Goal: Task Accomplishment & Management: Manage account settings

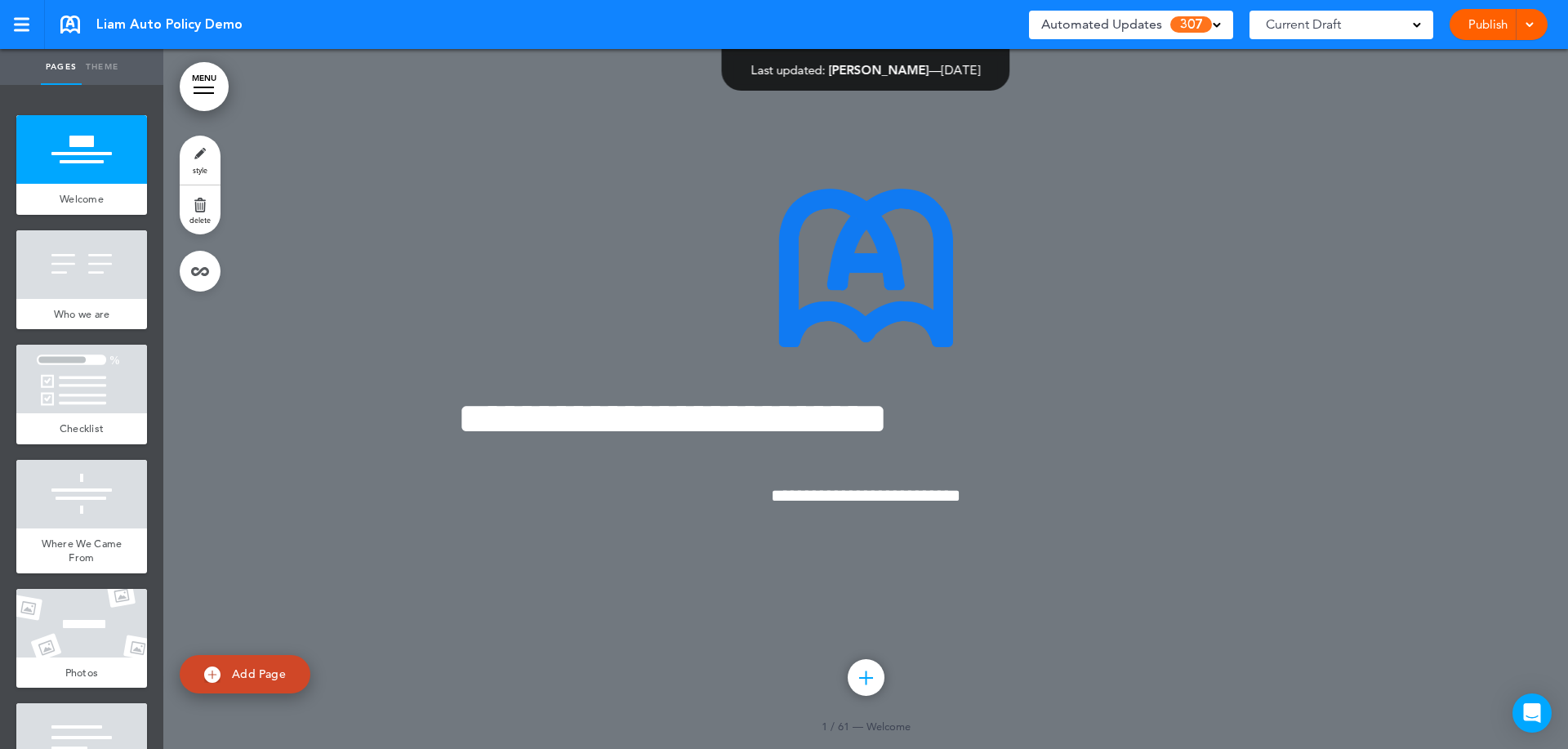
click at [1111, 27] on span "Automated Updates" at bounding box center [1101, 24] width 121 height 23
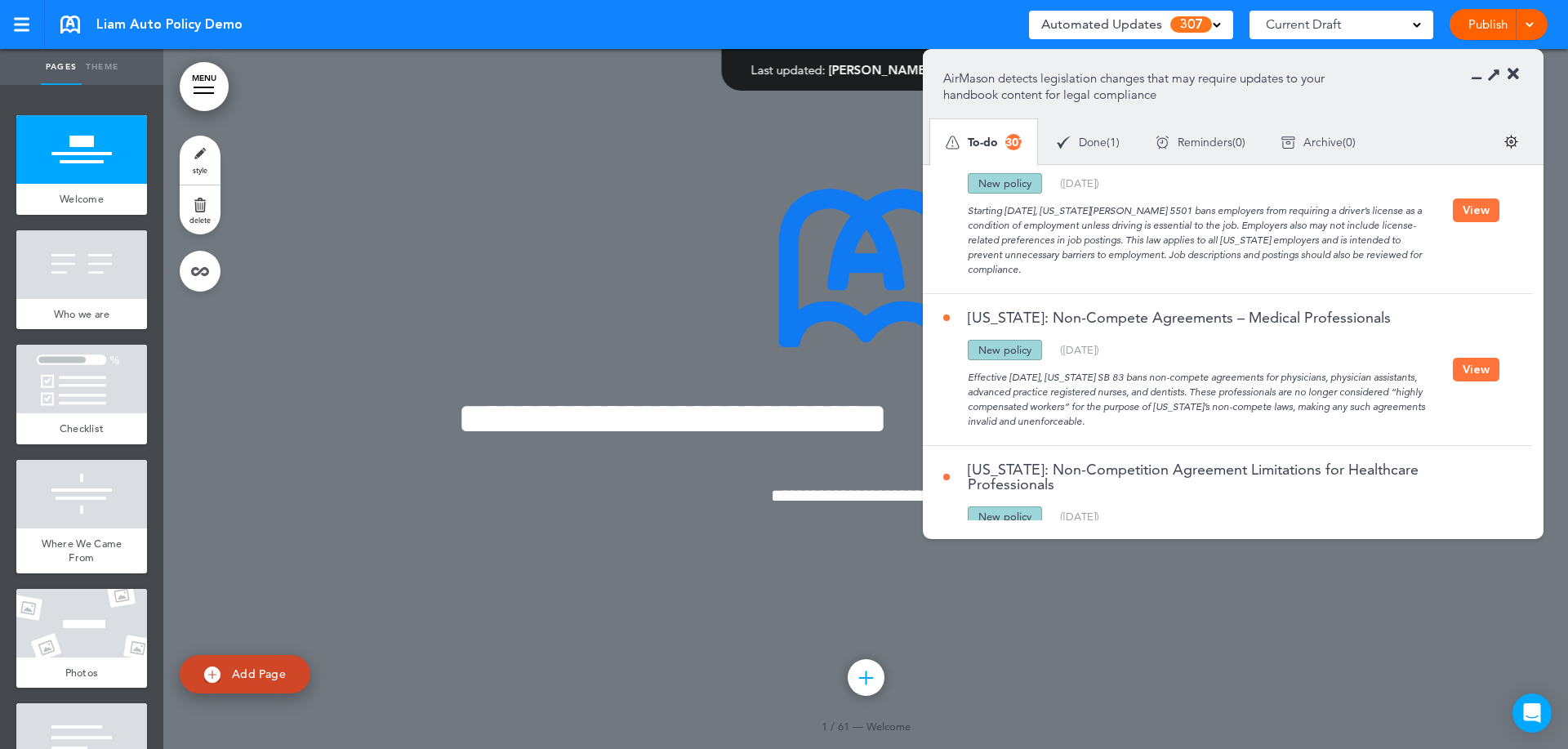
scroll to position [1562, 0]
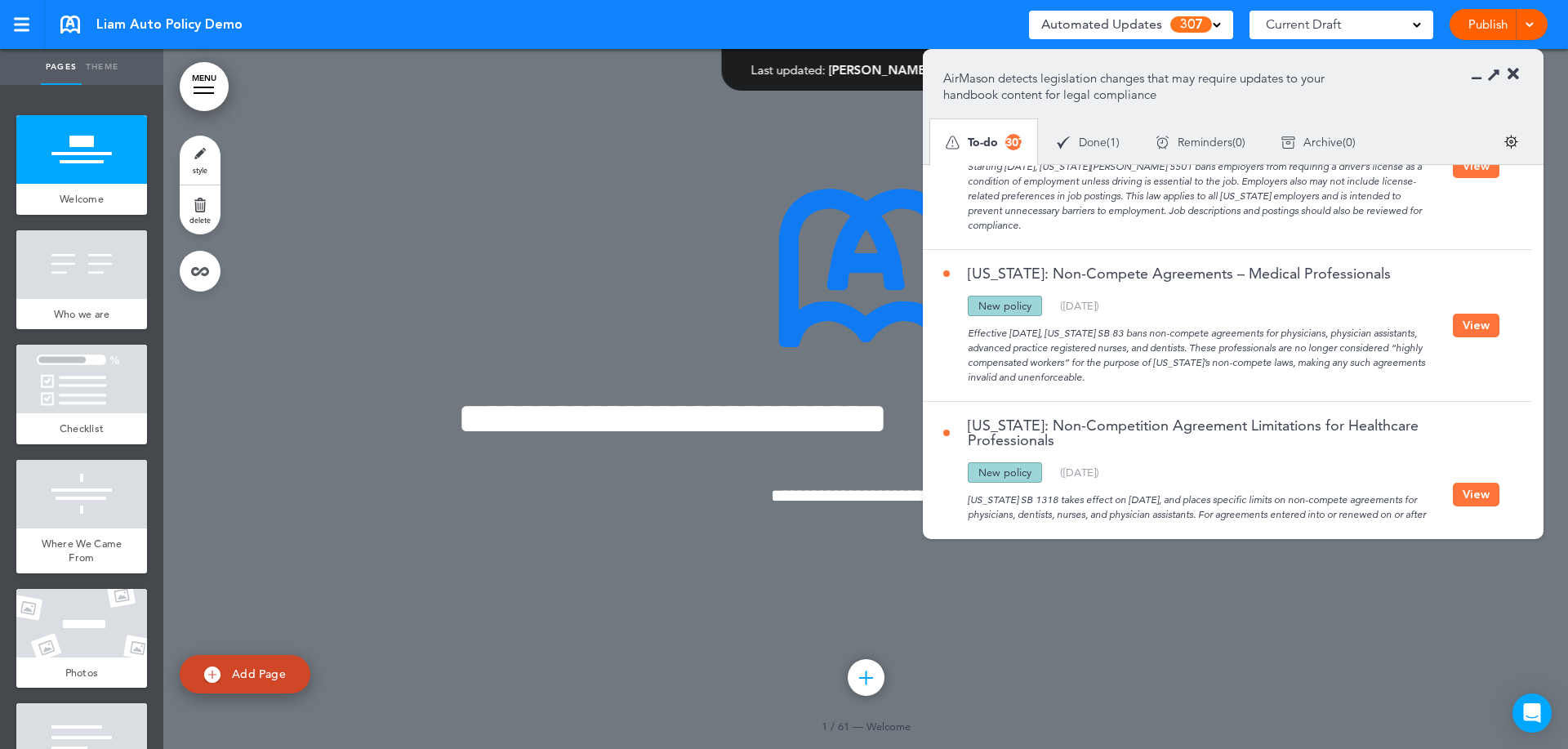
drag, startPoint x: 962, startPoint y: 332, endPoint x: 1272, endPoint y: 376, distance: 313.1
click at [1272, 376] on div "Effective [DATE], [US_STATE] SB 83 bans non-compete agreements for physicians, …" at bounding box center [1198, 350] width 509 height 69
drag, startPoint x: 1080, startPoint y: 331, endPoint x: 1037, endPoint y: 339, distance: 43.7
click at [1036, 339] on div "Effective [DATE], [US_STATE] SB 83 bans non-compete agreements for physicians, …" at bounding box center [1198, 350] width 509 height 69
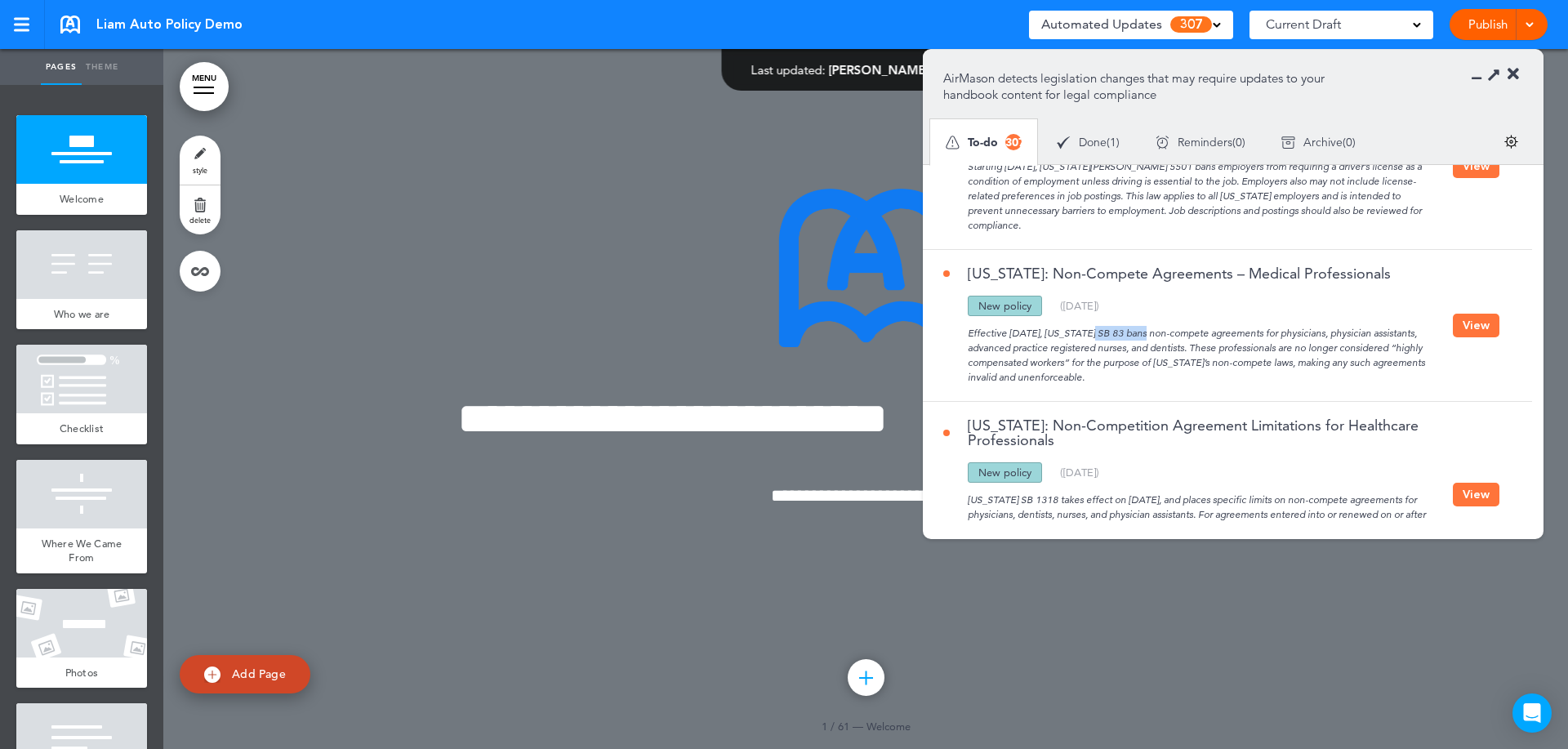
click at [1037, 339] on div "Effective [DATE], [US_STATE] SB 83 bans non-compete agreements for physicians, …" at bounding box center [1198, 350] width 509 height 69
click at [1483, 323] on button "View" at bounding box center [1476, 326] width 47 height 23
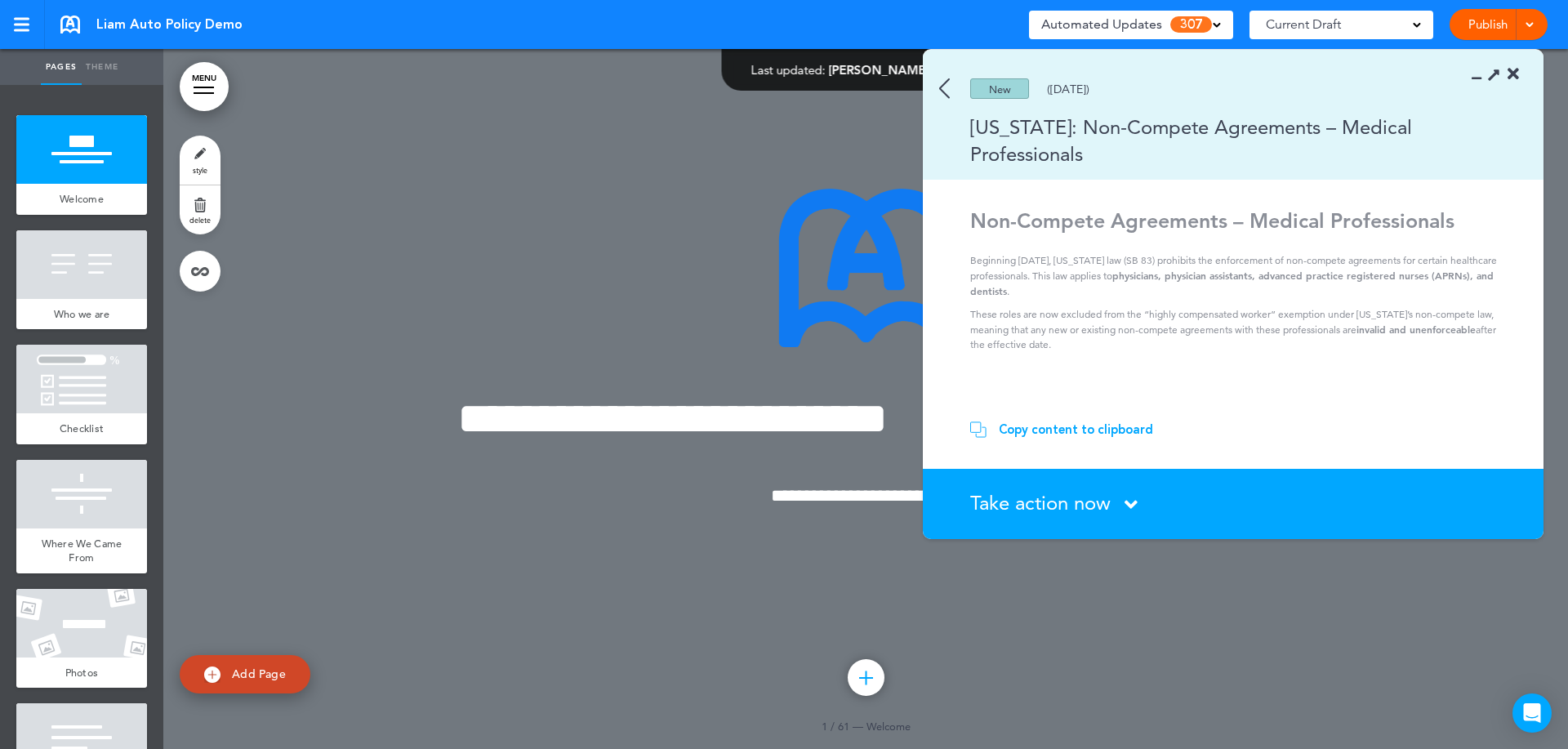
drag, startPoint x: 976, startPoint y: 225, endPoint x: 1233, endPoint y: 348, distance: 284.9
click at [1233, 348] on div "Non-Compete Agreements – Medical Professionals Beginning [DATE], [US_STATE] law…" at bounding box center [1236, 280] width 531 height 144
click at [1233, 348] on p "These roles are now excluded from the “highly compensated worker” exemption und…" at bounding box center [1236, 330] width 531 height 45
click at [940, 83] on img at bounding box center [944, 89] width 11 height 20
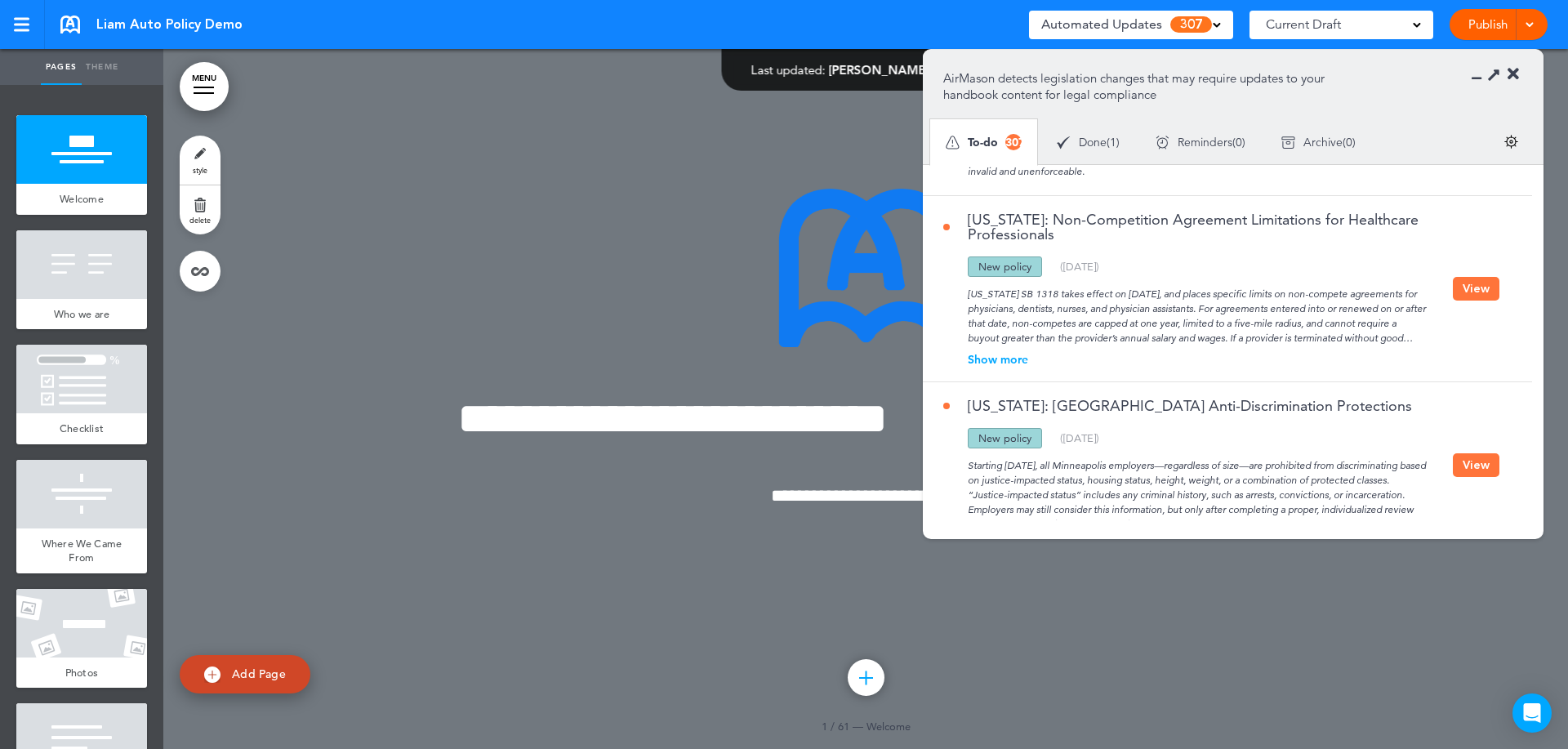
scroll to position [949, 0]
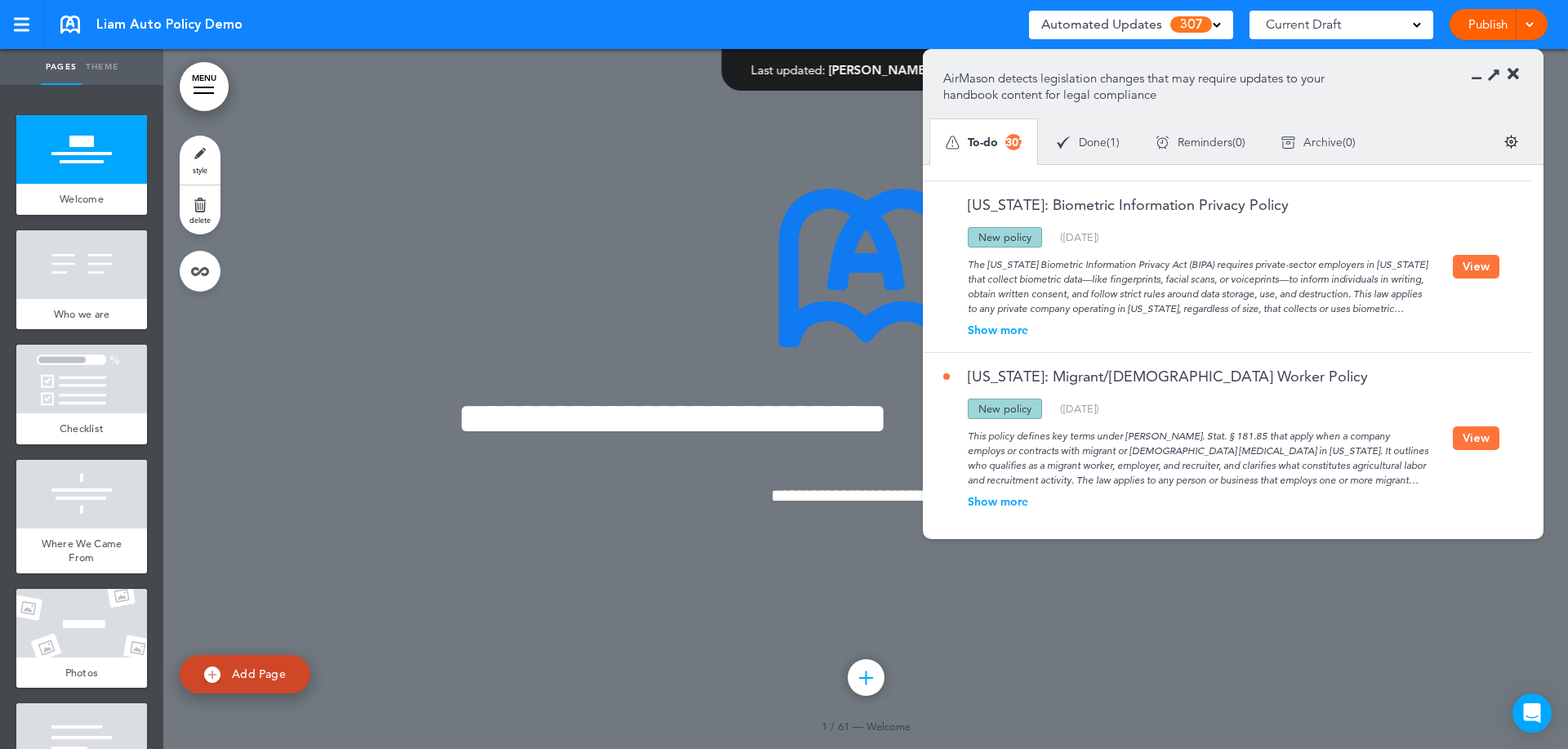
drag, startPoint x: 1146, startPoint y: 266, endPoint x: 1151, endPoint y: 273, distance: 8.6
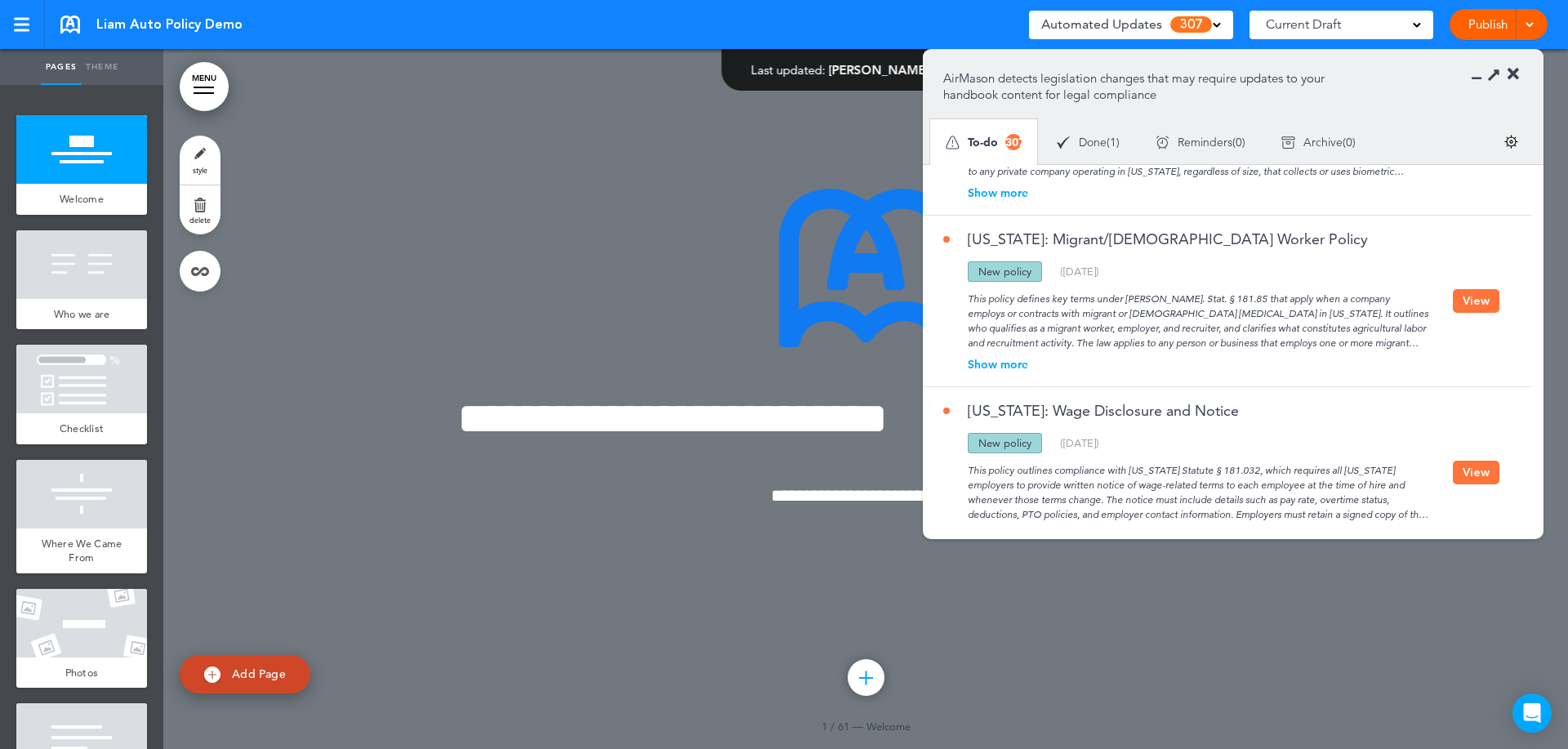
scroll to position [1158, 0]
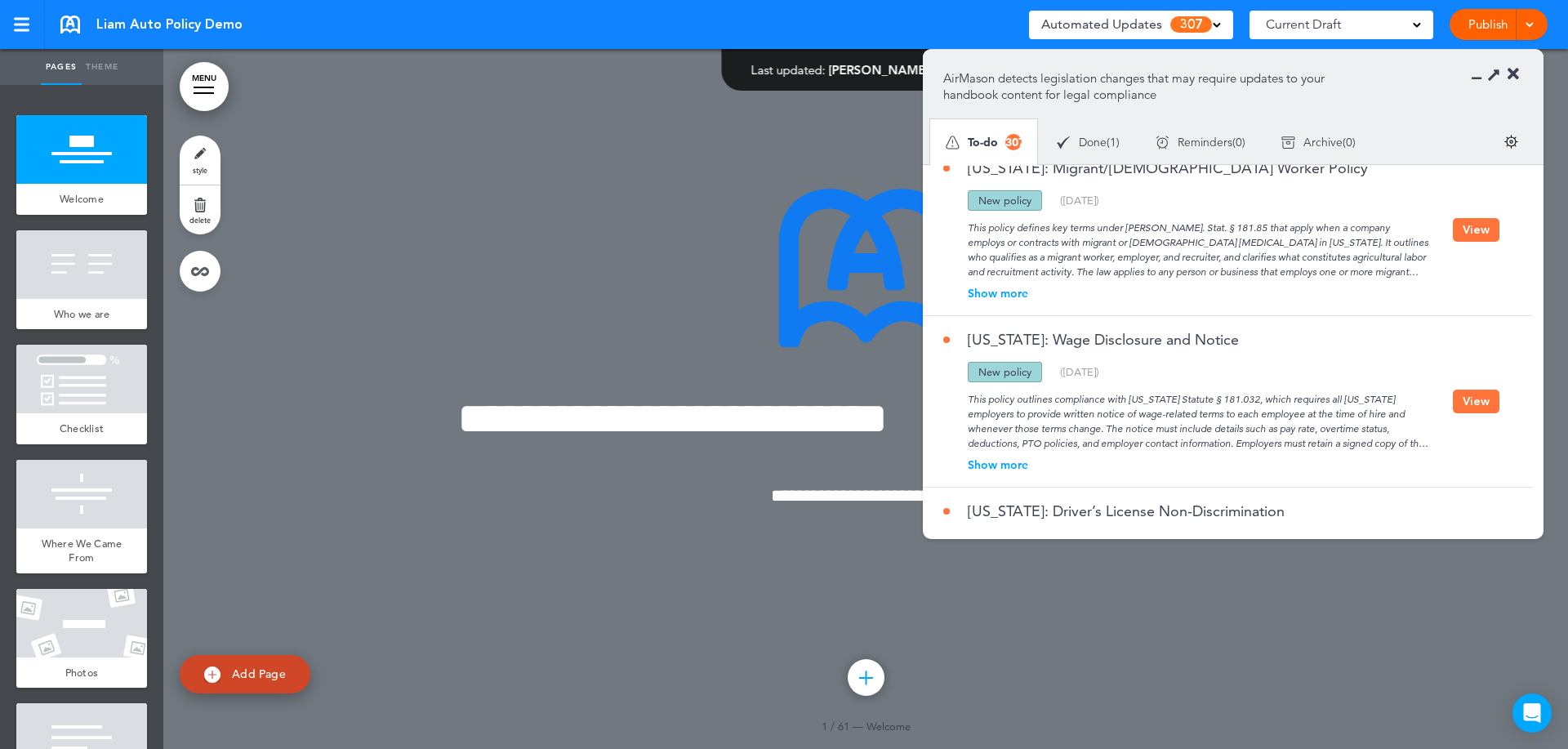
click at [550, 328] on div "**********" at bounding box center [865, 399] width 817 height 543
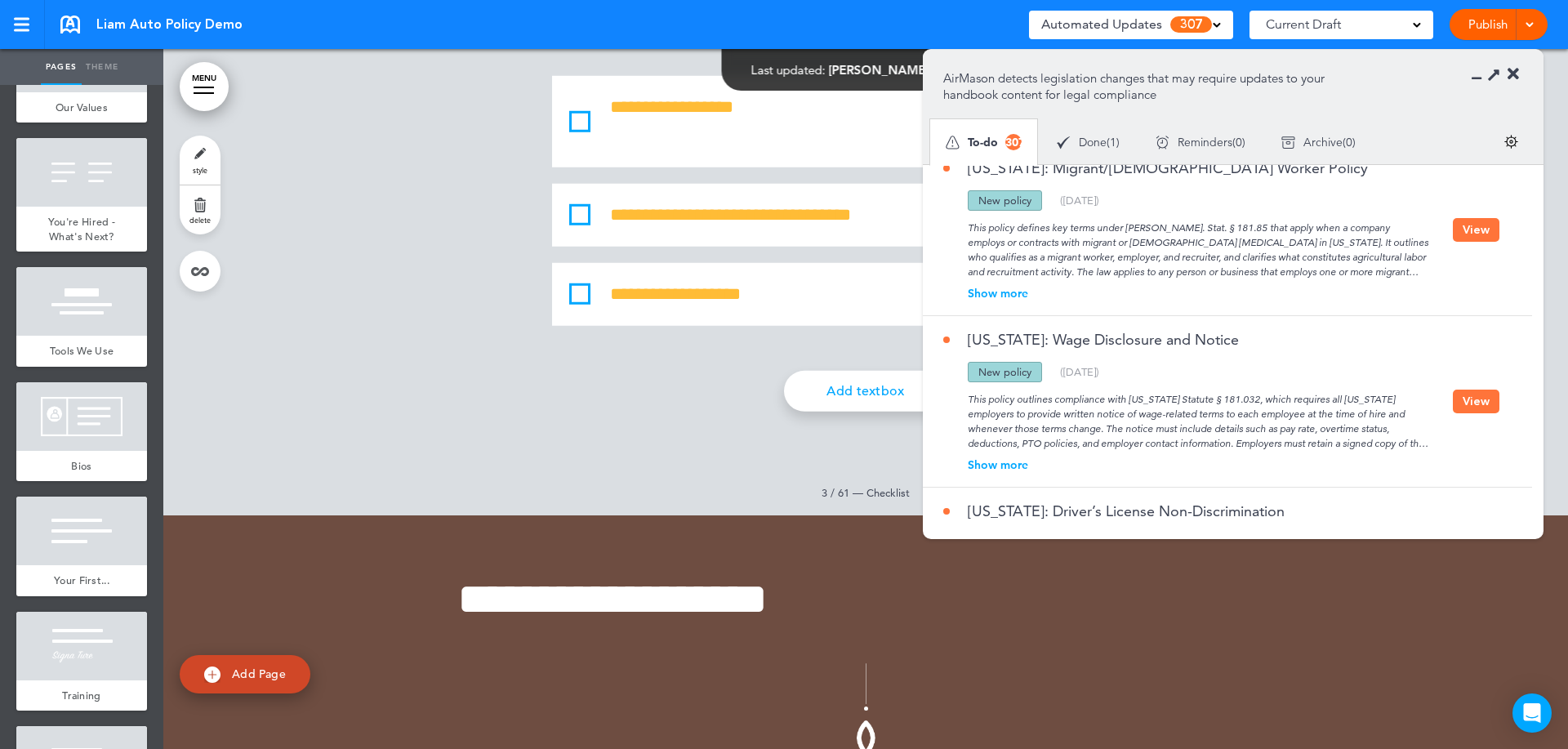
scroll to position [2043, 0]
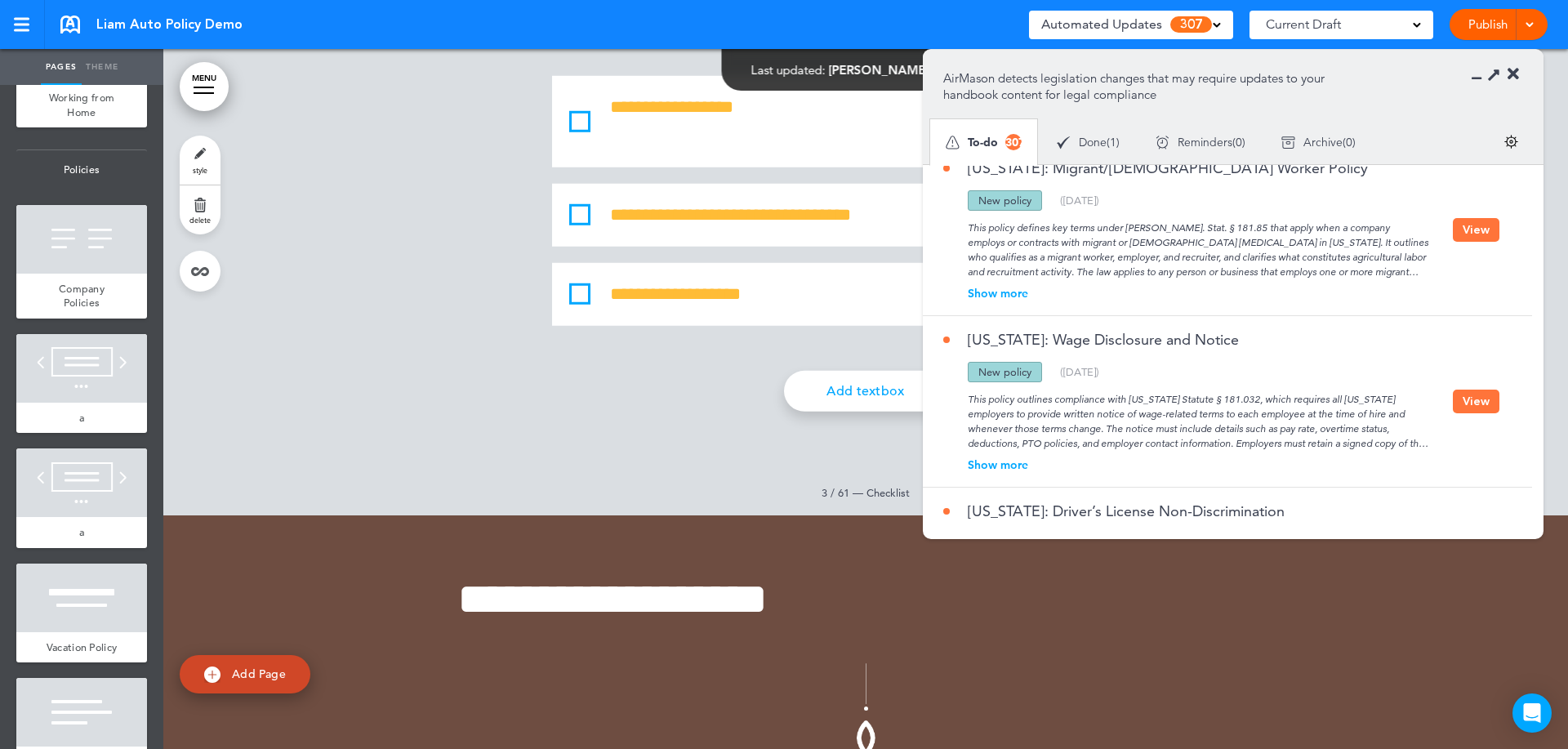
click at [213, 79] on link "MENU" at bounding box center [204, 87] width 49 height 49
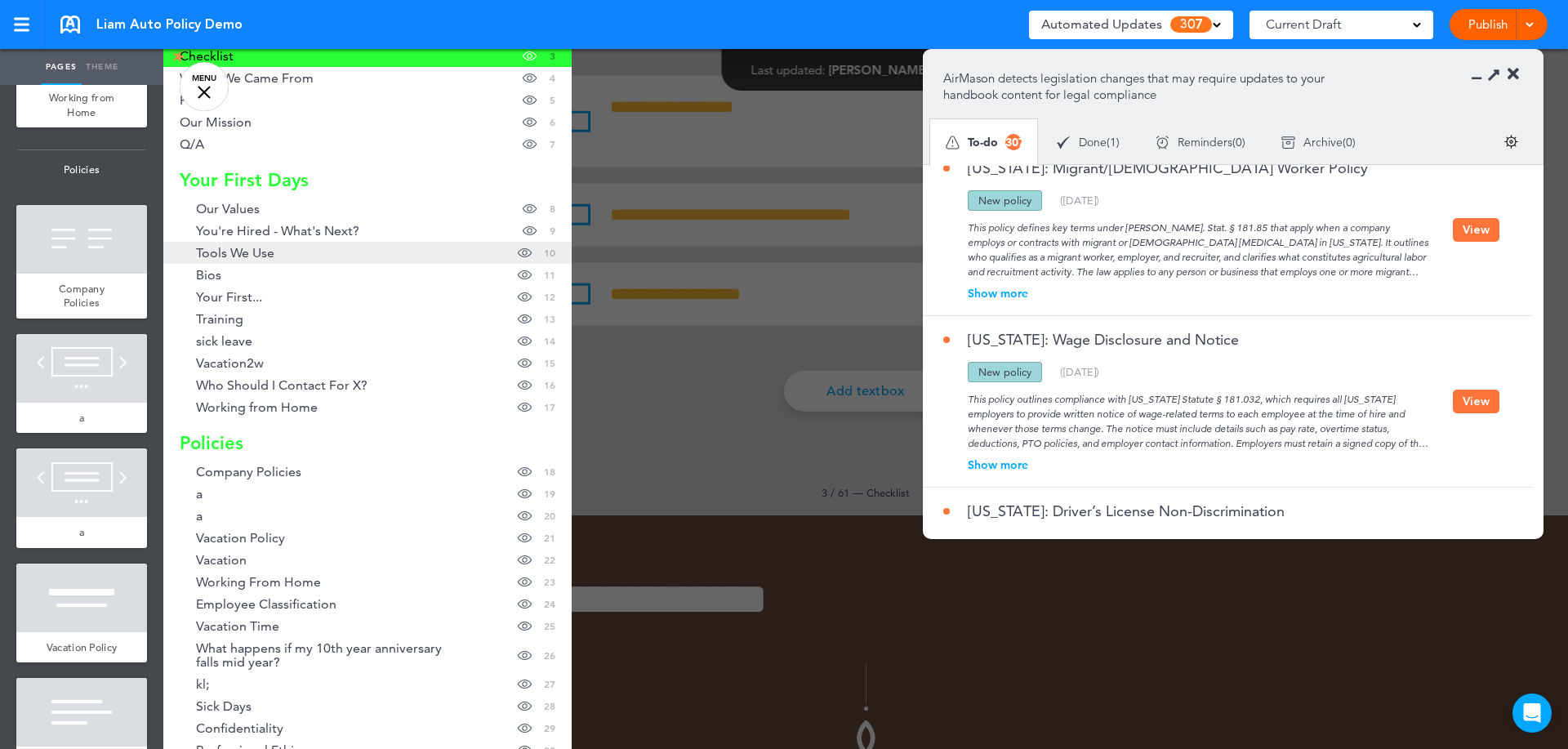
scroll to position [0, 0]
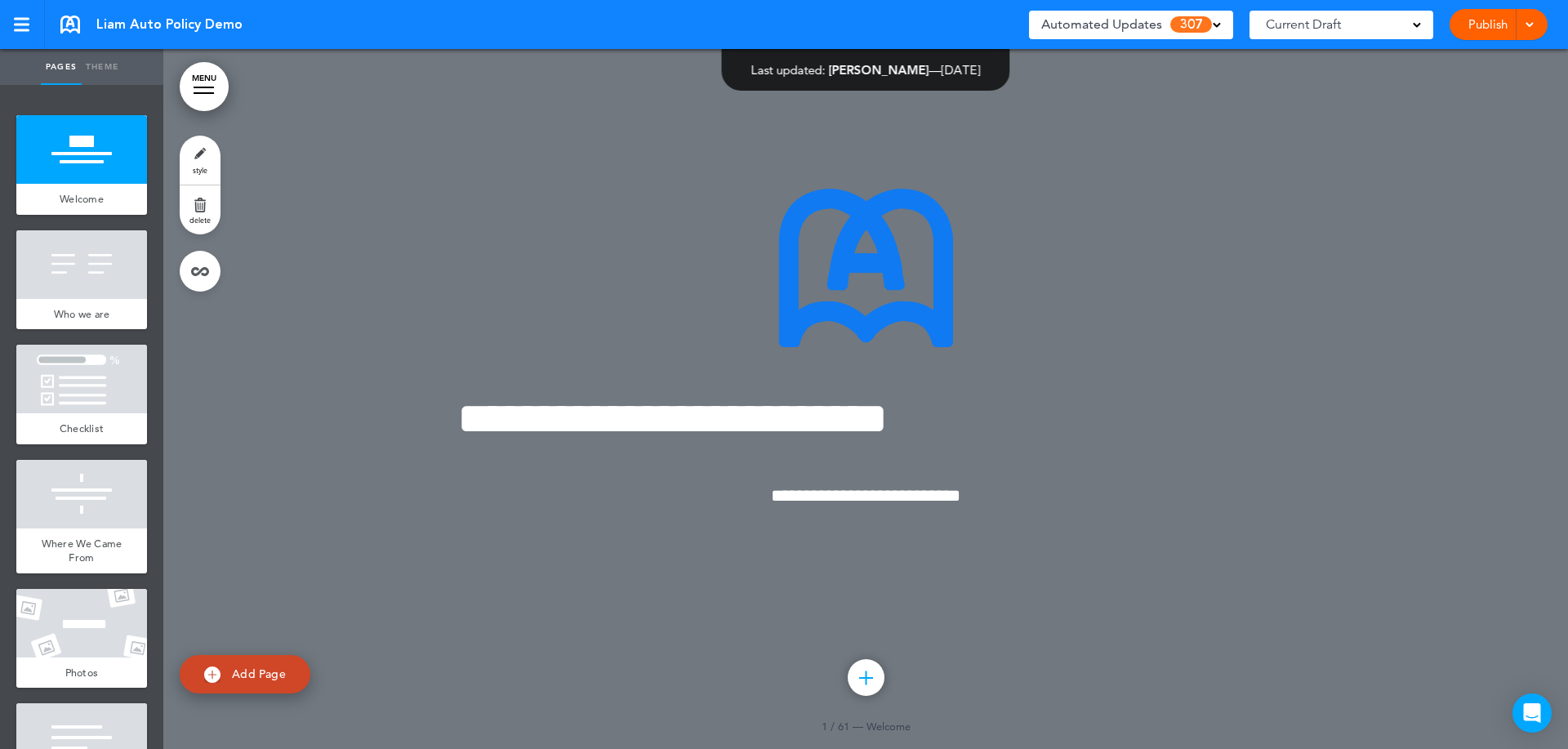
click at [204, 149] on link "style" at bounding box center [200, 160] width 41 height 49
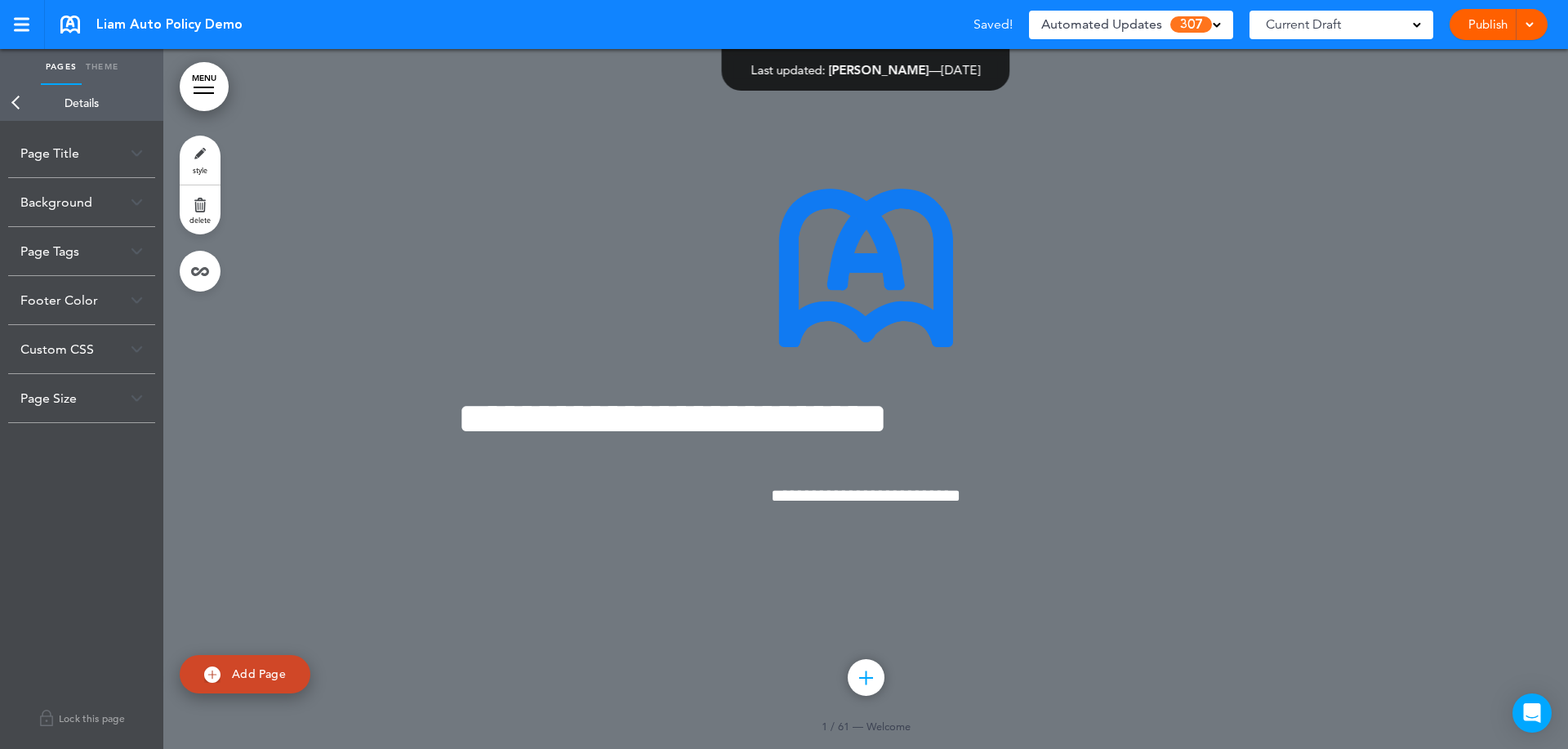
click at [97, 203] on div "Background" at bounding box center [81, 202] width 147 height 49
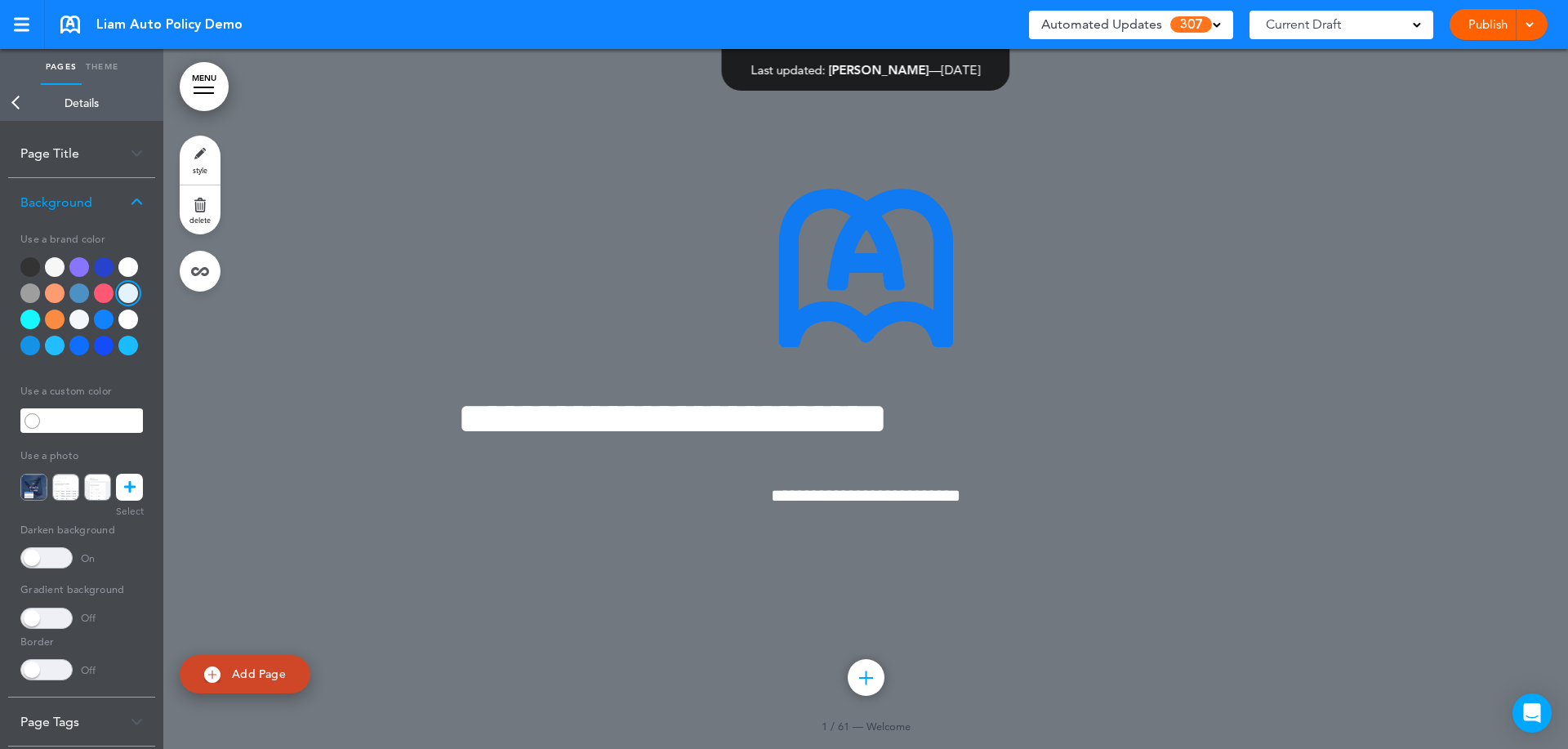
click at [136, 193] on div "Background" at bounding box center [81, 202] width 147 height 49
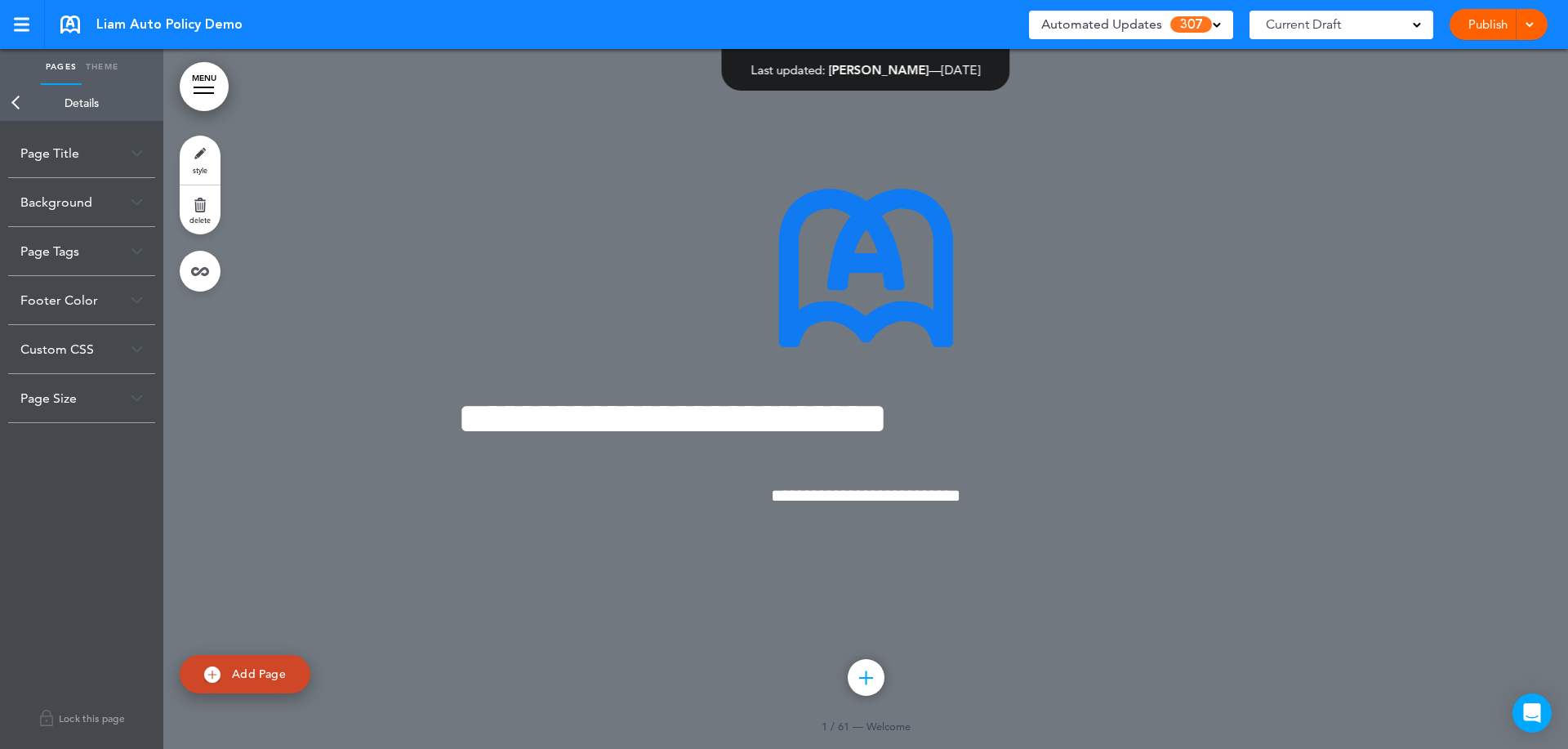
click at [15, 96] on link "Back" at bounding box center [17, 102] width 33 height 36
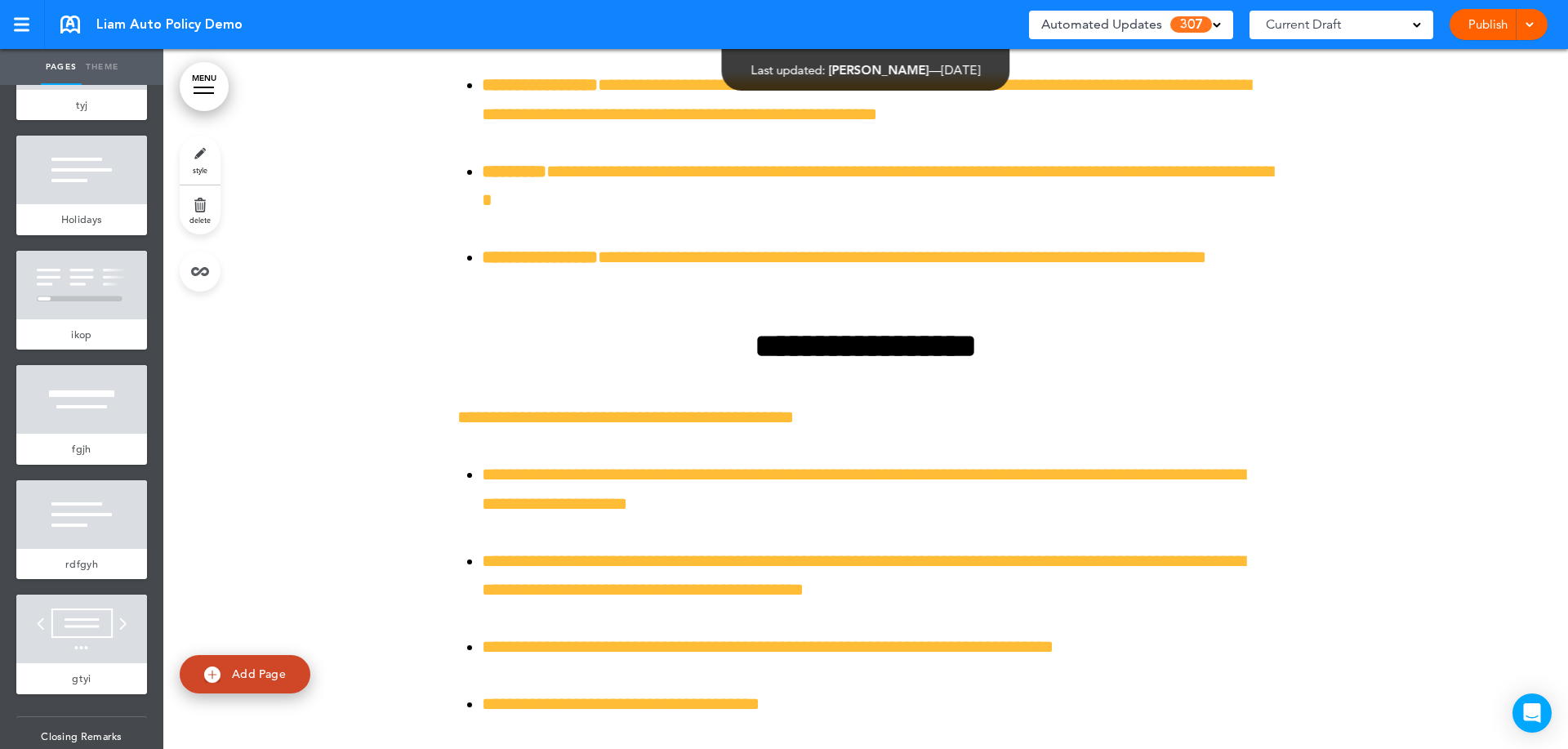
scroll to position [14297, 0]
click at [196, 153] on link "style" at bounding box center [200, 160] width 41 height 49
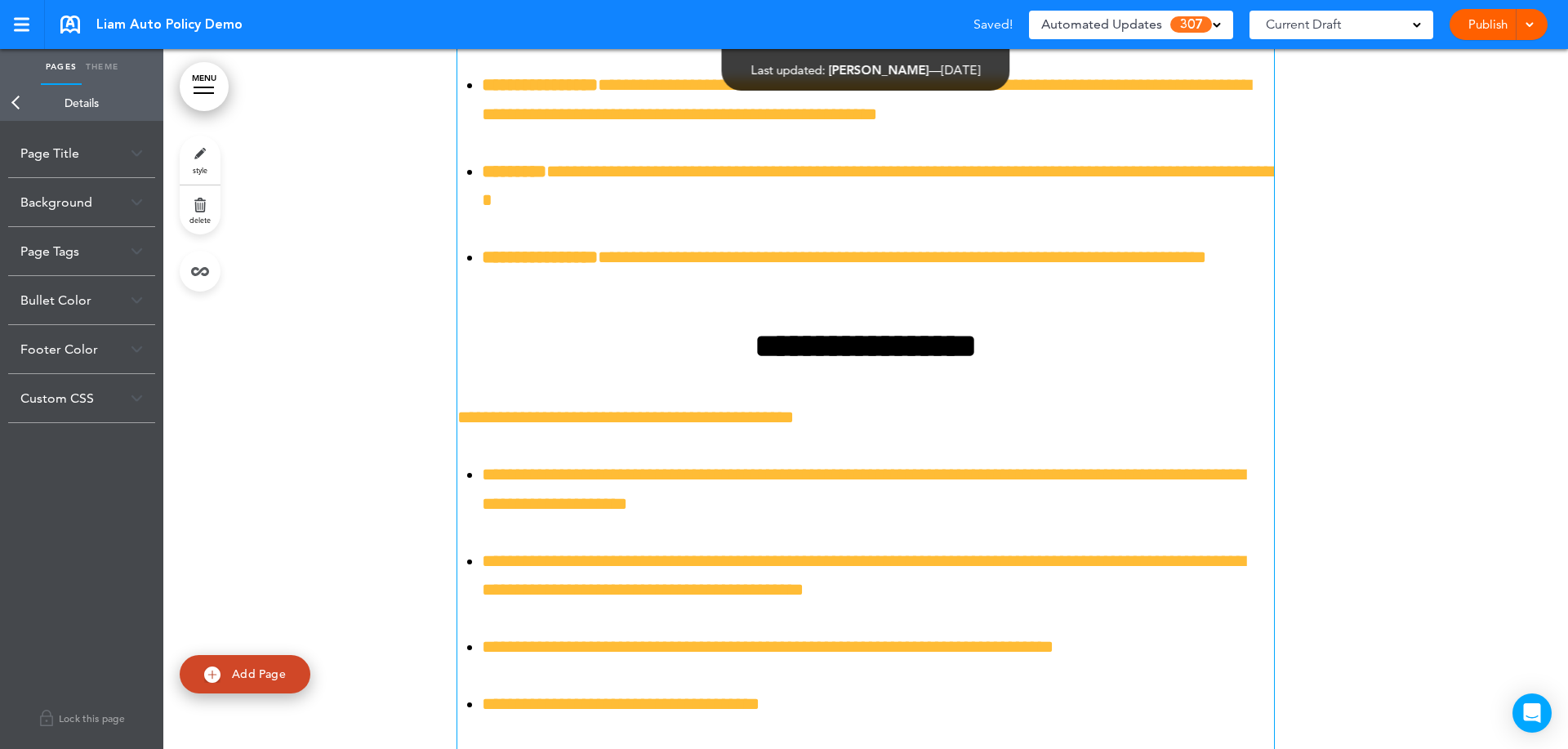
scroll to position [13889, 0]
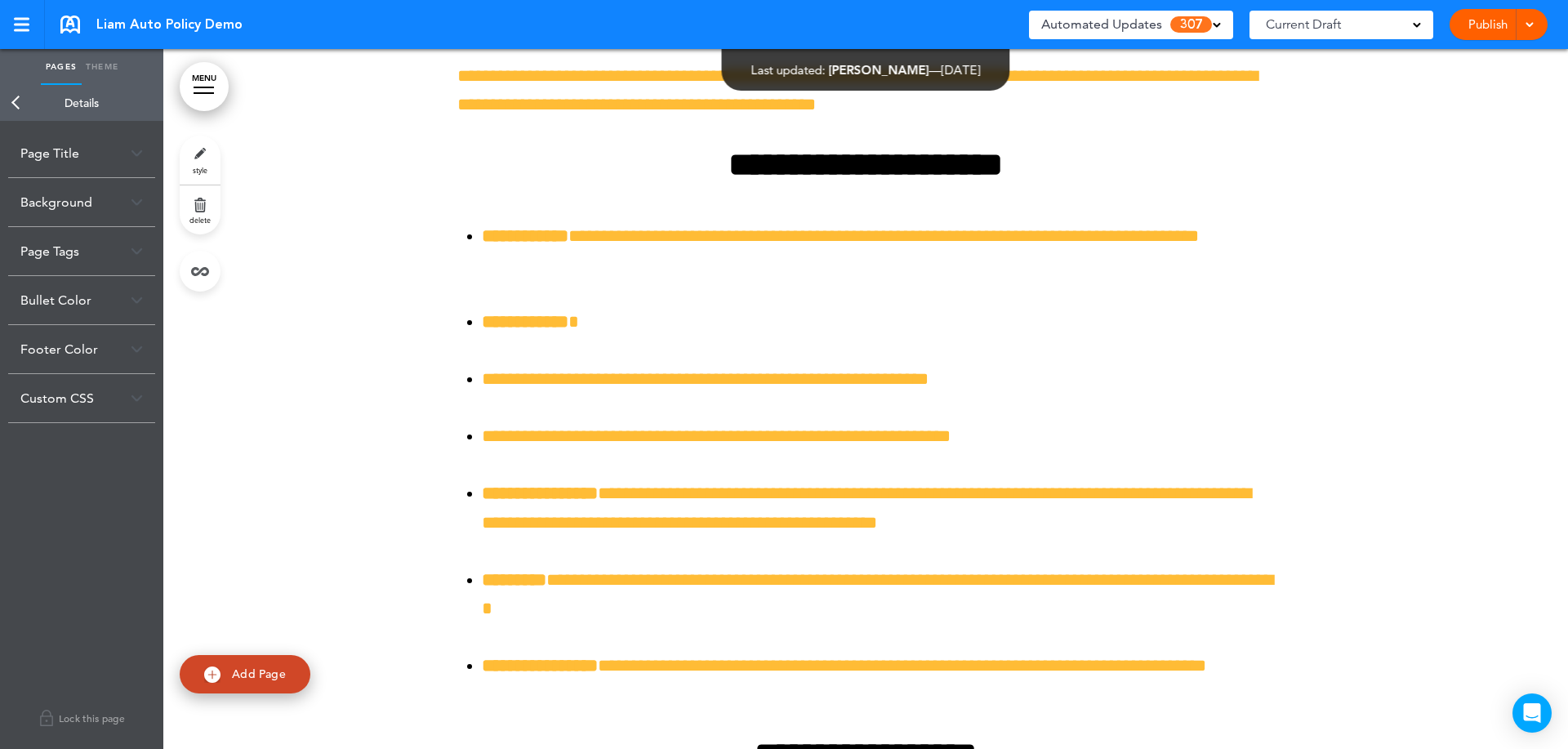
click at [99, 68] on link "Theme" at bounding box center [102, 66] width 41 height 36
type input "******"
select select "****"
select select "*********"
click at [90, 116] on div "Heading" at bounding box center [82, 109] width 163 height 49
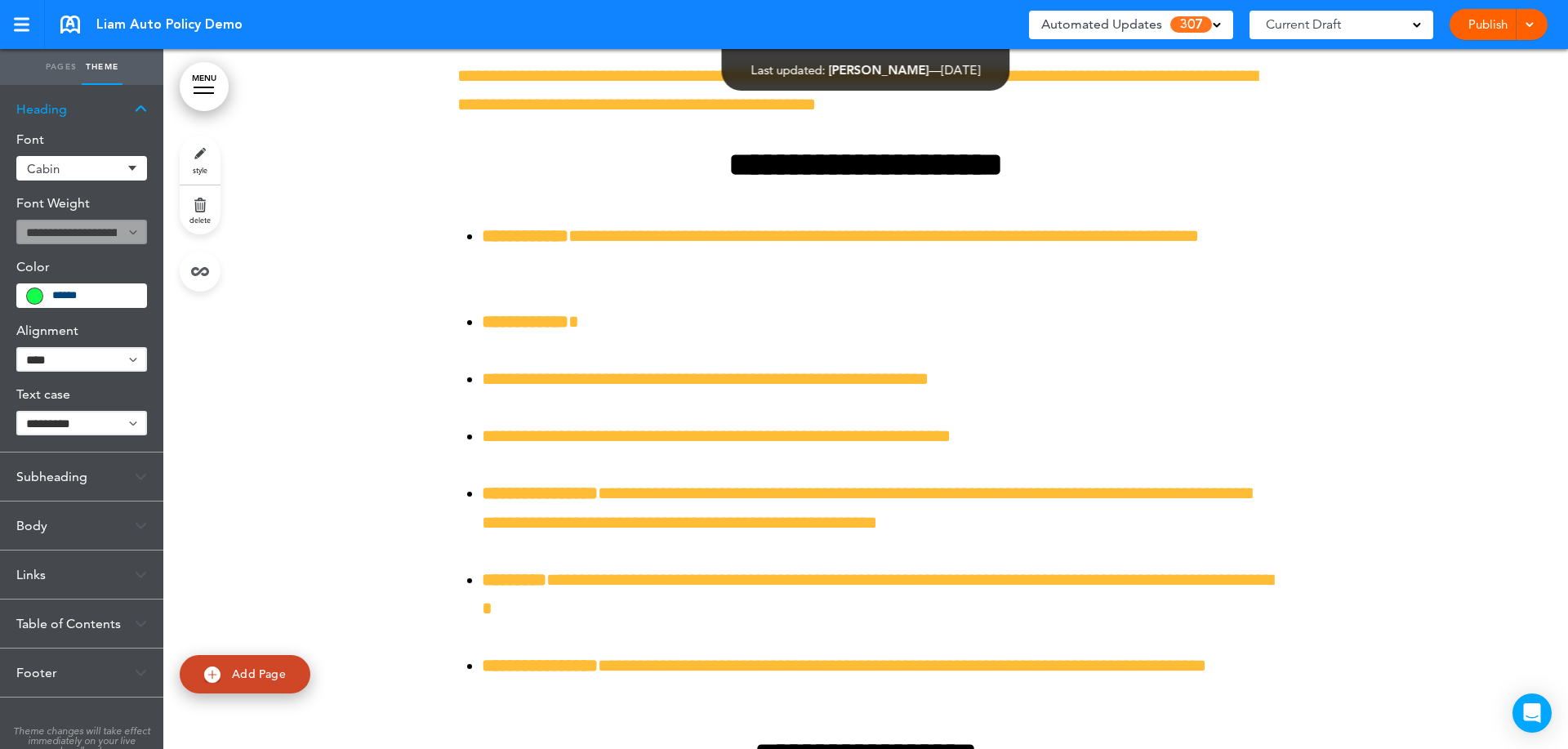
click at [33, 296] on span at bounding box center [35, 296] width 16 height 16
click at [79, 299] on input "******" at bounding box center [94, 296] width 85 height 12
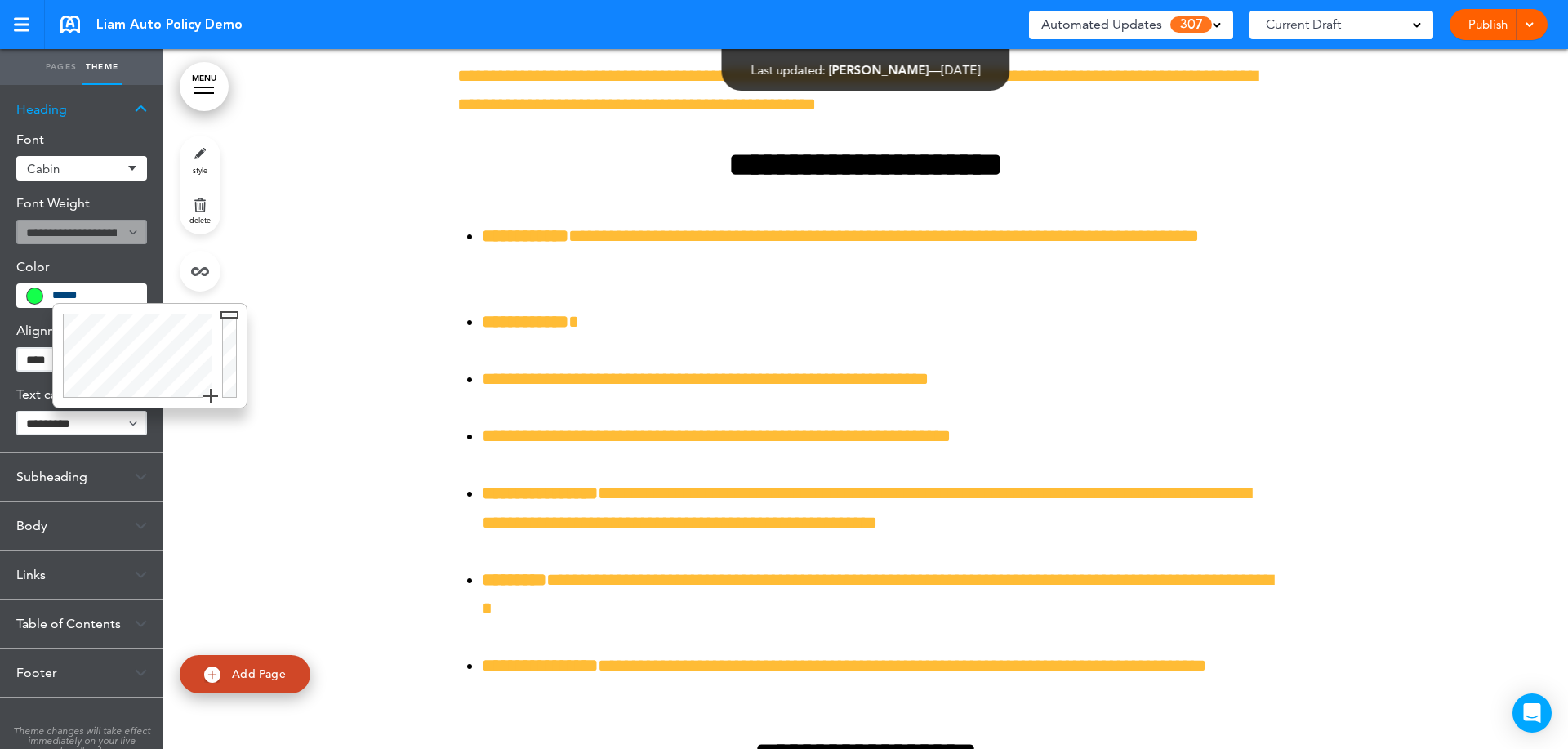
drag, startPoint x: 104, startPoint y: 366, endPoint x: 227, endPoint y: 425, distance: 136.4
click at [227, 425] on body "Checking url availability This handbook Preview Settings Signatures Collaborato…" at bounding box center [784, 374] width 1568 height 749
type input "******"
drag, startPoint x: 232, startPoint y: 311, endPoint x: 236, endPoint y: 418, distance: 107.1
click at [236, 418] on body "This handbook Preview Settings Signatures Collaborators Your Handbooks Sterling…" at bounding box center [784, 374] width 1568 height 749
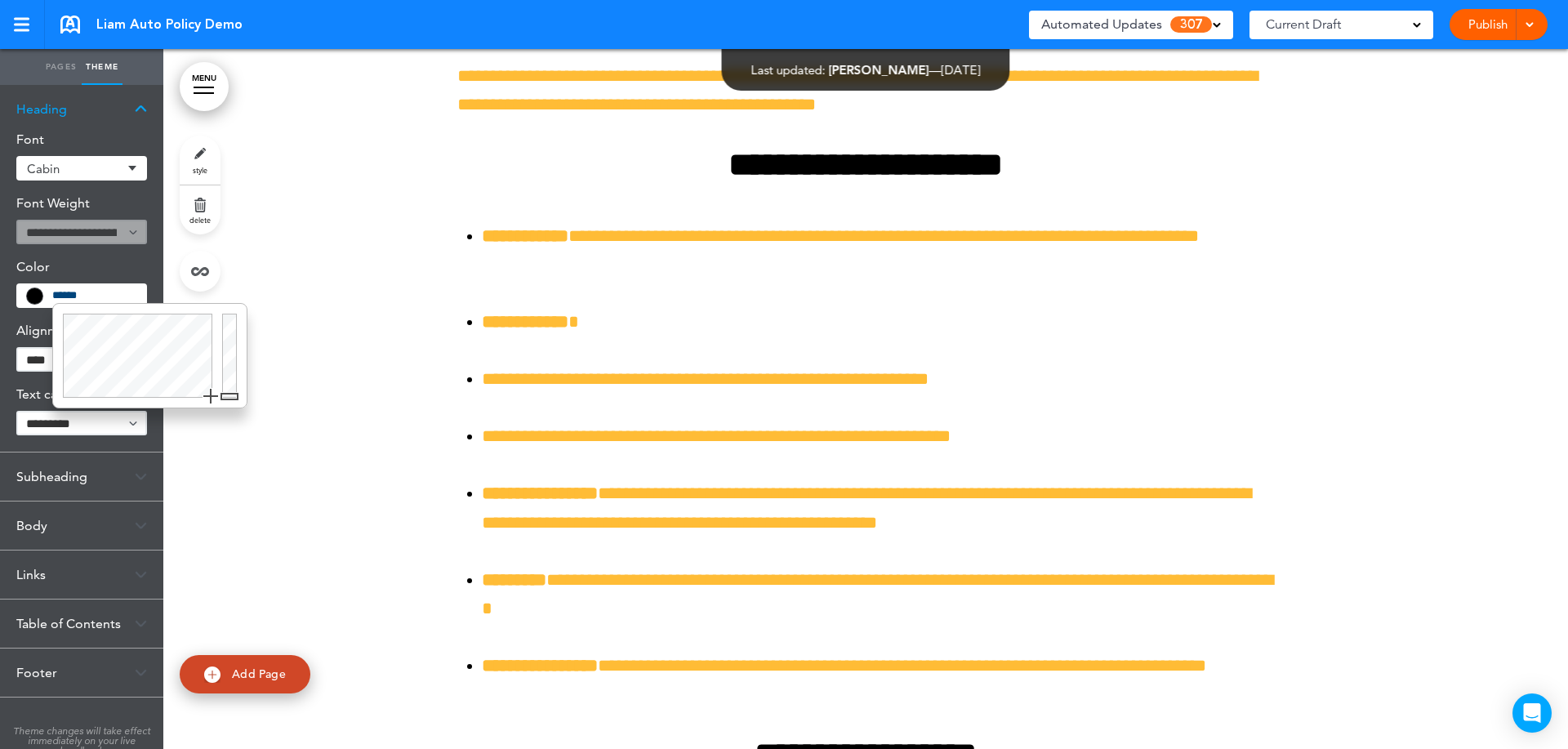
click at [115, 447] on div "Font Cabin Add custom font Current Cabin Default Abel SANS-SERIF Aileron Aleo A…" at bounding box center [82, 293] width 163 height 319
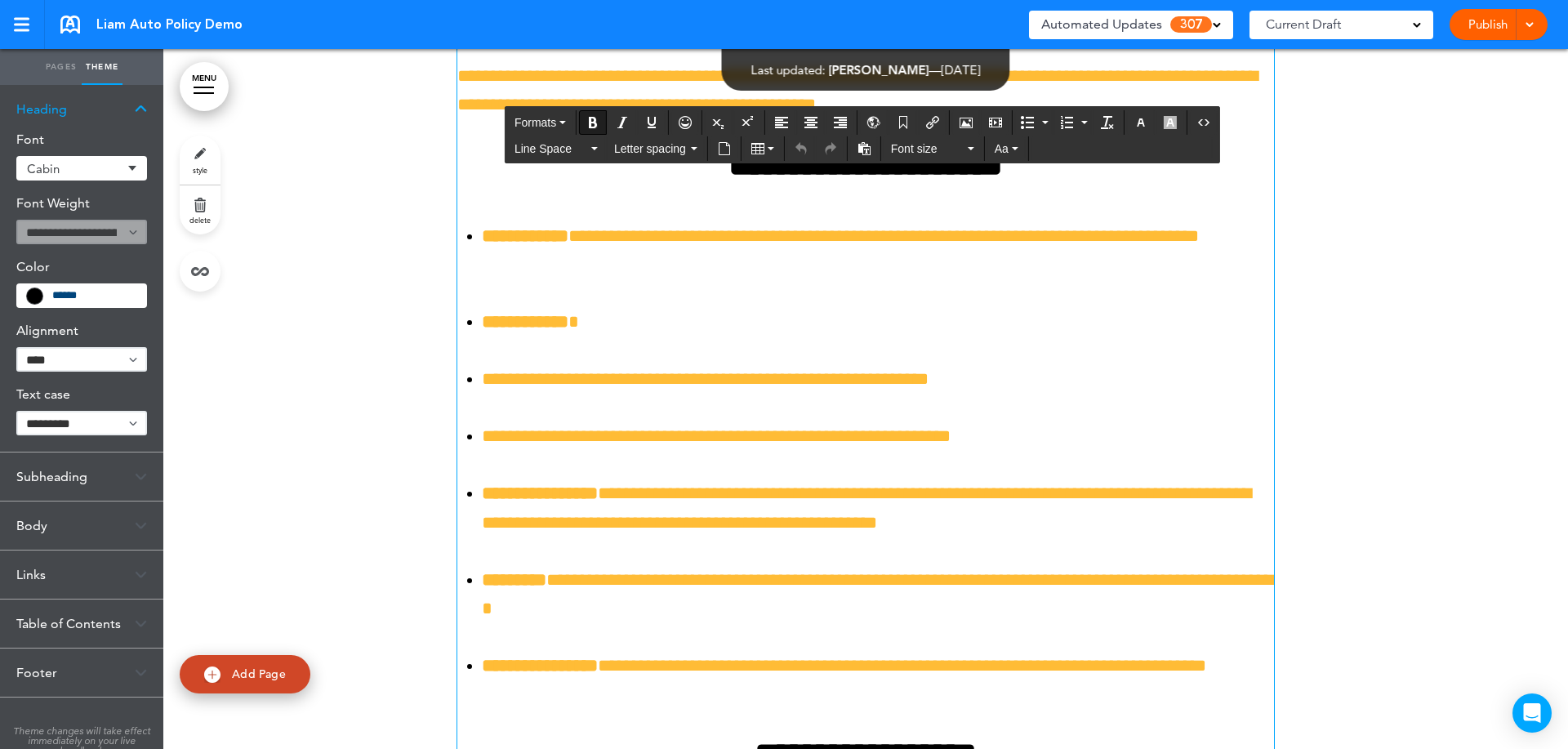
click at [1144, 121] on icon "button" at bounding box center [1140, 122] width 13 height 13
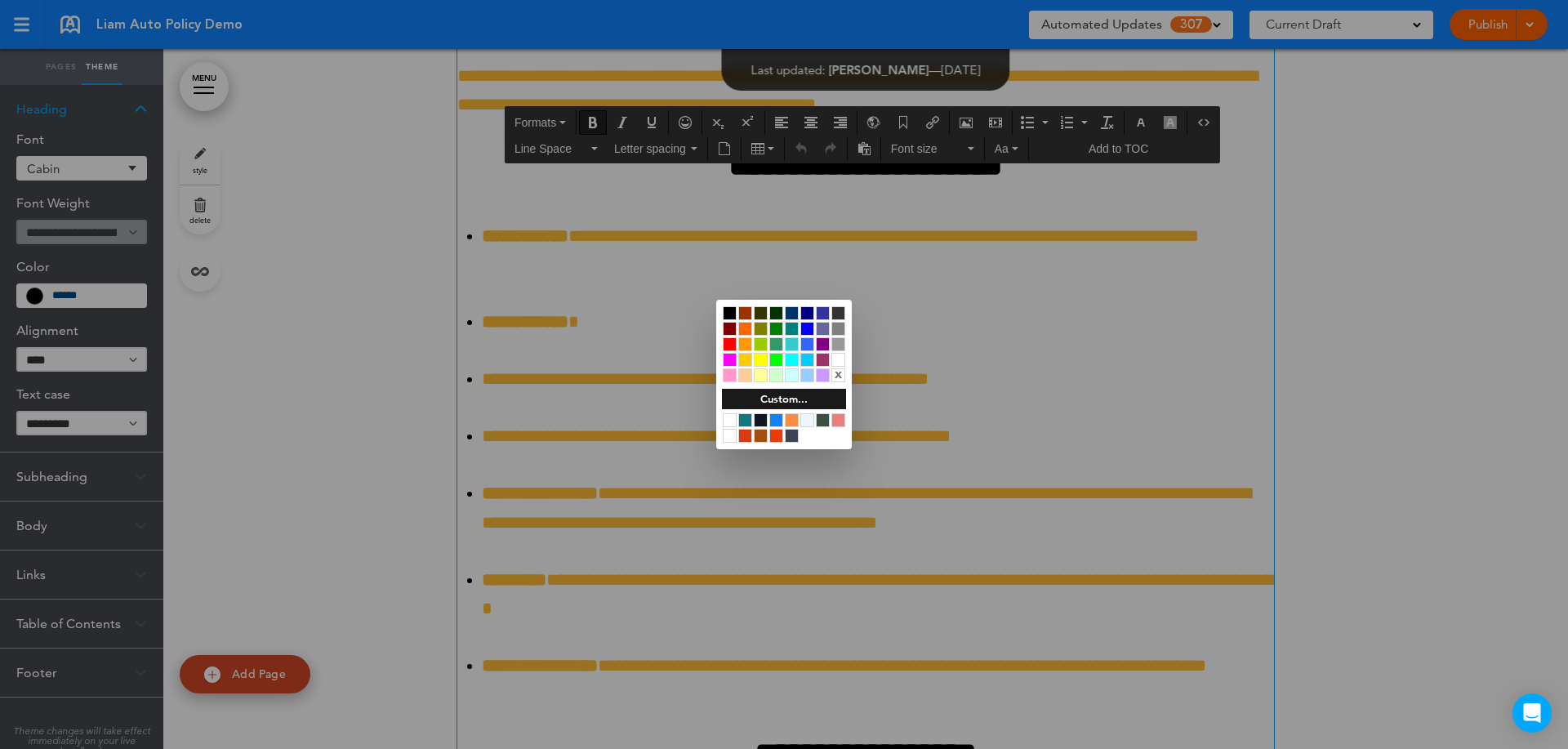
click at [730, 312] on div at bounding box center [729, 313] width 14 height 14
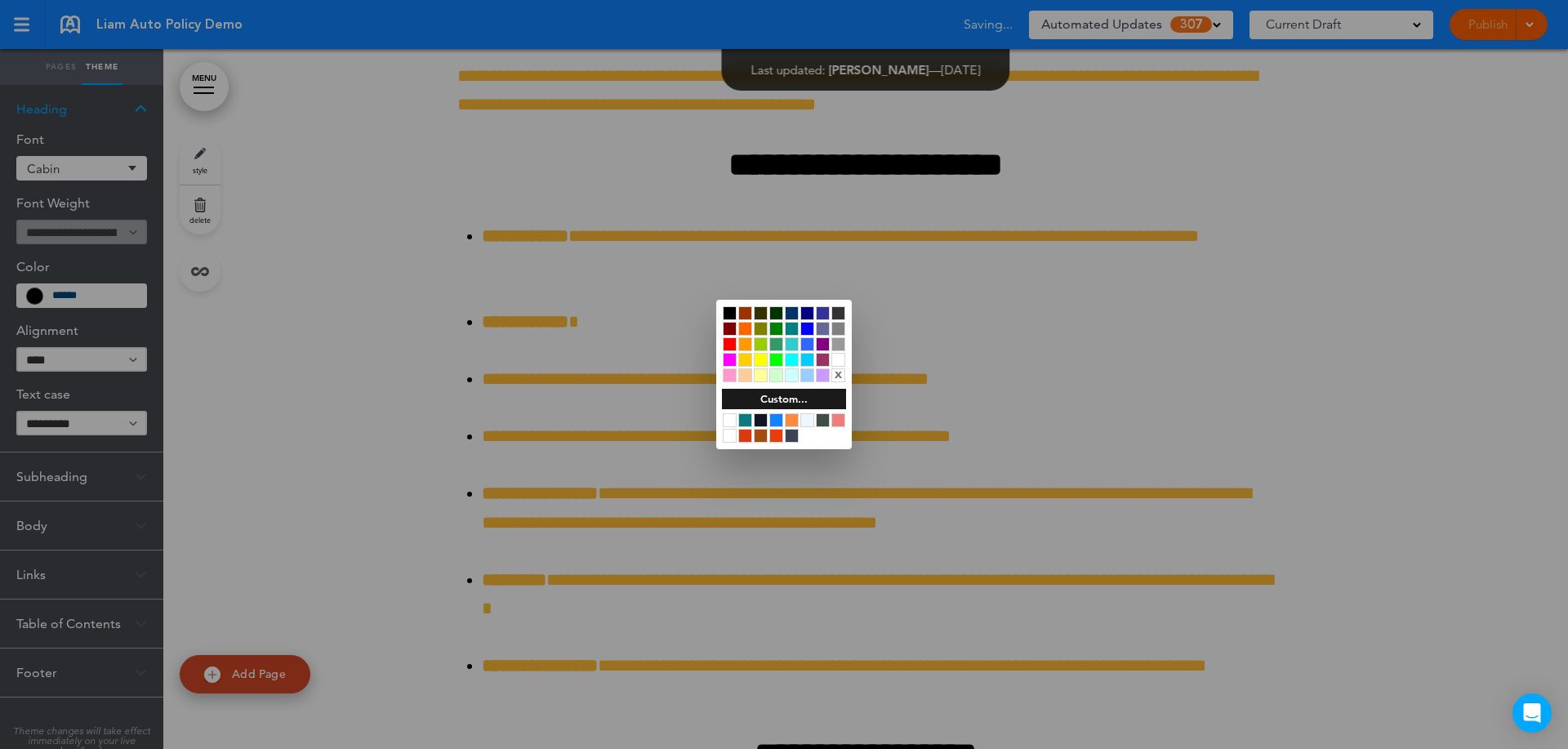
click at [1091, 307] on div at bounding box center [784, 374] width 1568 height 749
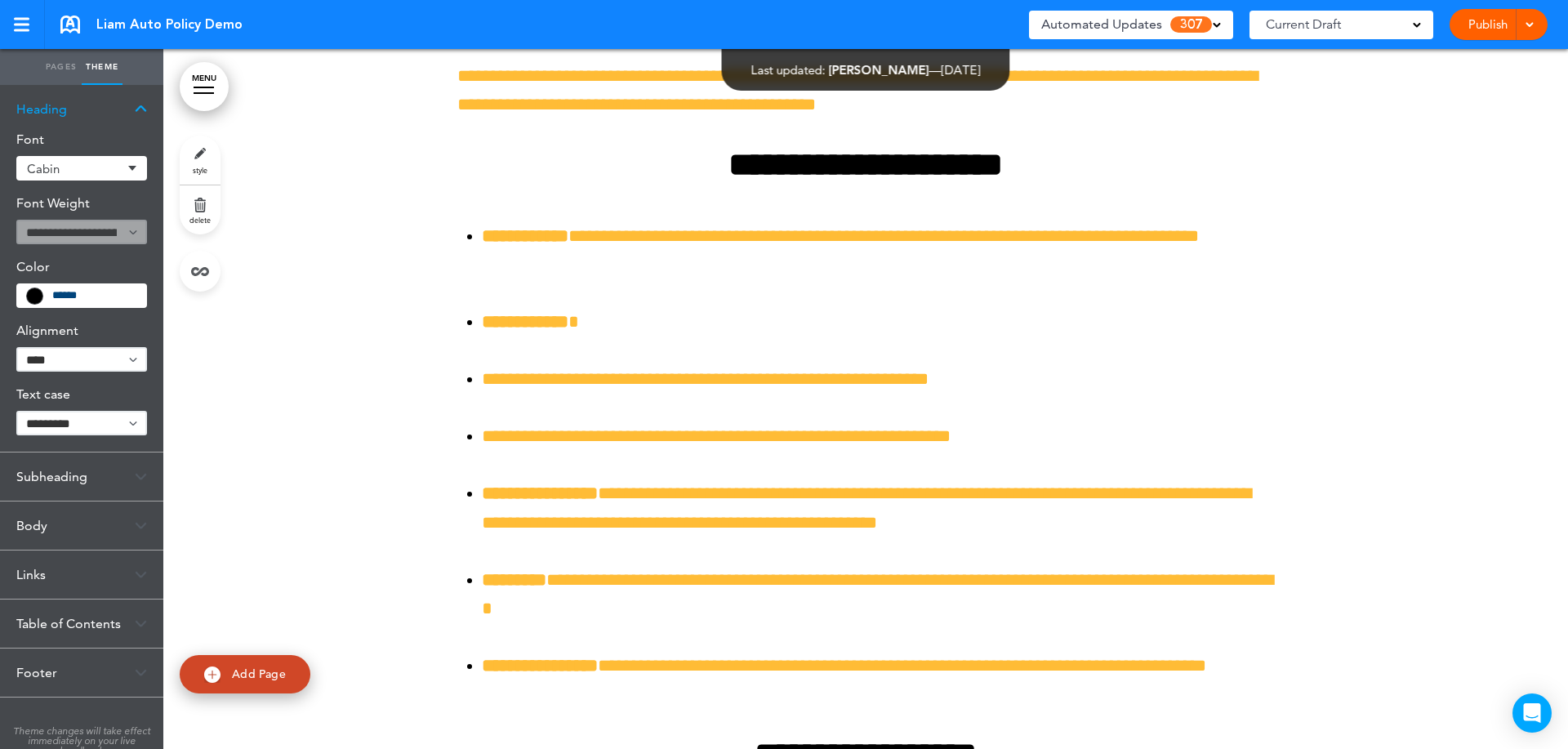
click at [1151, 19] on span "Automated Updates" at bounding box center [1101, 24] width 121 height 23
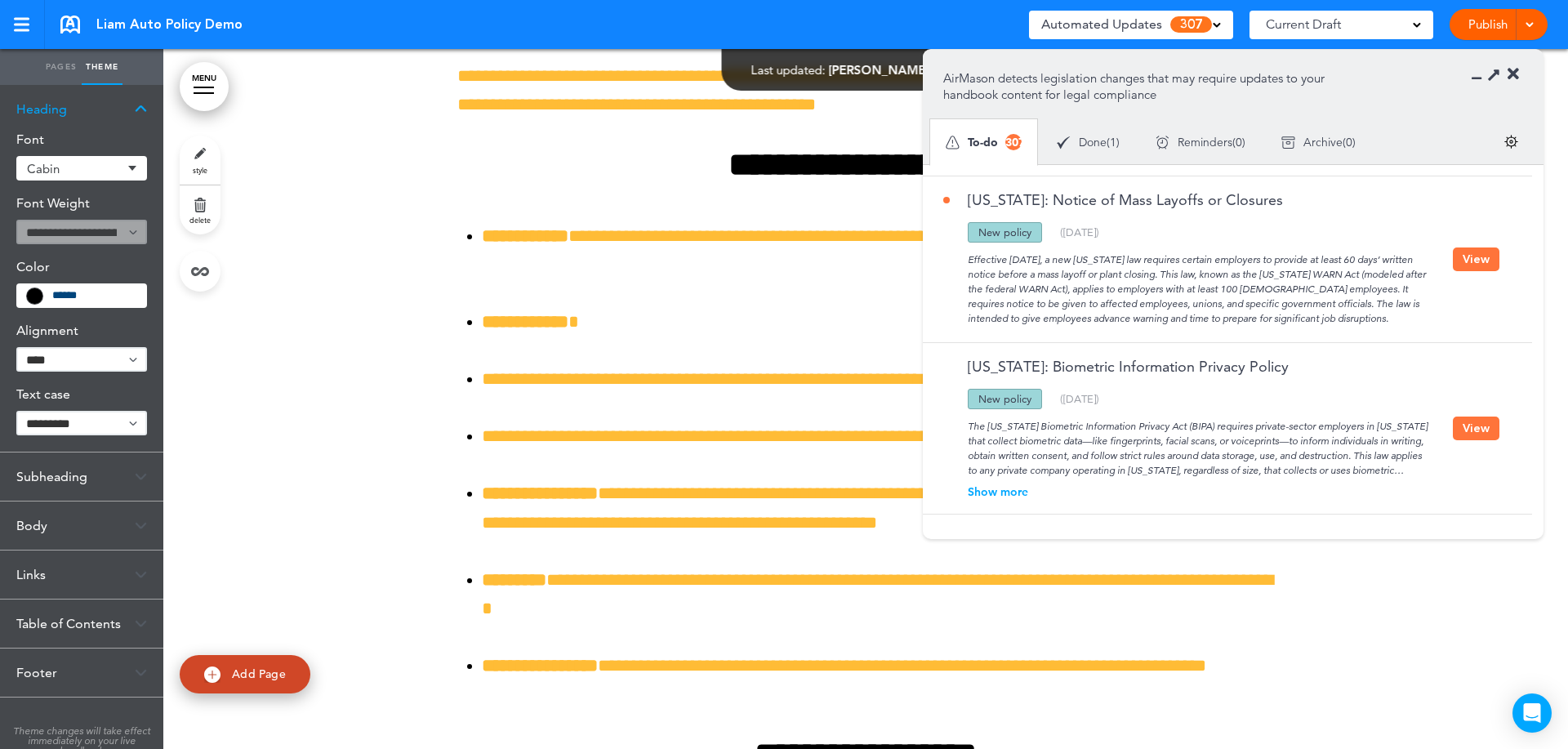
scroll to position [782, 0]
click at [1481, 266] on button "View" at bounding box center [1476, 265] width 47 height 23
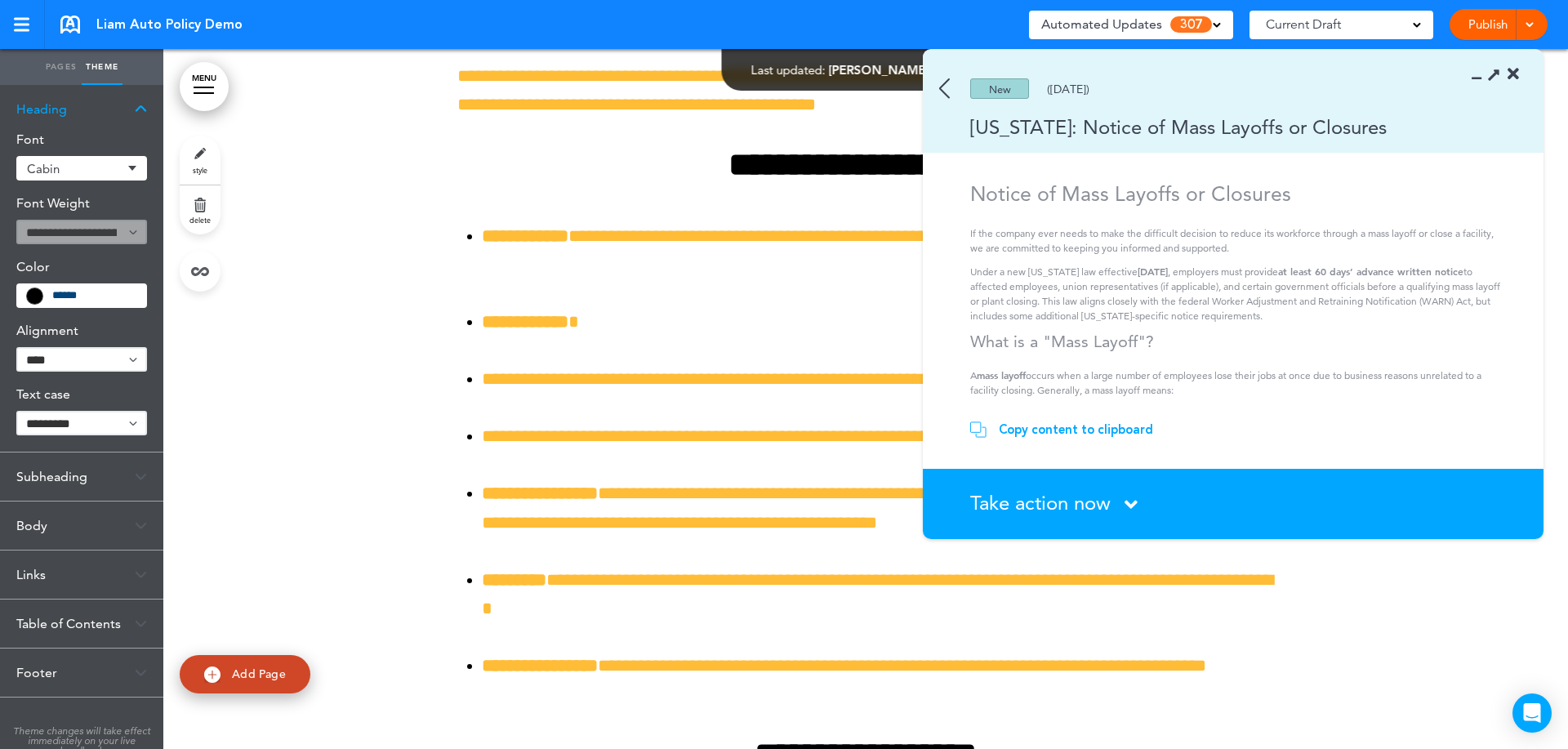
scroll to position [309, 0]
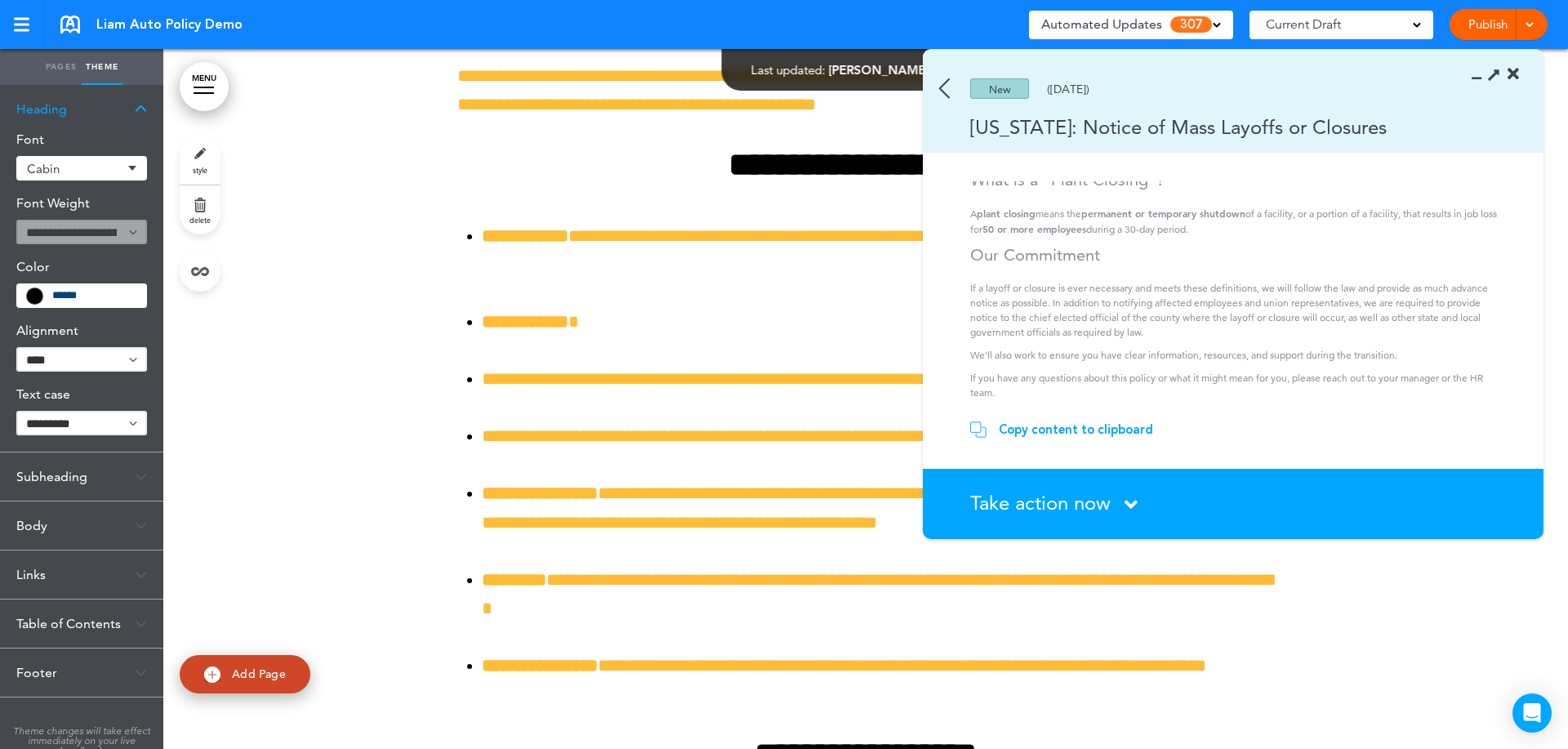
drag, startPoint x: 949, startPoint y: 89, endPoint x: 960, endPoint y: 100, distance: 15.6
click at [950, 89] on section "New (08/06/2025) Ohio: Notice of Mass Layoffs or Closures" at bounding box center [1233, 101] width 620 height 103
click at [945, 94] on img at bounding box center [944, 89] width 11 height 20
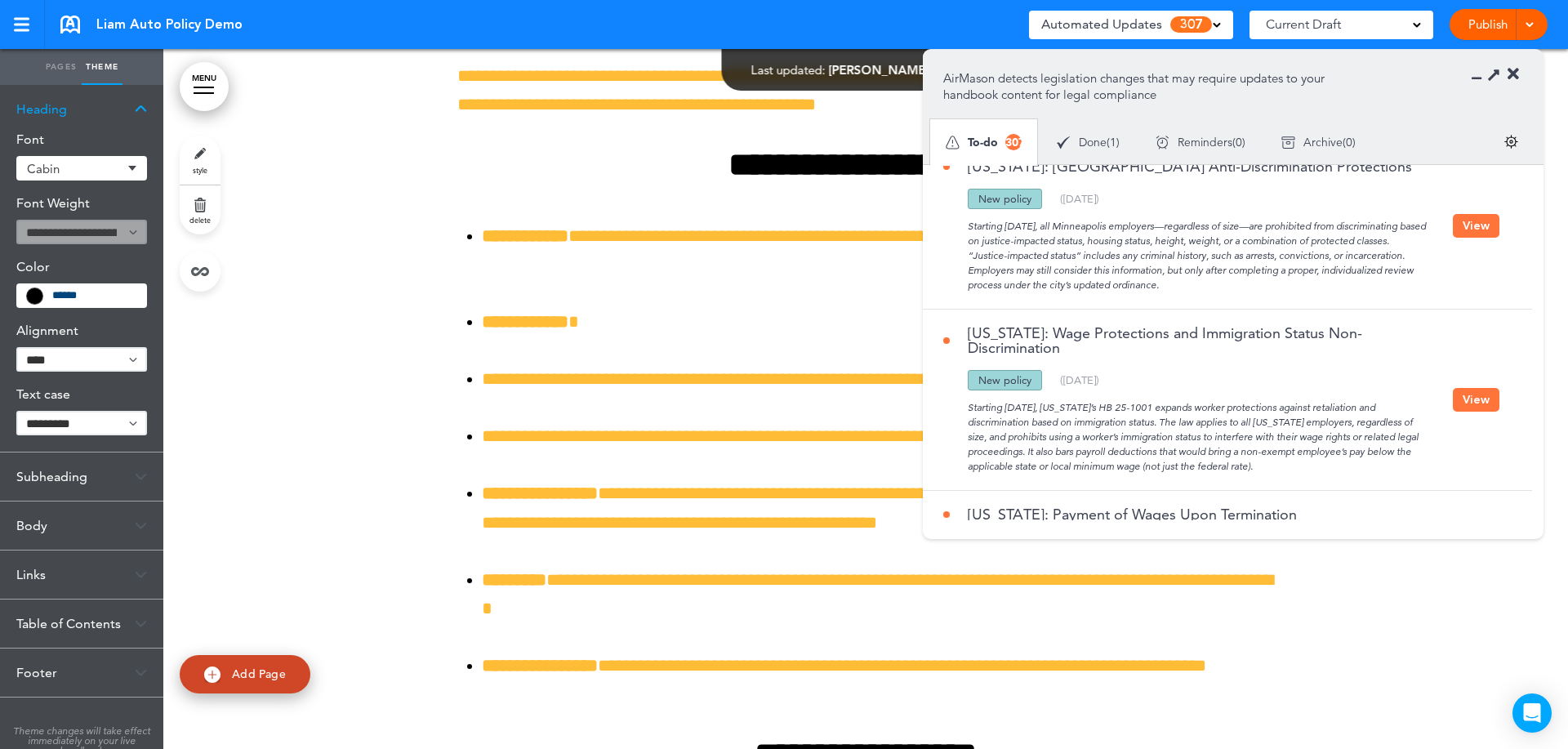
scroll to position [2415, 0]
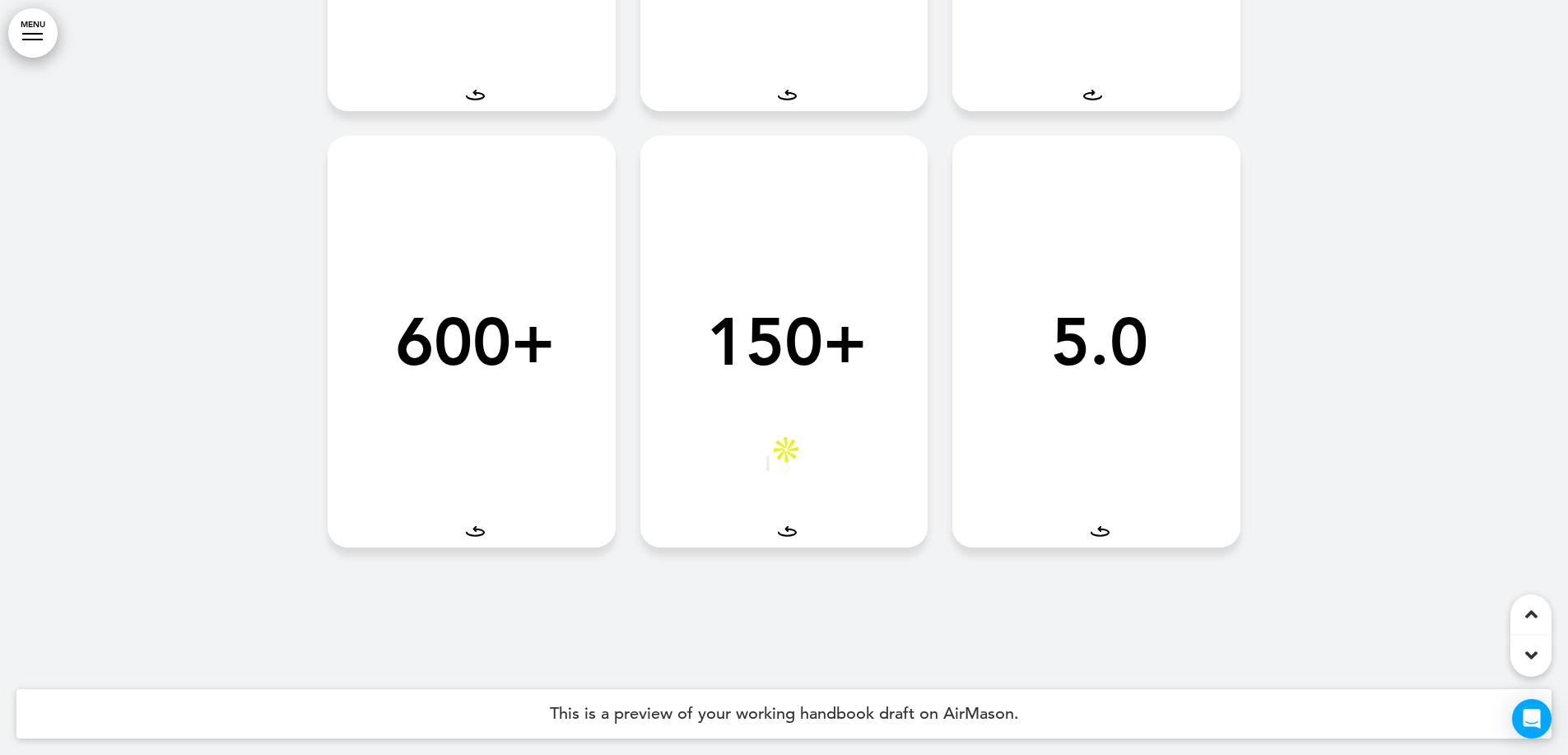
scroll to position [37, 0]
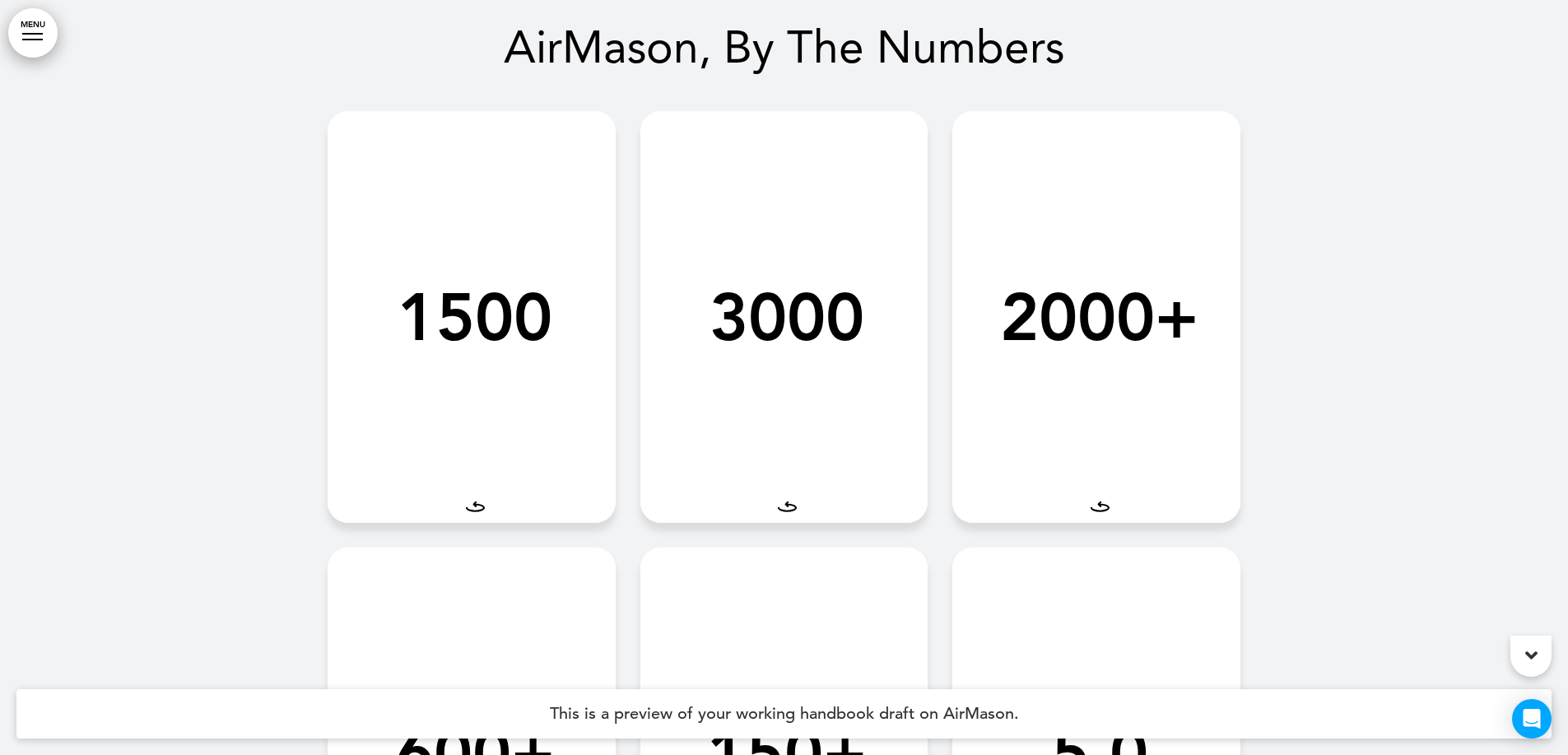
click at [1097, 509] on icon at bounding box center [1100, 507] width 19 height 12
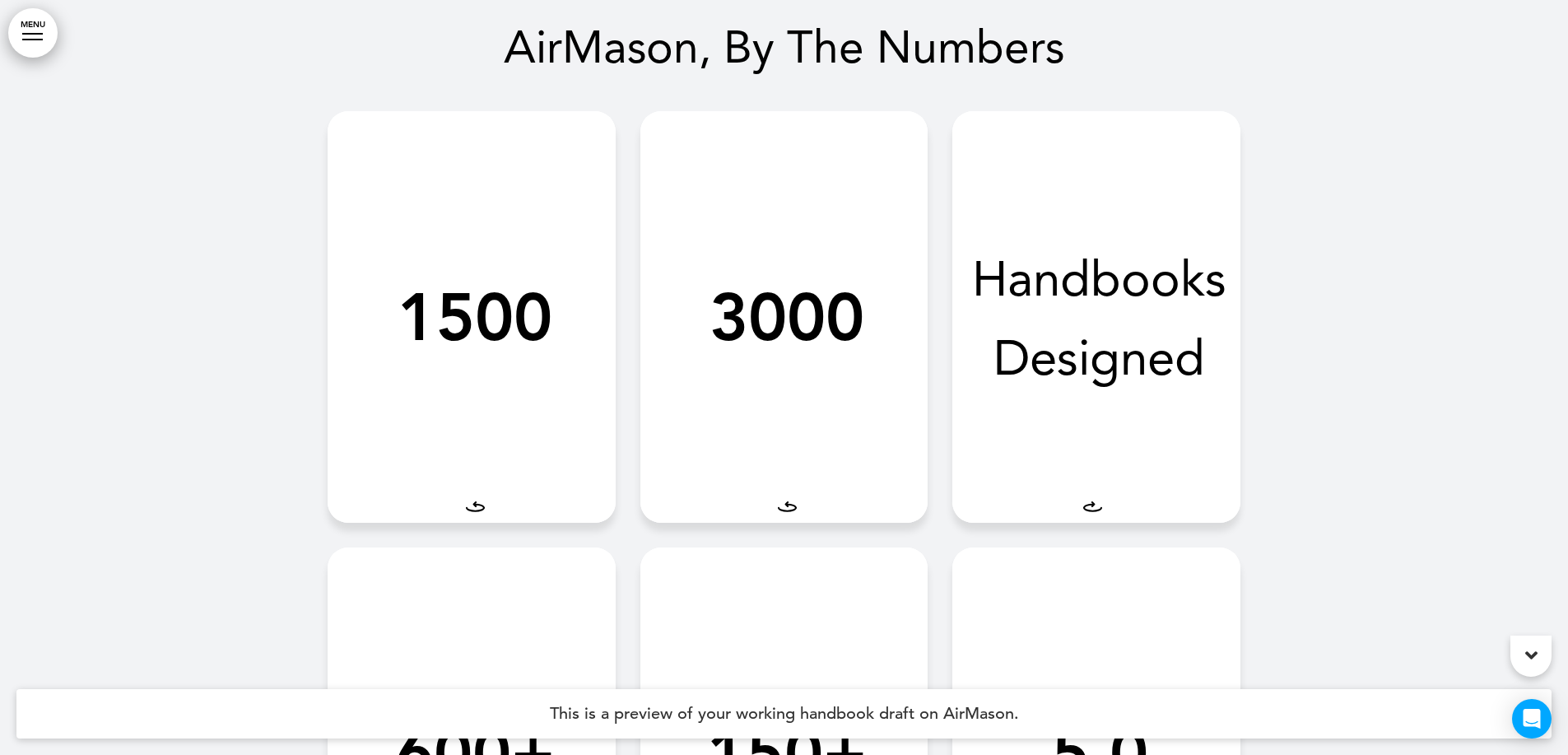
click at [1097, 509] on icon at bounding box center [1092, 507] width 19 height 12
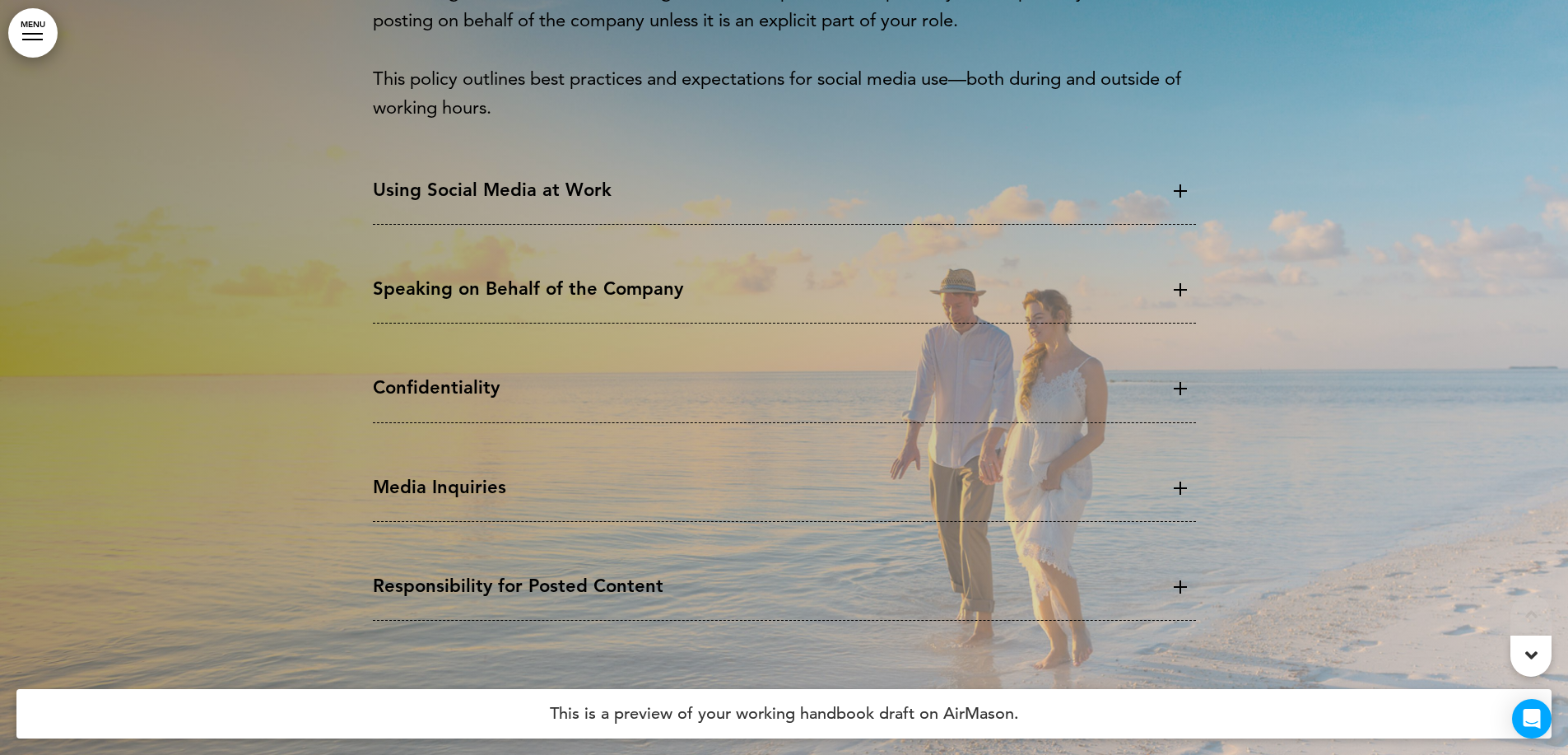
scroll to position [2095, 0]
click at [36, 15] on link "MENU" at bounding box center [32, 32] width 49 height 49
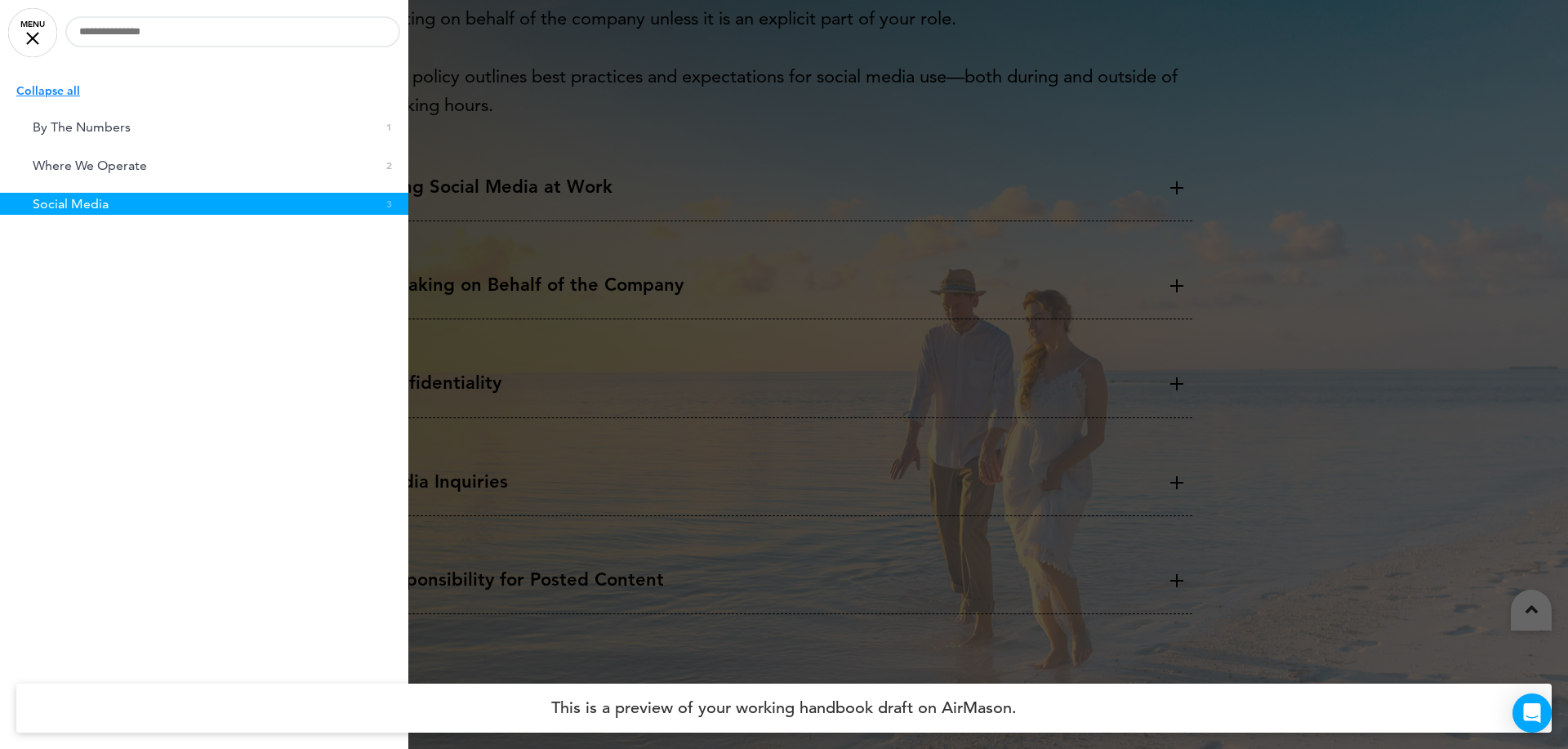
click at [740, 333] on div at bounding box center [784, 374] width 1568 height 749
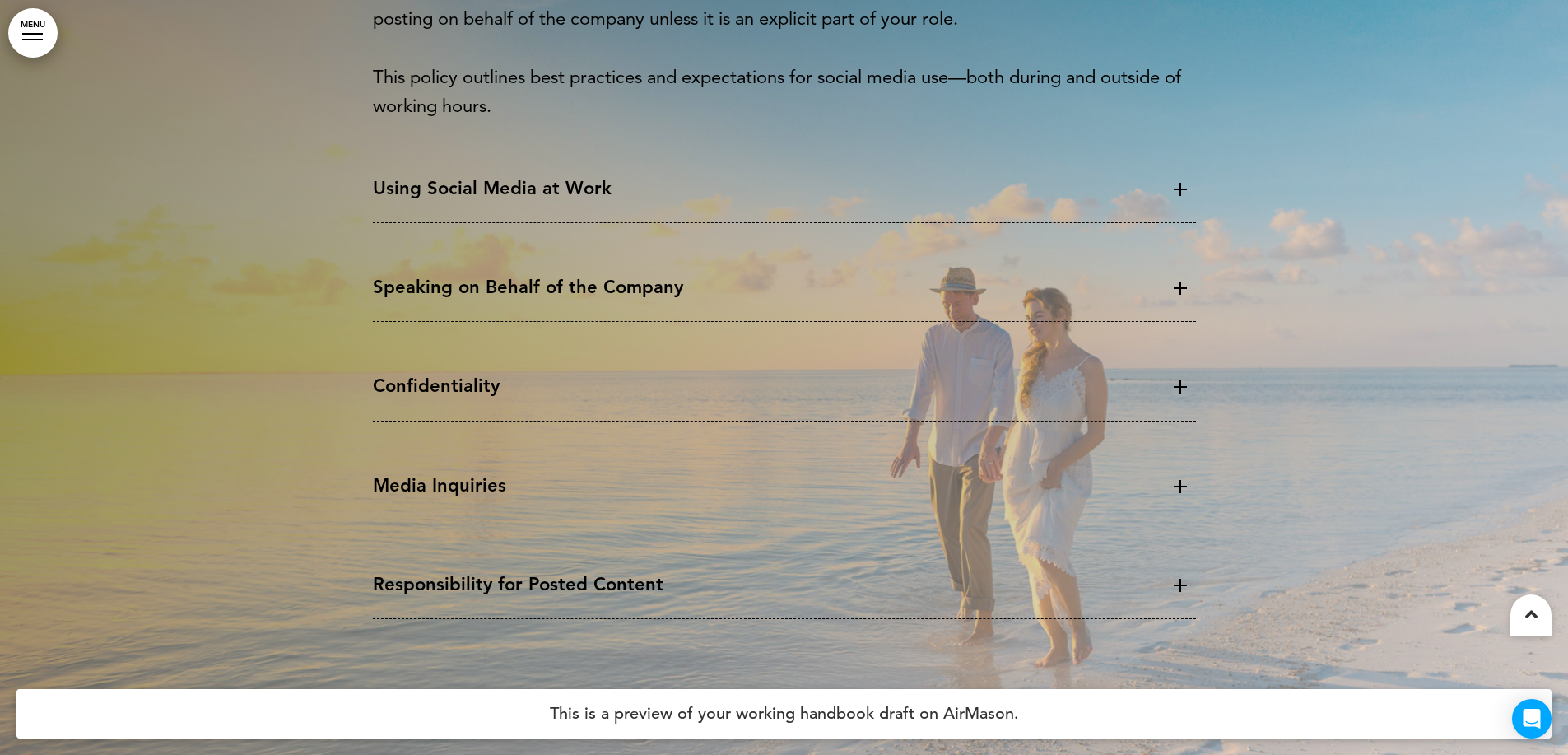
click at [599, 491] on p "Media Inquiries" at bounding box center [767, 484] width 790 height 28
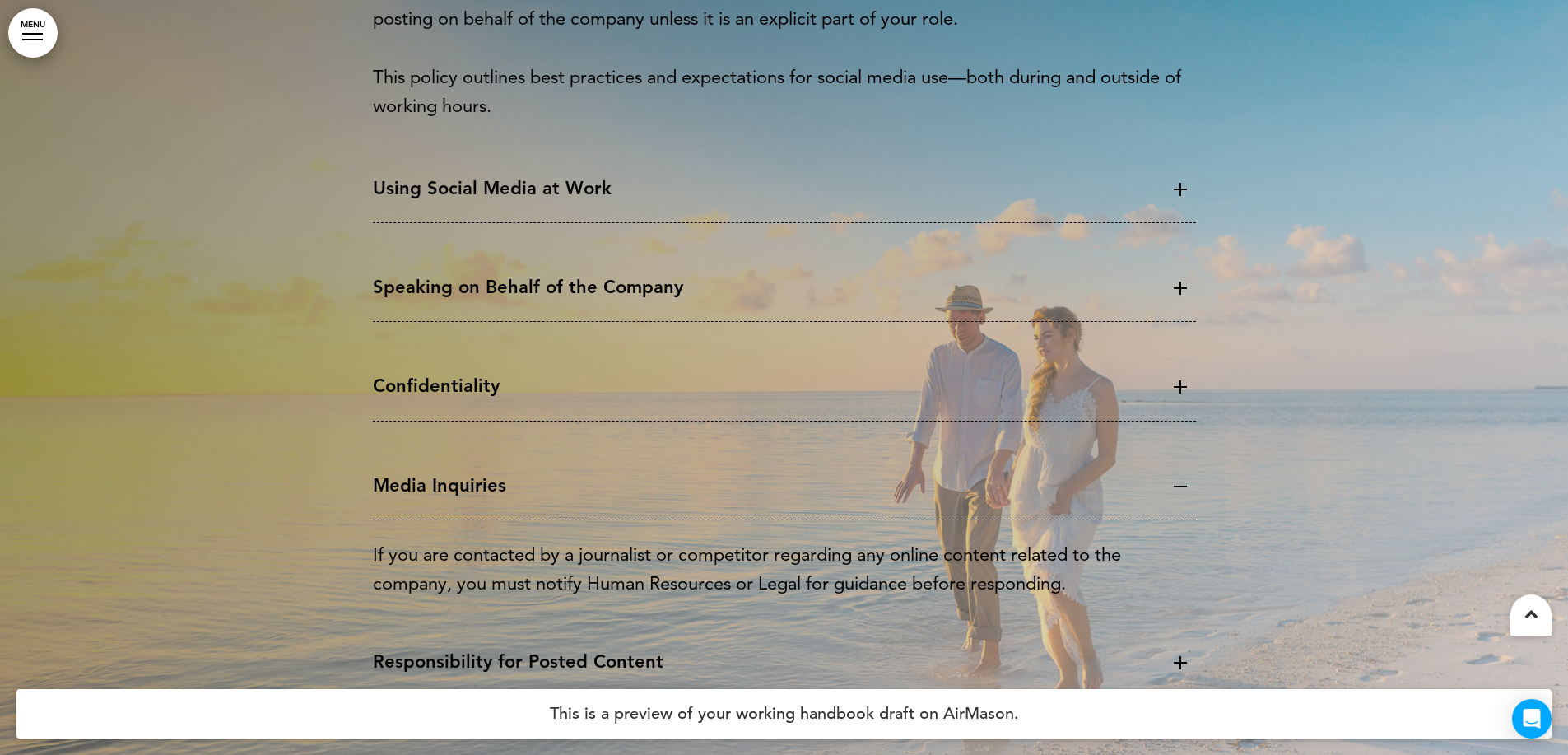
click at [604, 407] on div "Confidentiality" at bounding box center [784, 396] width 823 height 49
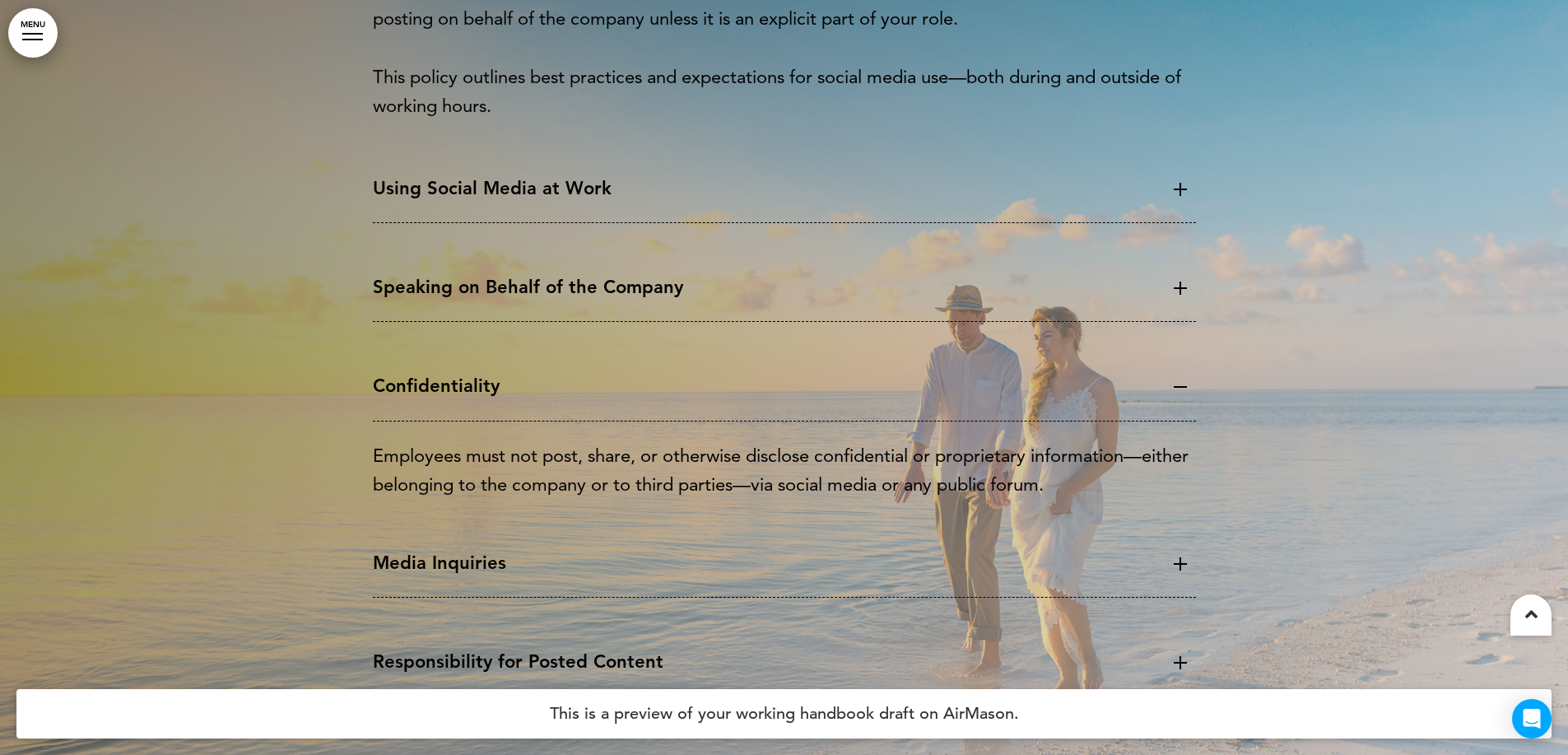
click at [599, 324] on div "Speaking on Behalf of the Company Only designated employees with specific autho…" at bounding box center [784, 297] width 823 height 99
click at [598, 303] on div "Speaking on Behalf of the Company" at bounding box center [784, 297] width 823 height 49
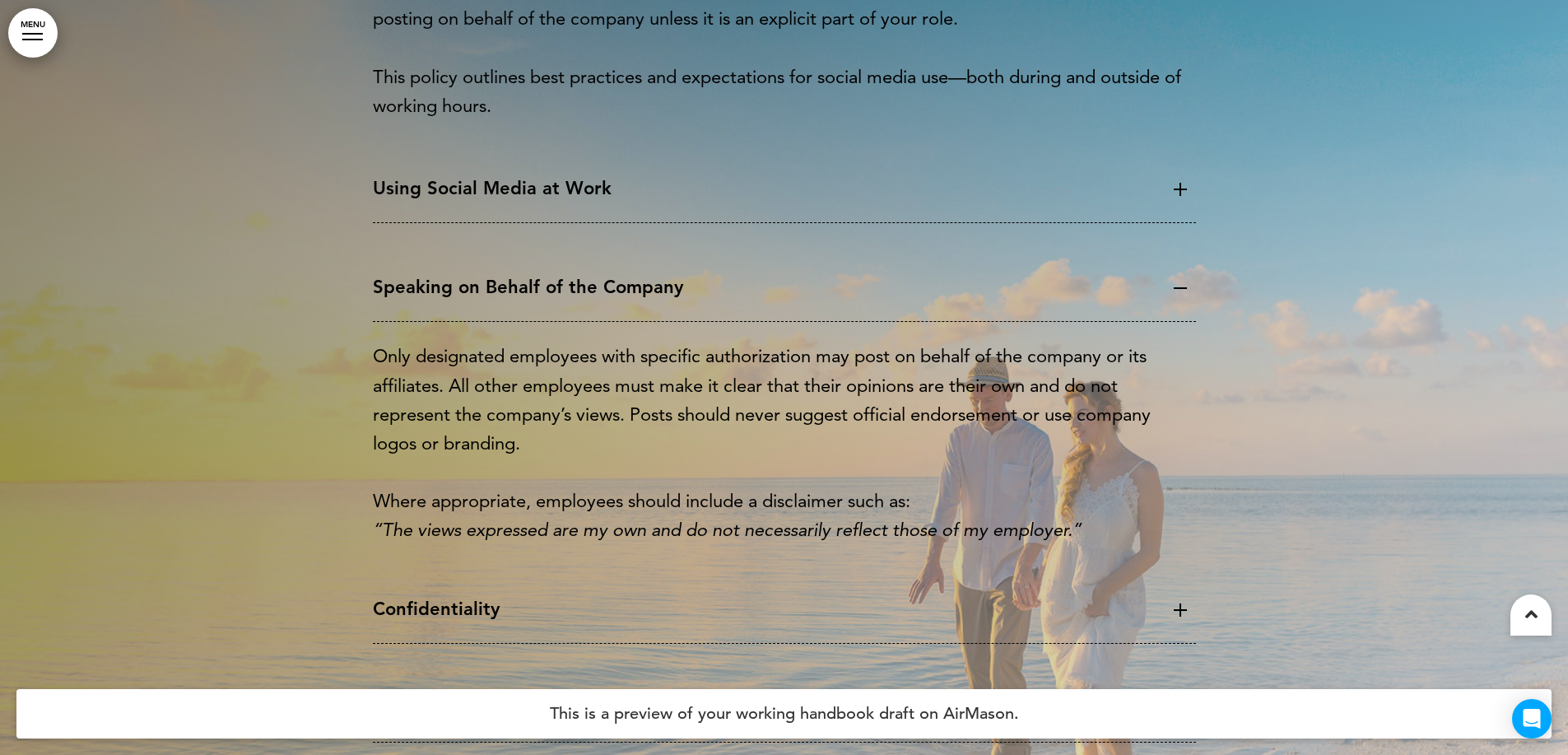
click at [607, 194] on p "Using Social Media at Work" at bounding box center [767, 187] width 790 height 28
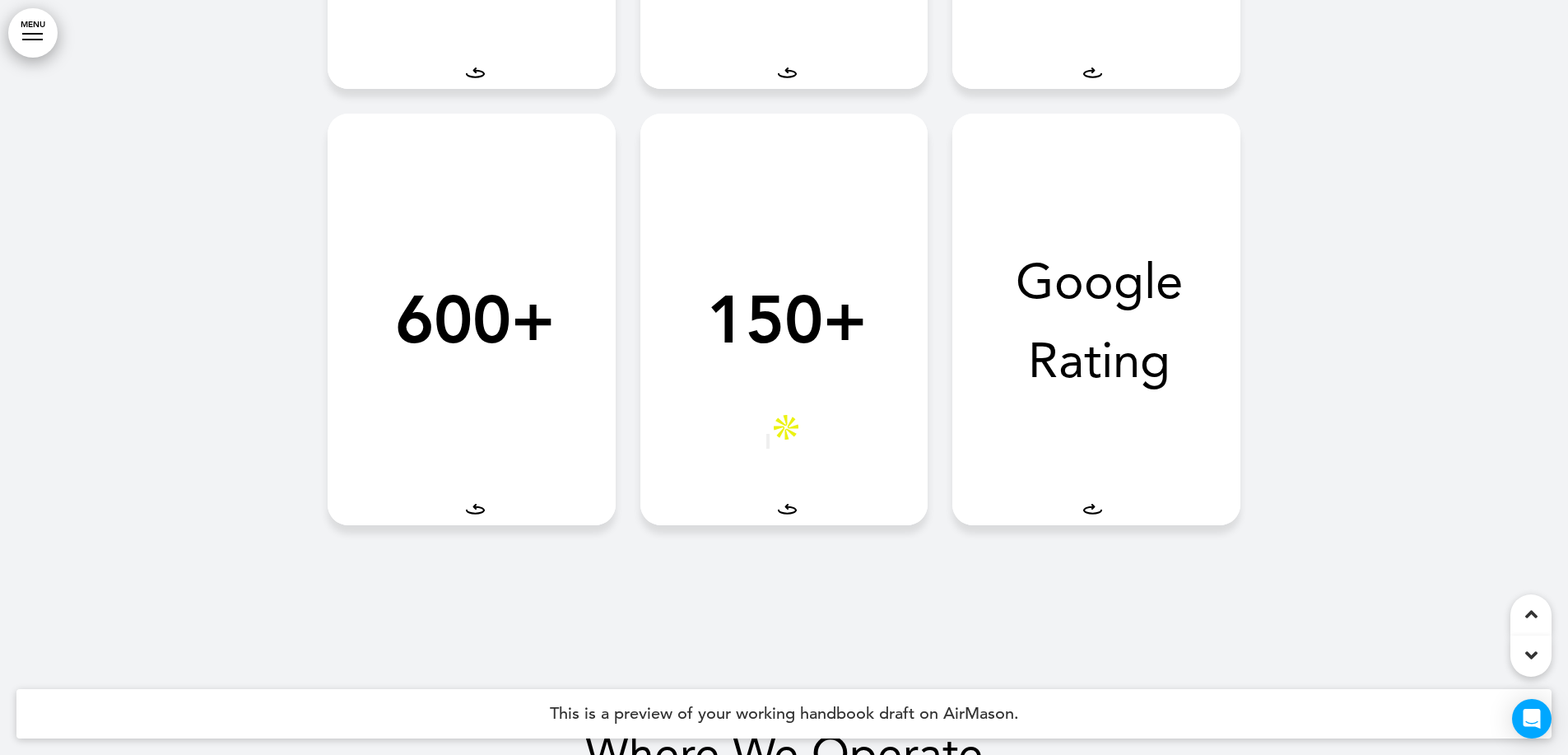
scroll to position [449, 0]
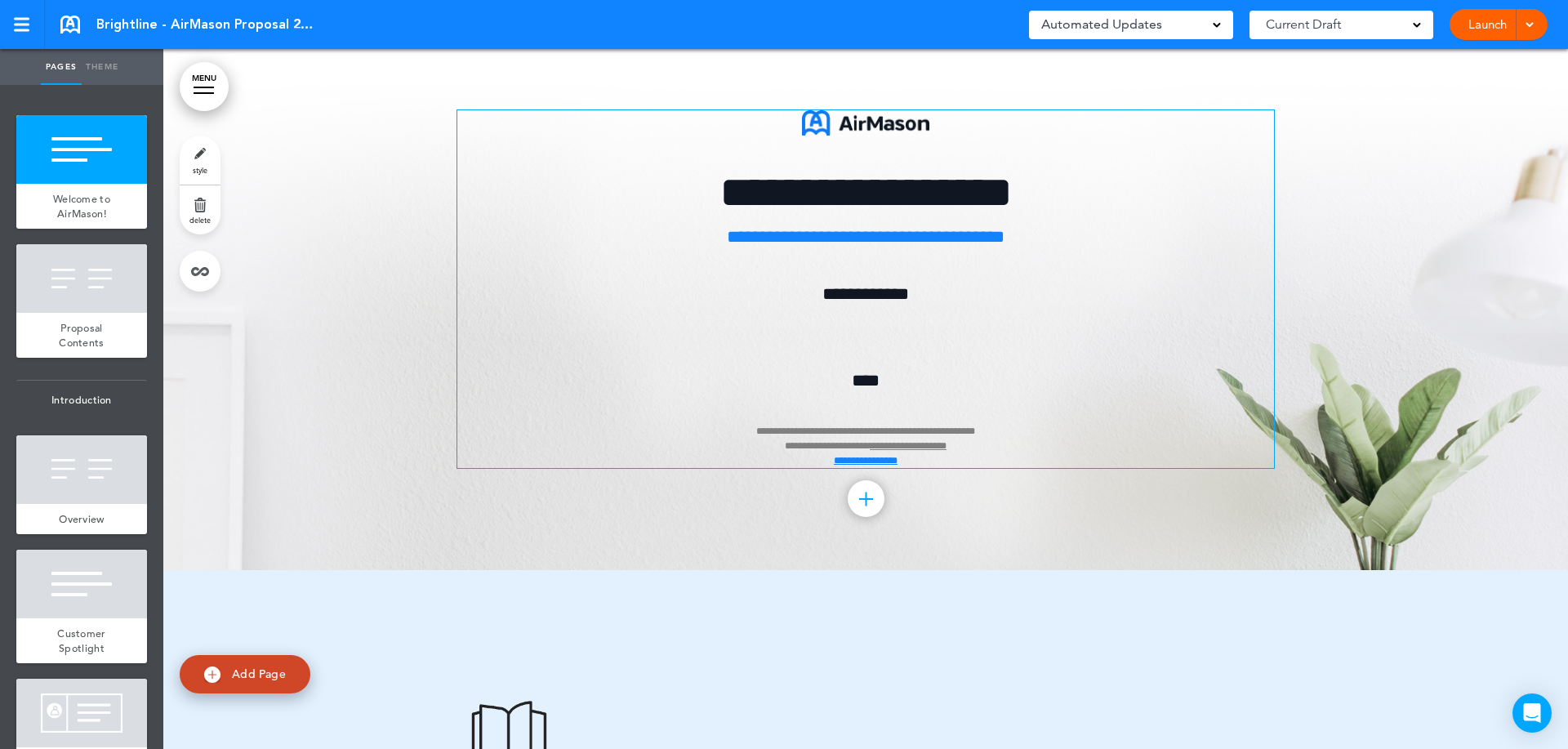
click at [854, 333] on div "**********" at bounding box center [865, 289] width 817 height 358
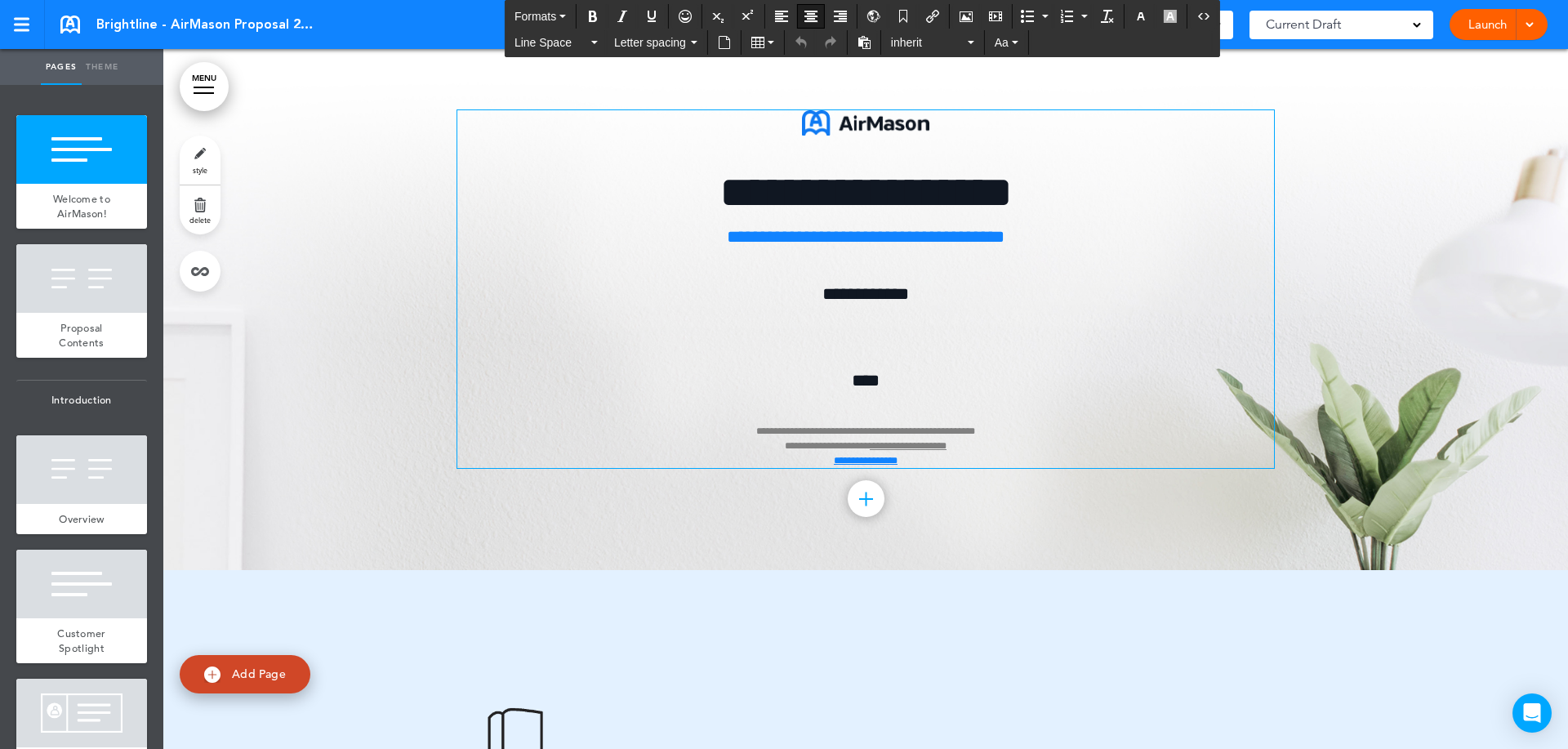
click at [877, 324] on div "**********" at bounding box center [865, 289] width 817 height 358
click at [961, 19] on icon "Airmason image" at bounding box center [965, 16] width 13 height 13
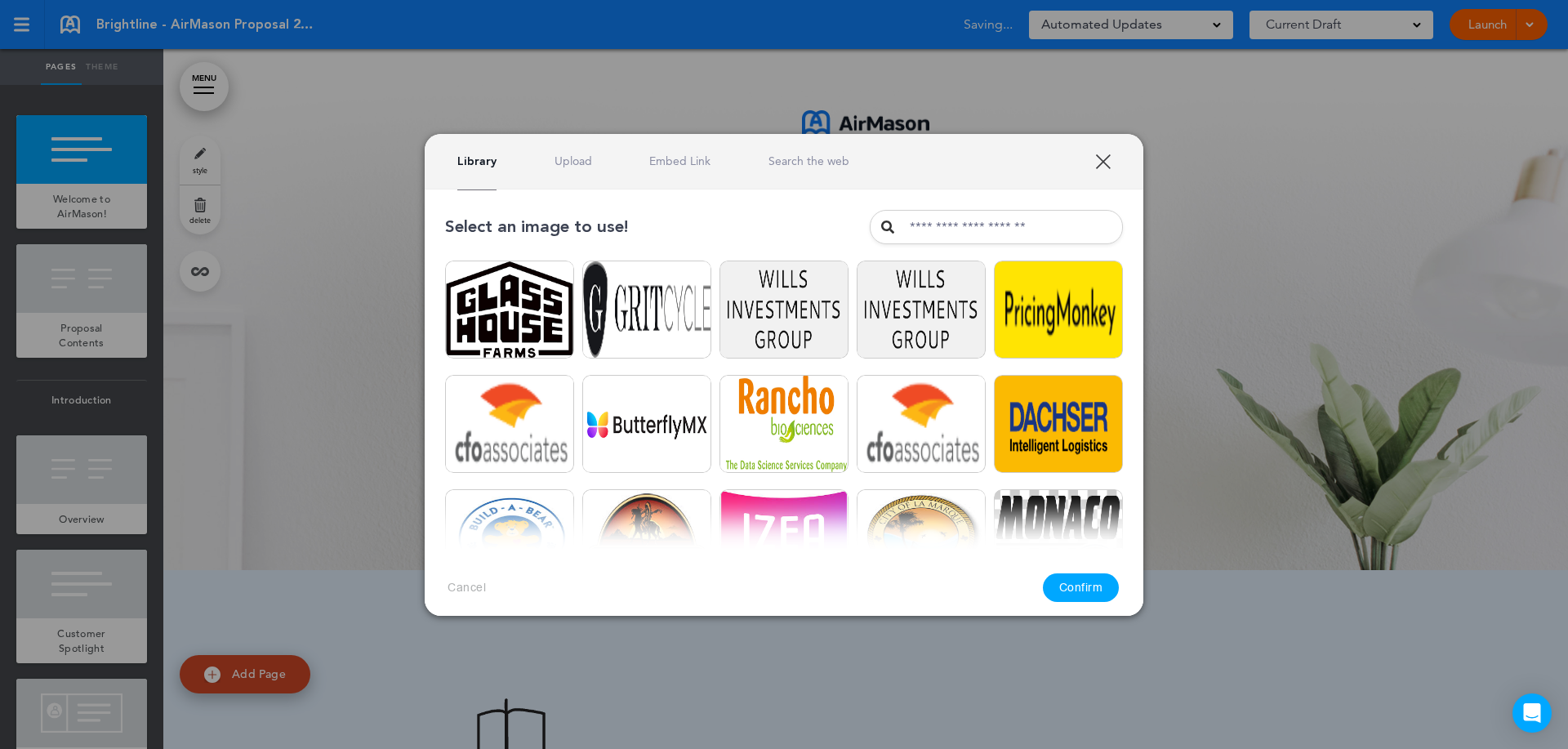
click at [563, 160] on link "Upload" at bounding box center [573, 161] width 38 height 16
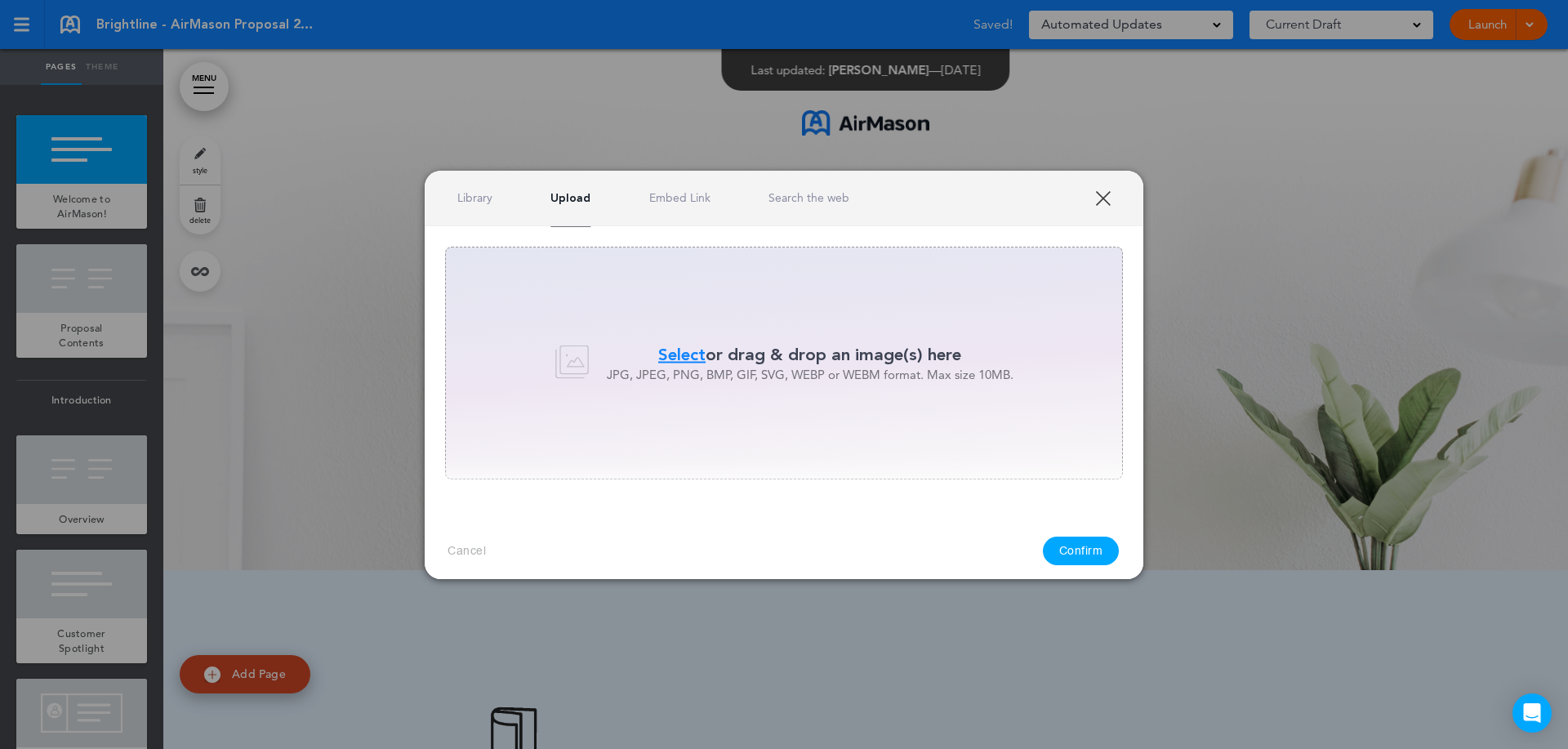
click at [702, 358] on p "Select or drag & drop an image(s) here" at bounding box center [810, 355] width 406 height 23
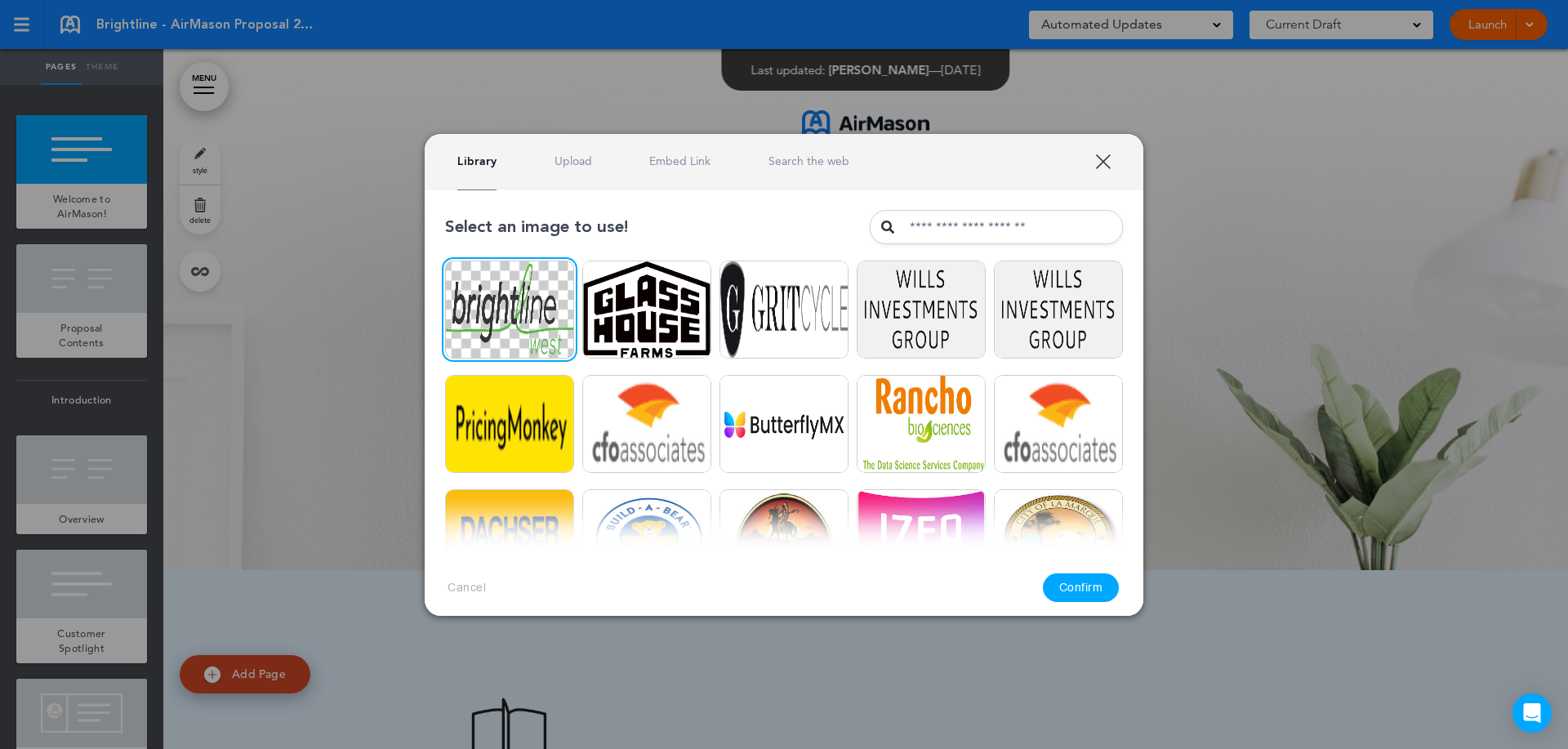
click at [1073, 589] on button "Confirm" at bounding box center [1080, 588] width 77 height 28
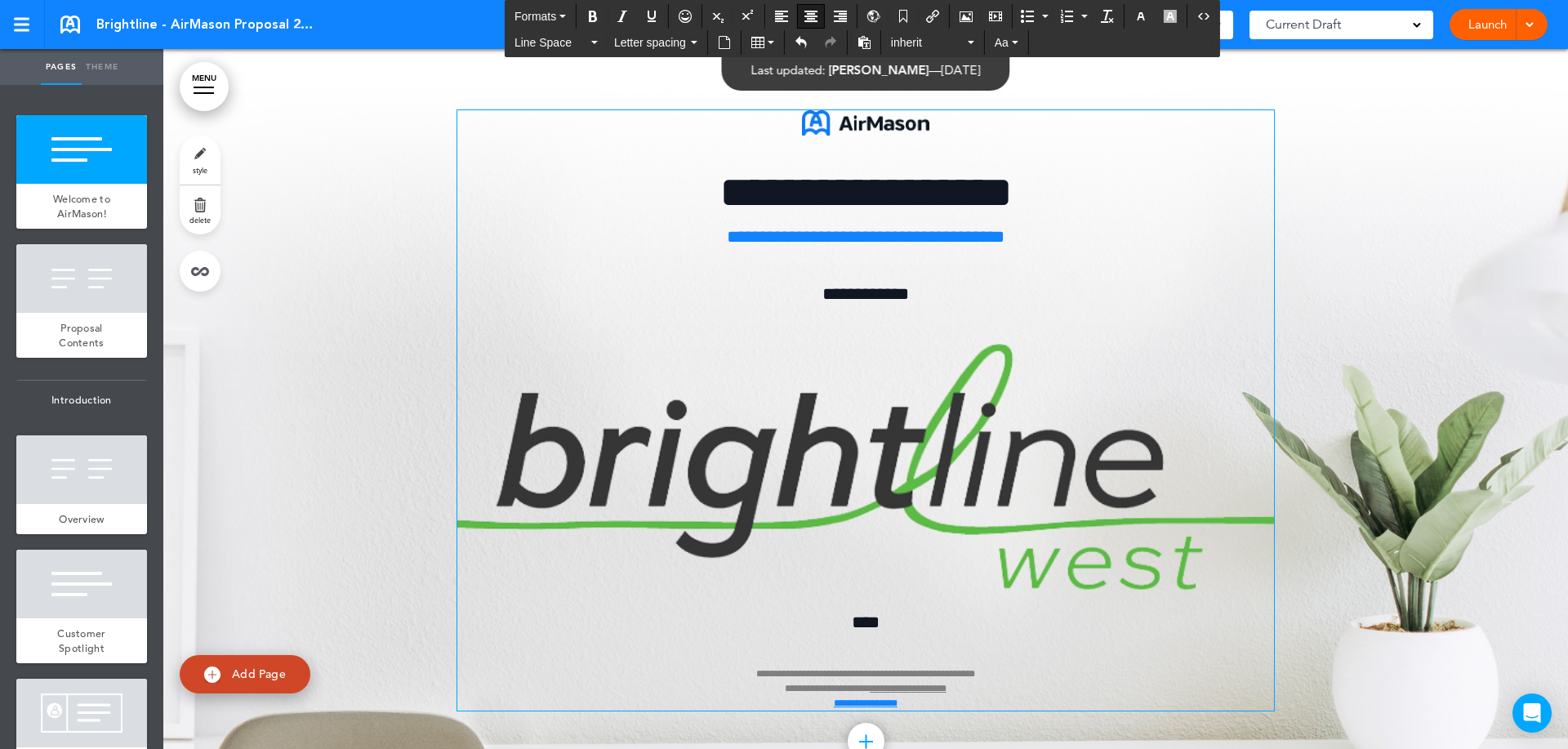
click at [992, 487] on img at bounding box center [865, 469] width 817 height 261
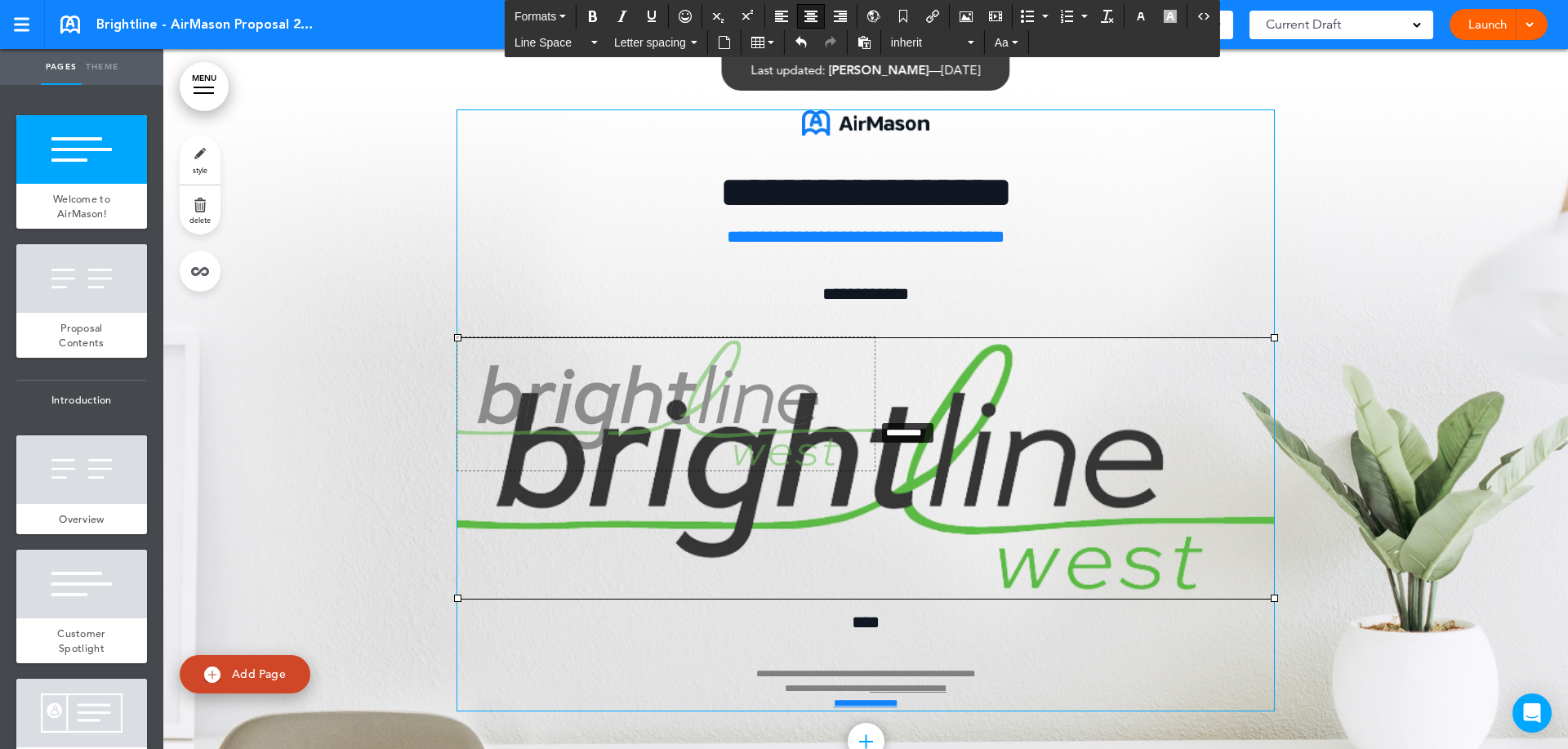
drag, startPoint x: 1266, startPoint y: 601, endPoint x: 865, endPoint y: 422, distance: 439.1
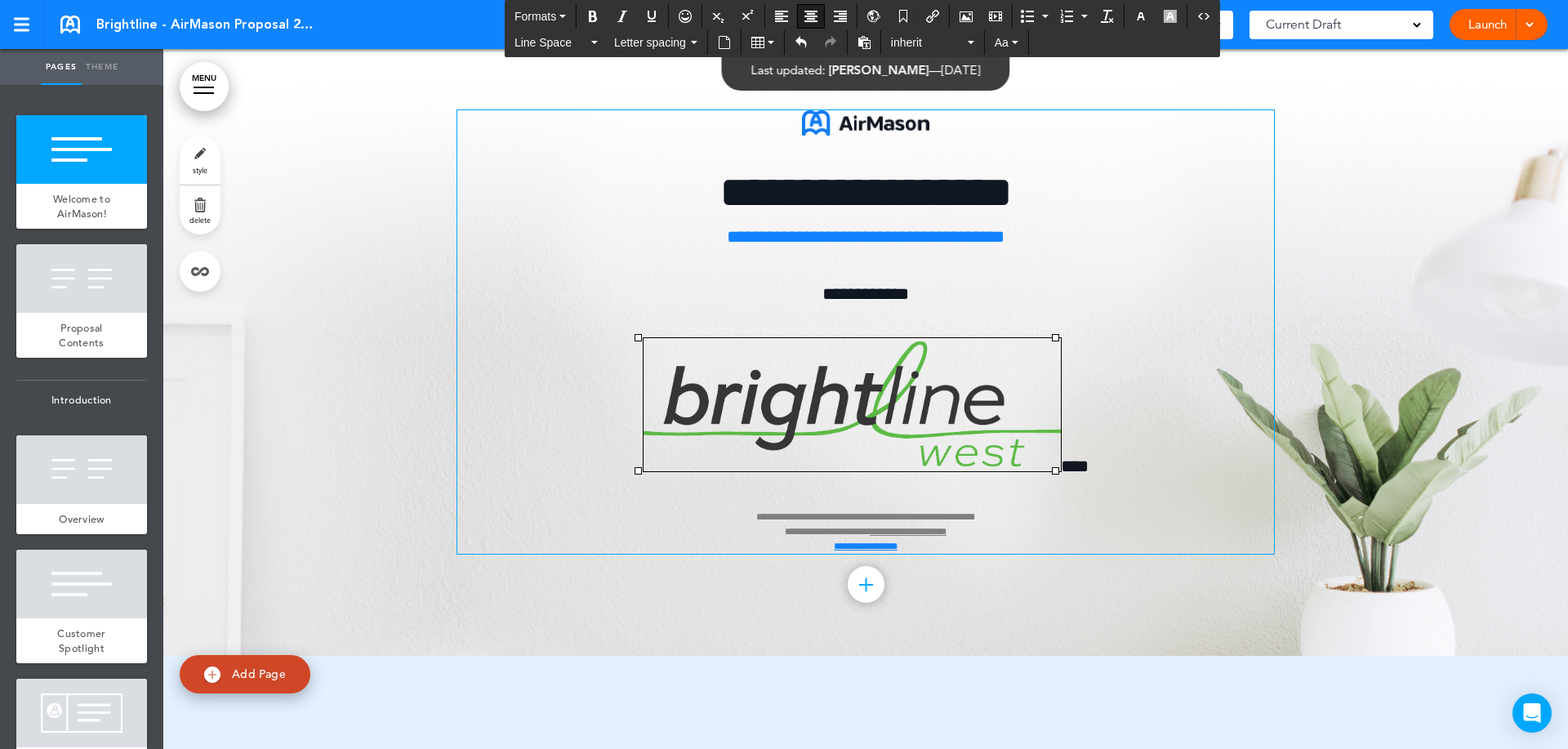
click at [1066, 463] on span "****" at bounding box center [1074, 466] width 28 height 18
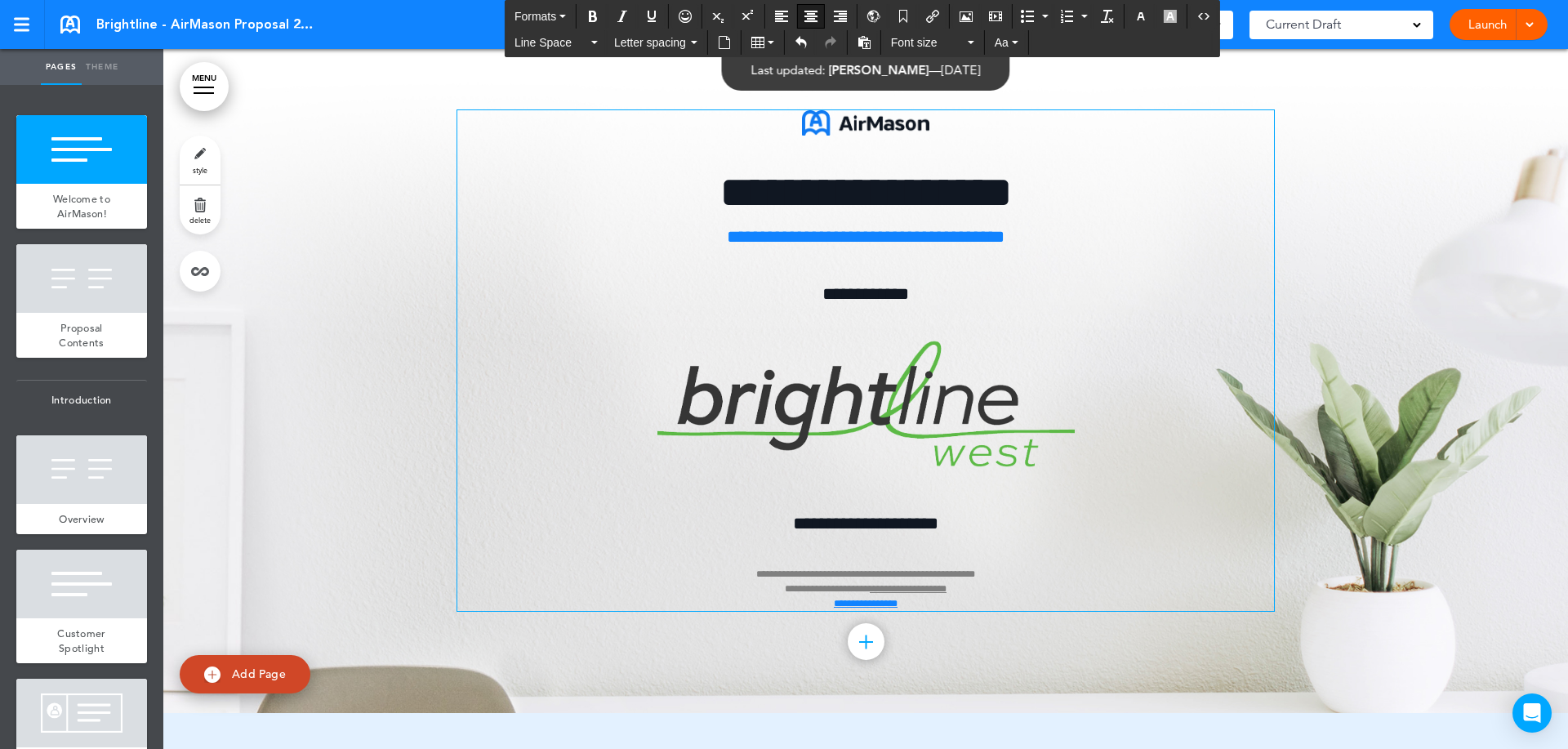
click at [889, 585] on link "**********" at bounding box center [907, 588] width 77 height 10
click at [1356, 423] on div at bounding box center [865, 380] width 1405 height 664
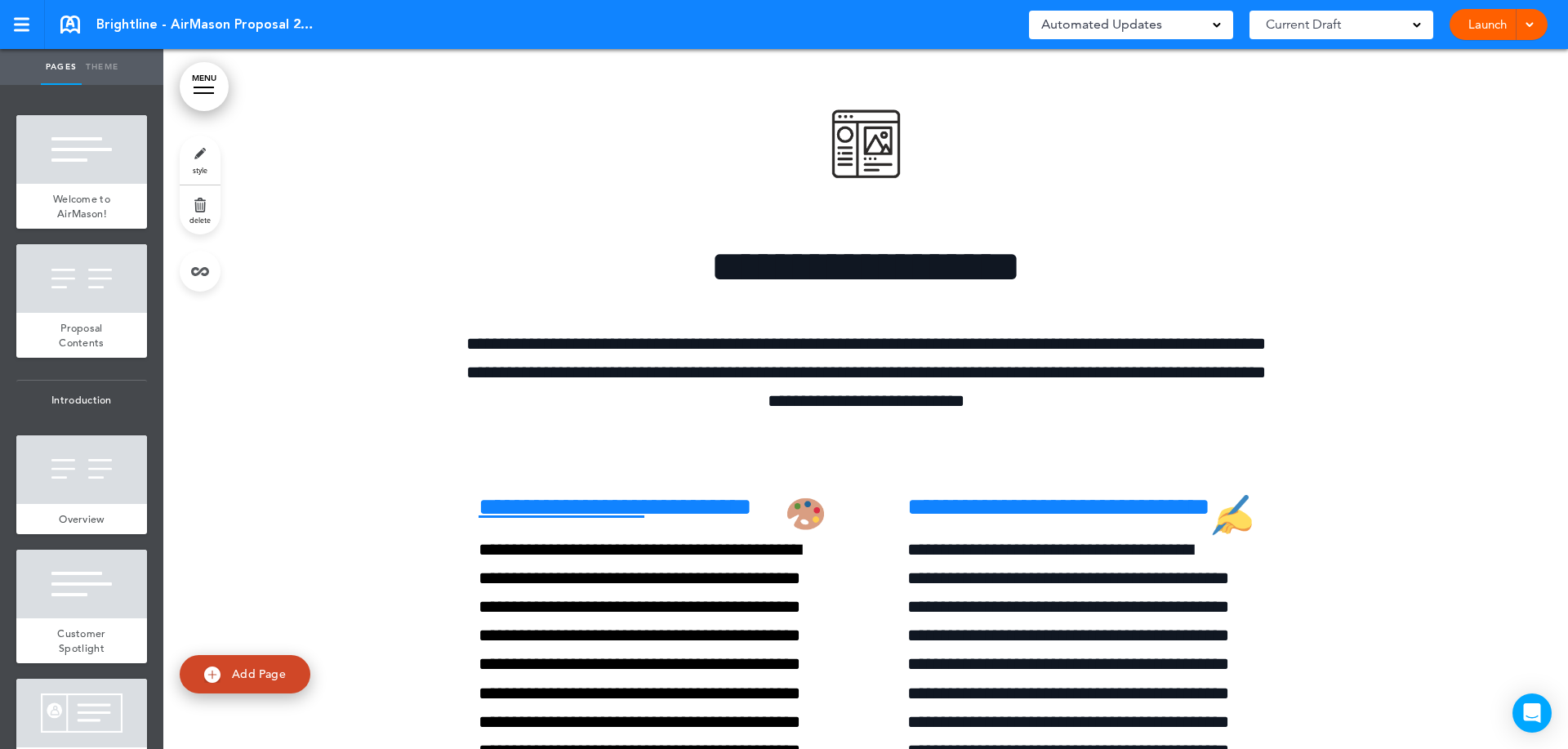
scroll to position [5719, 0]
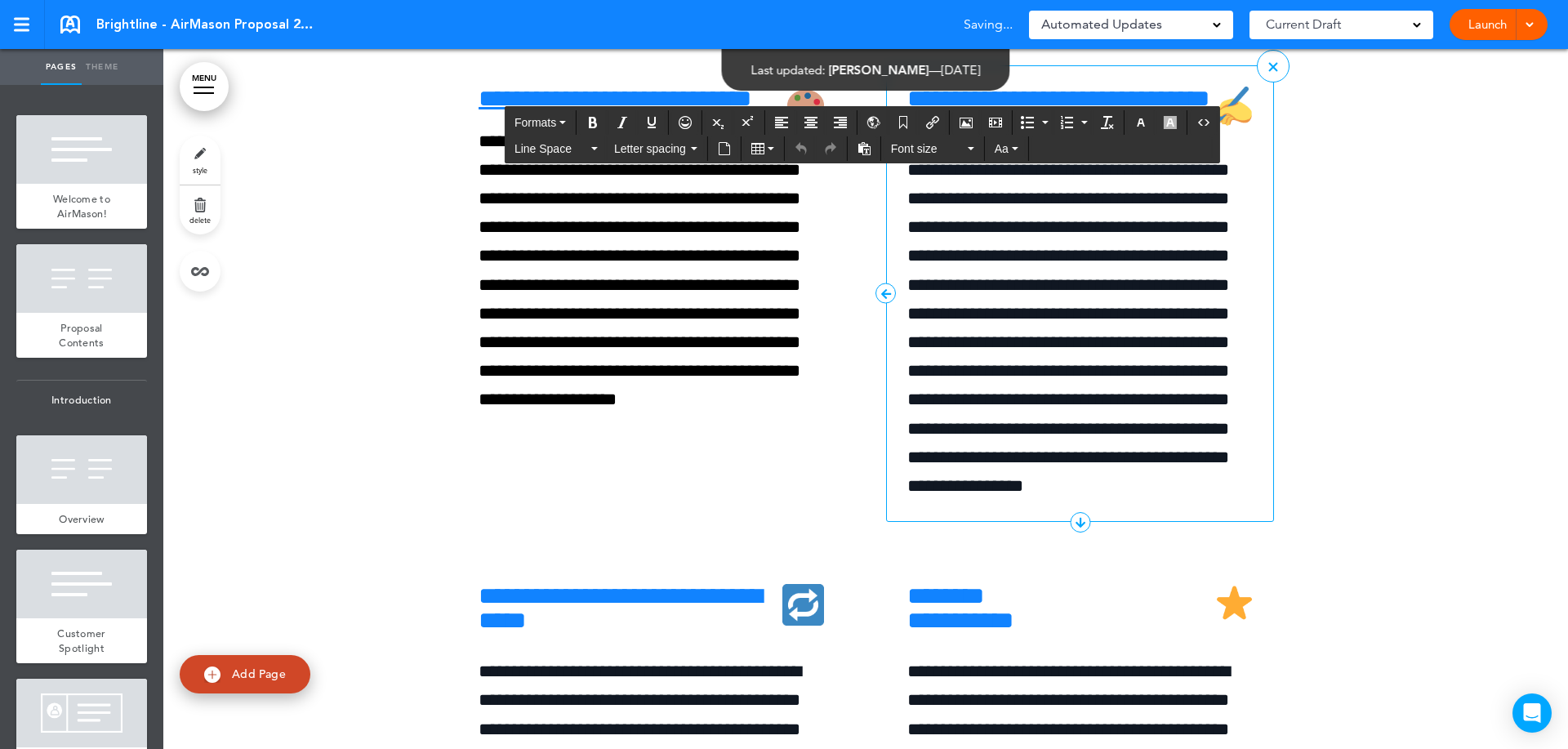
click at [1032, 401] on span "**********" at bounding box center [1067, 313] width 322 height 363
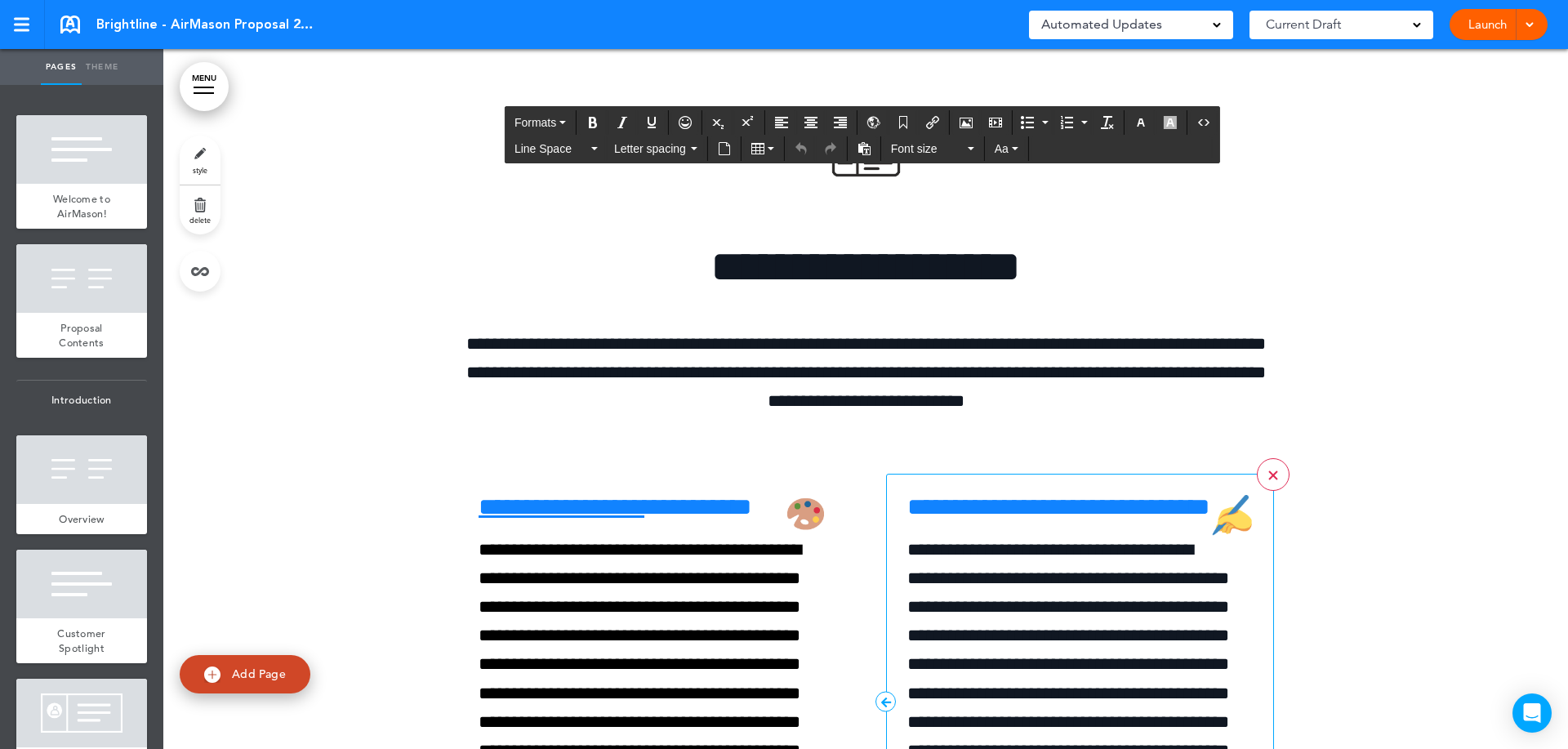
click at [1271, 491] on link at bounding box center [1273, 475] width 33 height 33
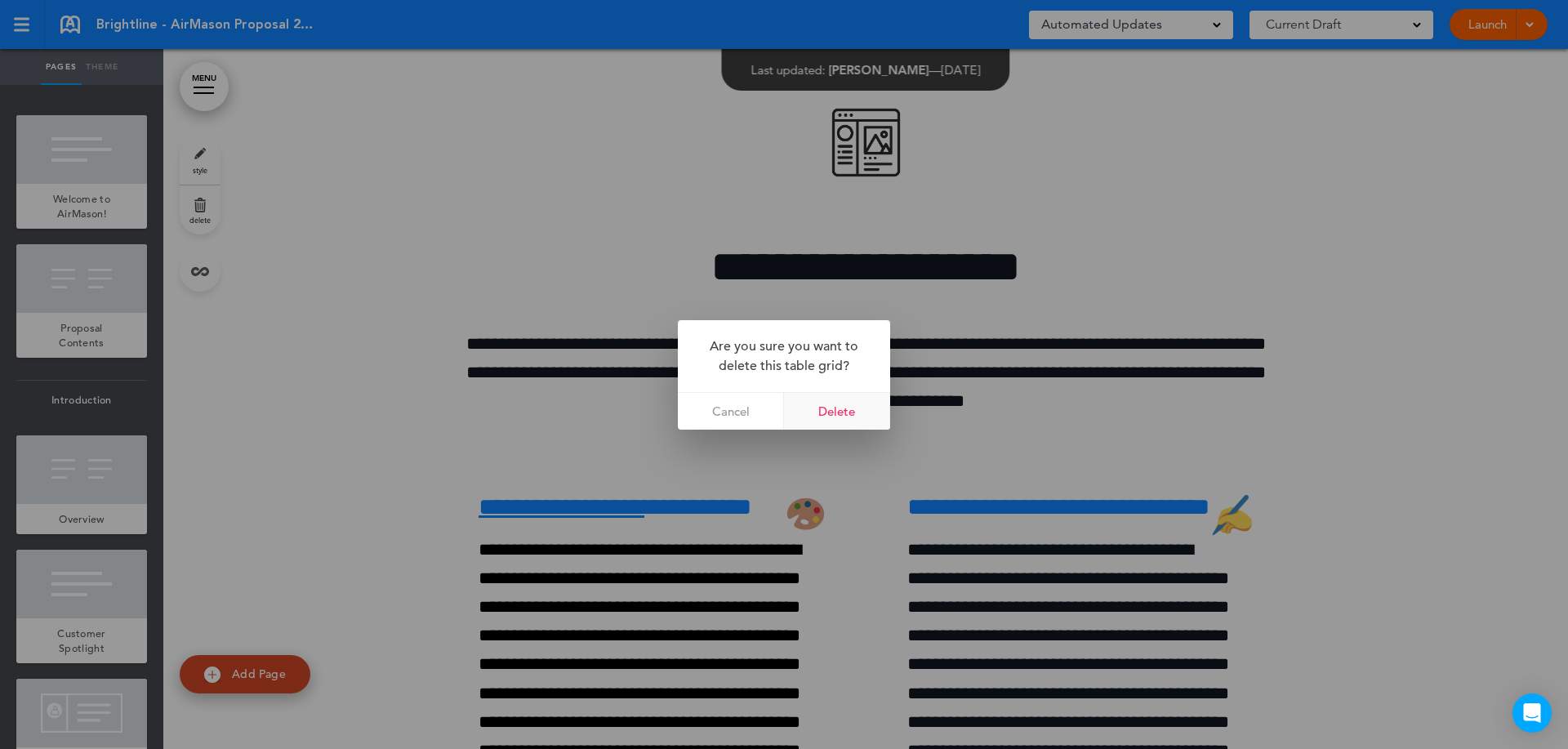
click at [845, 407] on link "Delete" at bounding box center [836, 411] width 106 height 37
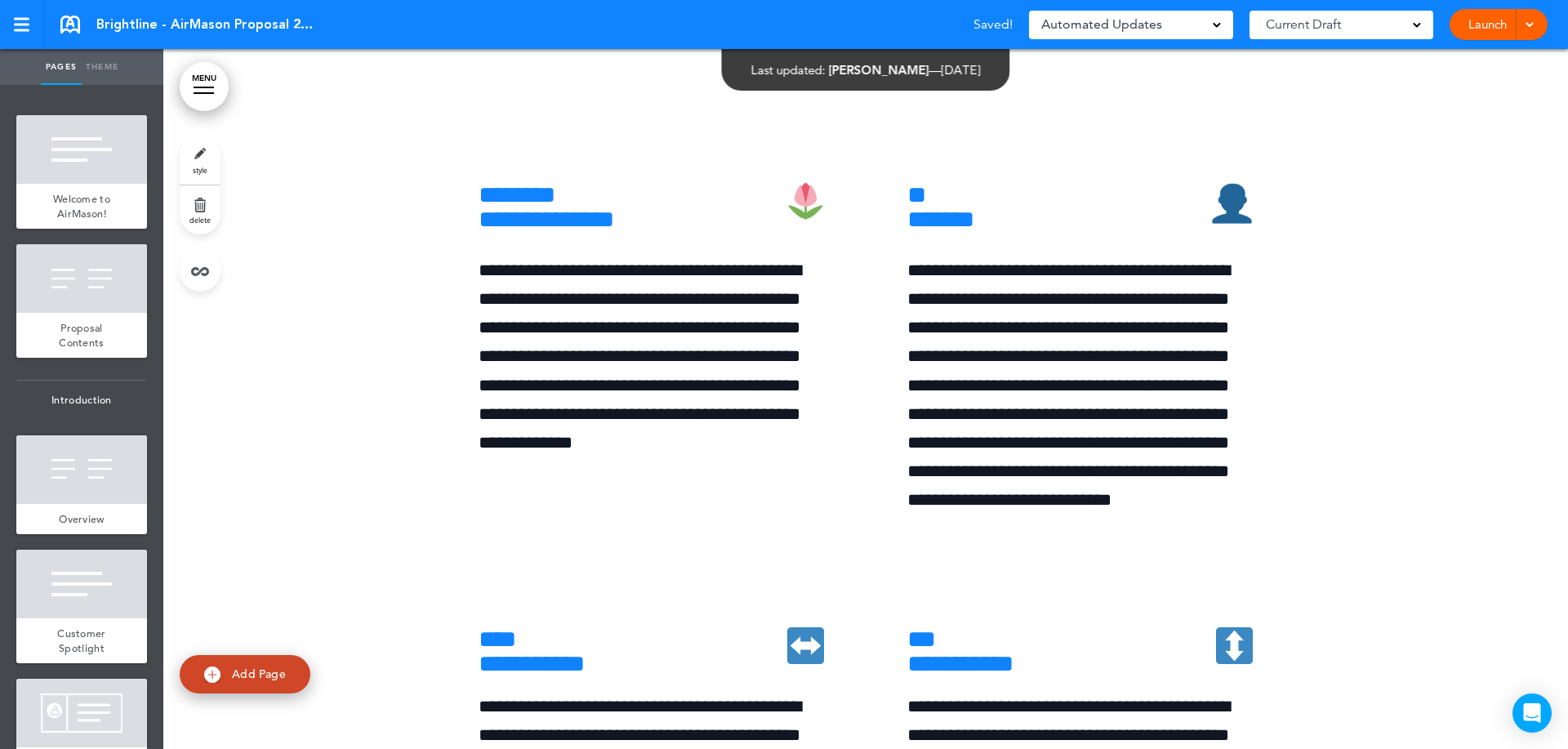
scroll to position [6127, 0]
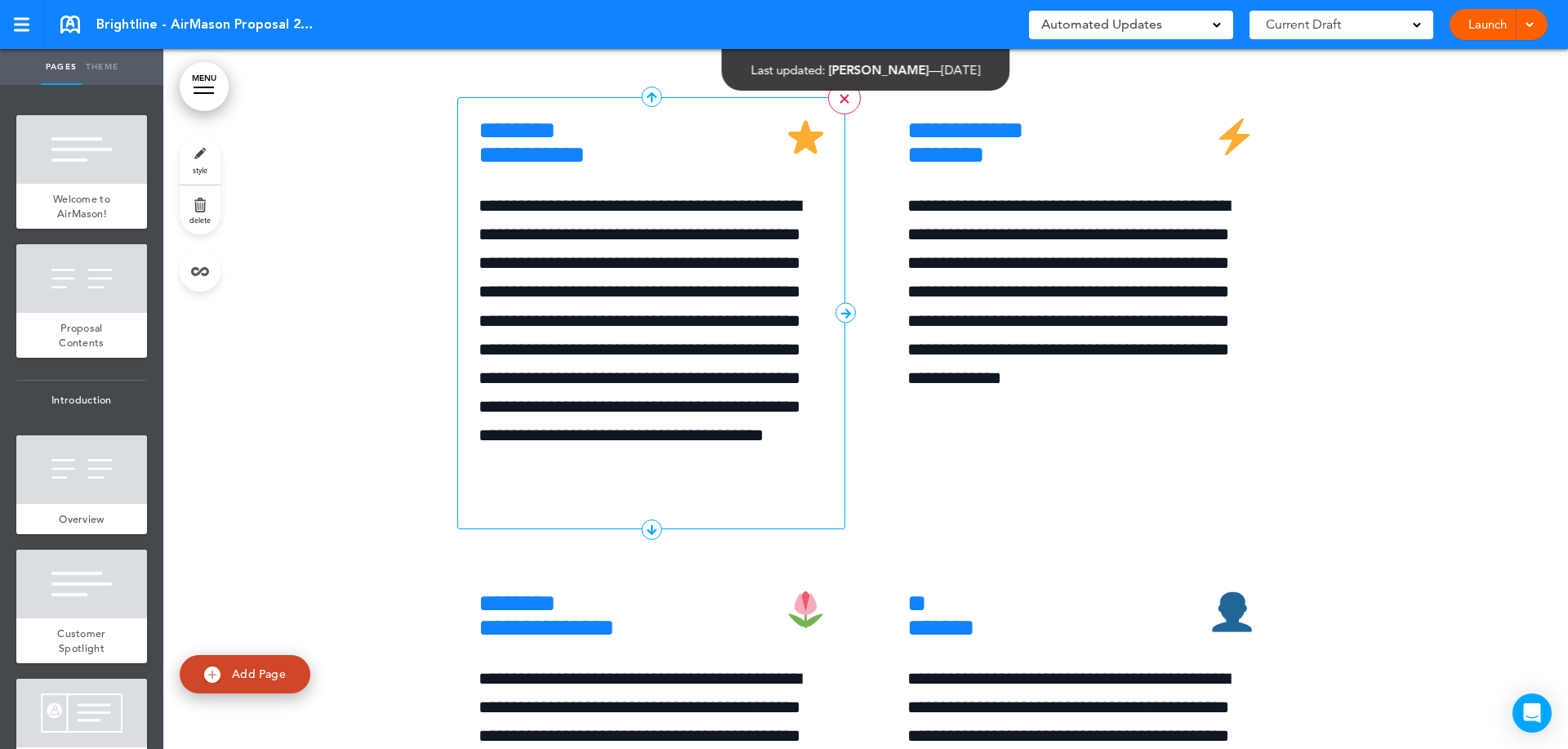
click at [848, 115] on link ">" at bounding box center [845, 98] width 33 height 33
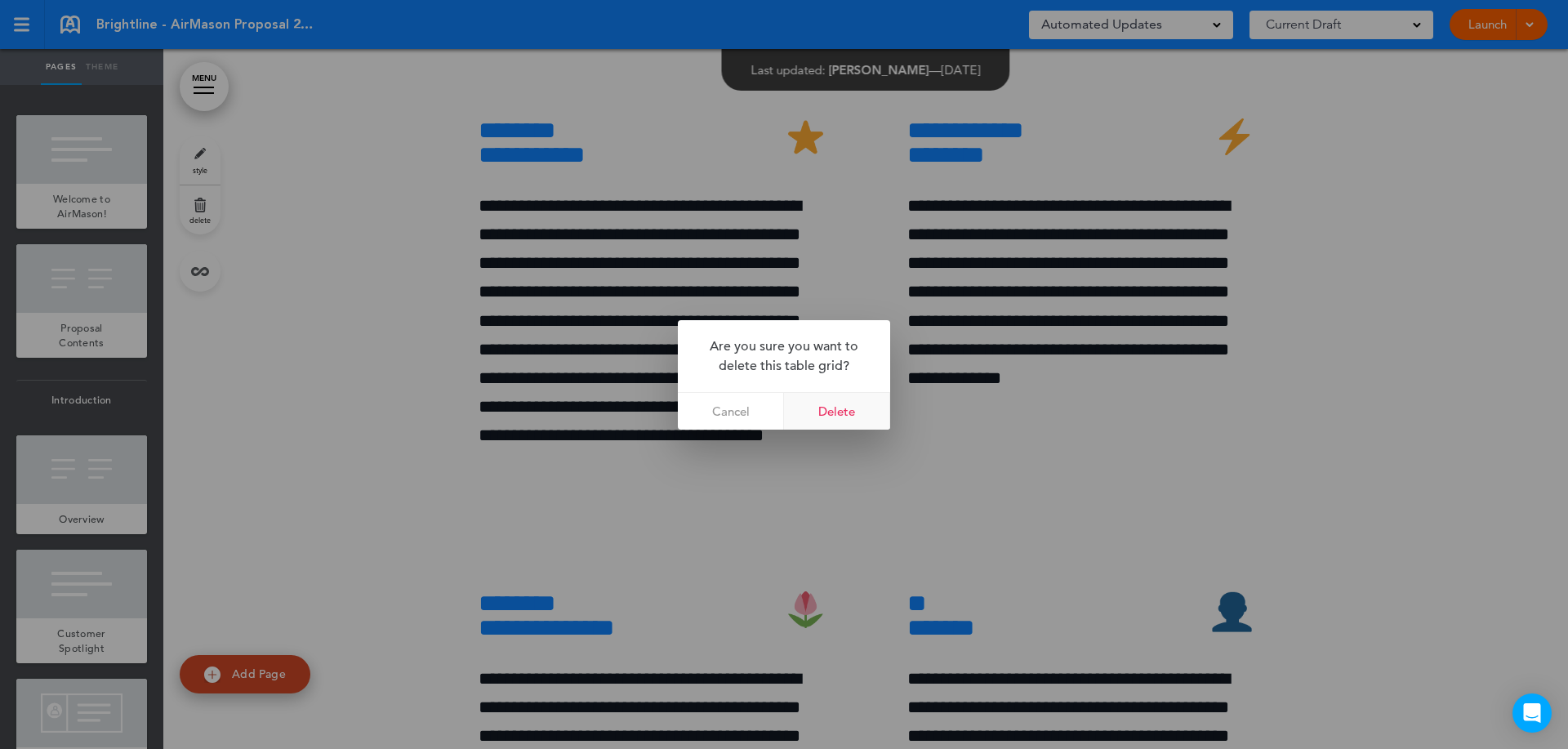
click at [854, 406] on link "Delete" at bounding box center [836, 411] width 106 height 37
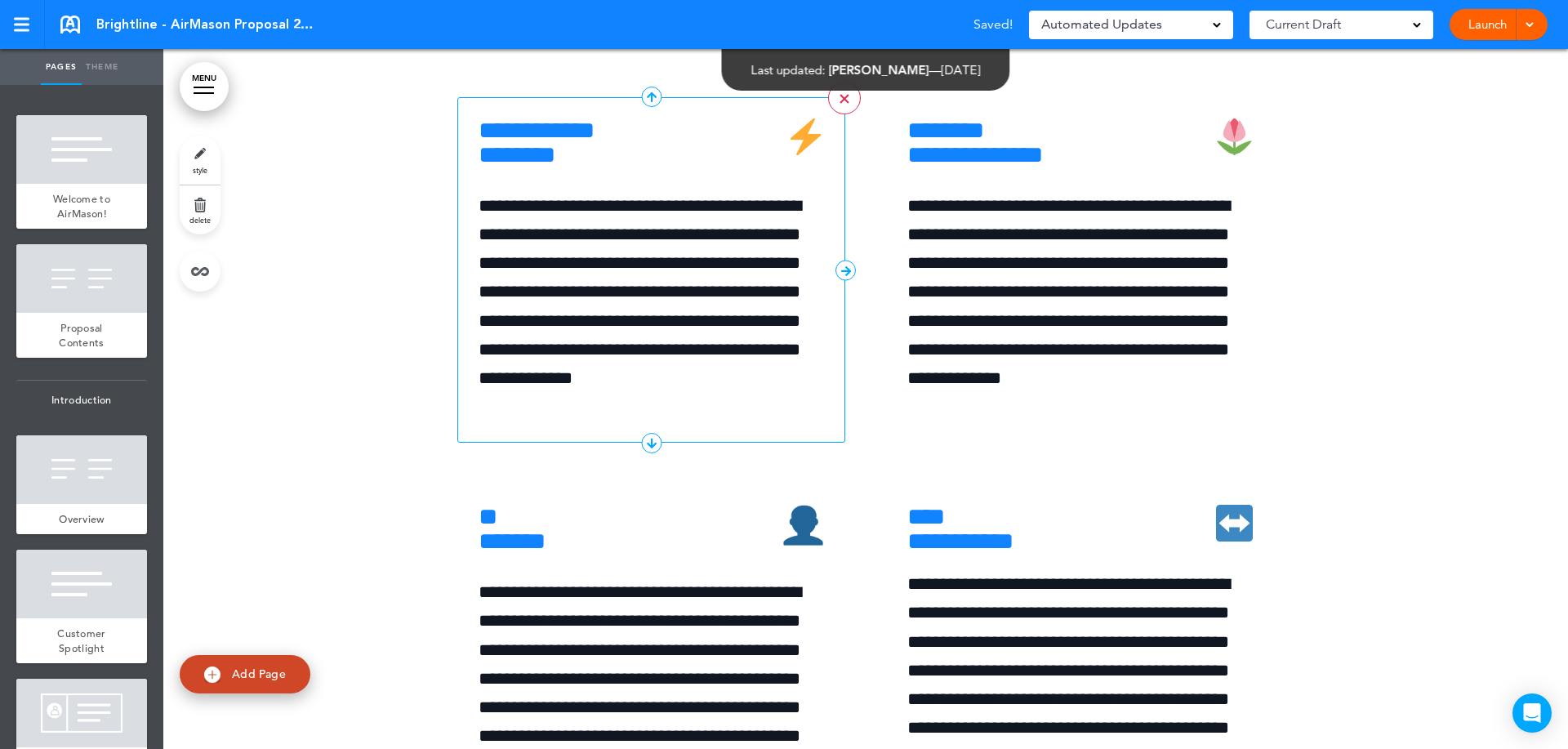
click at [839, 103] on div at bounding box center [843, 98] width 9 height 9
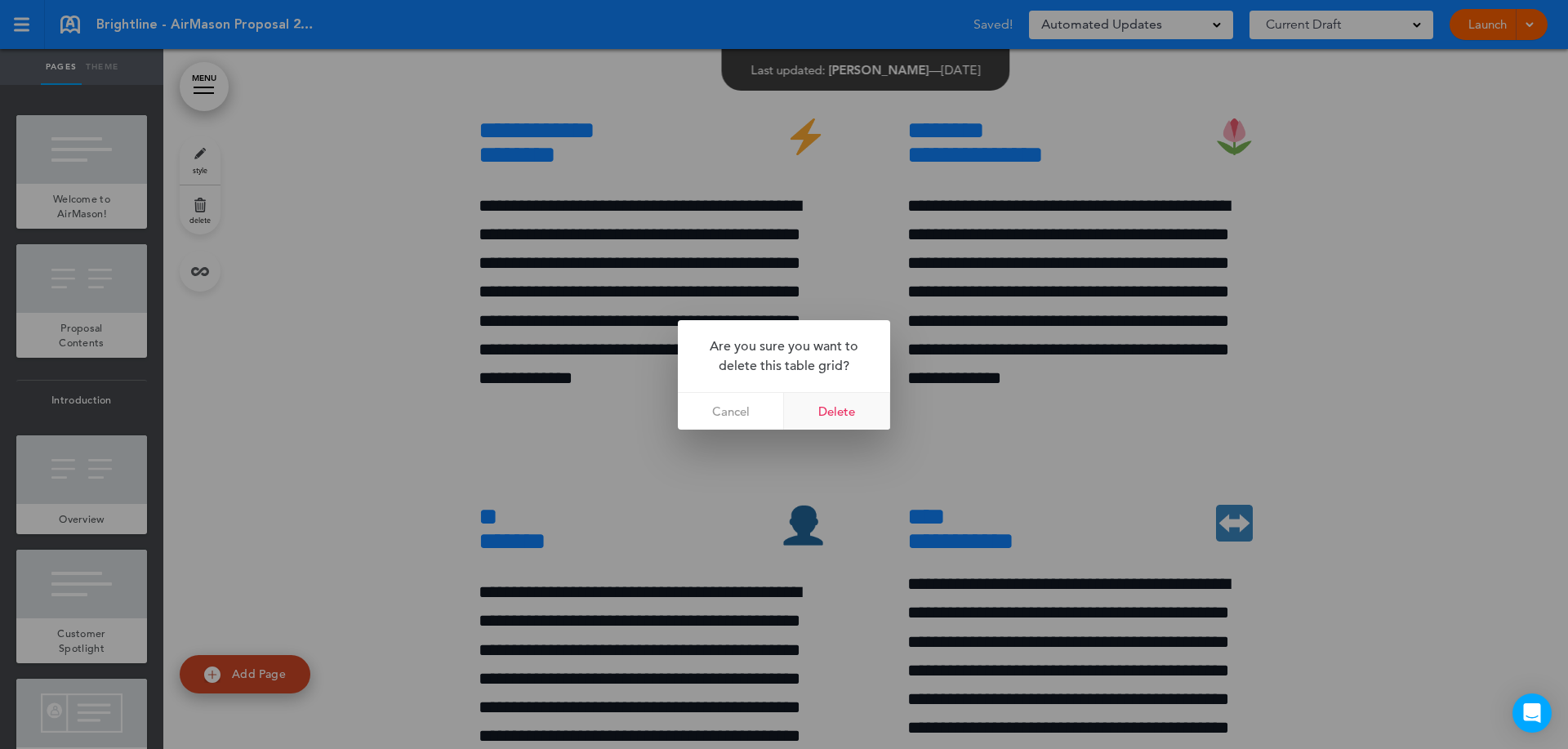
click at [836, 405] on link "Delete" at bounding box center [836, 411] width 106 height 37
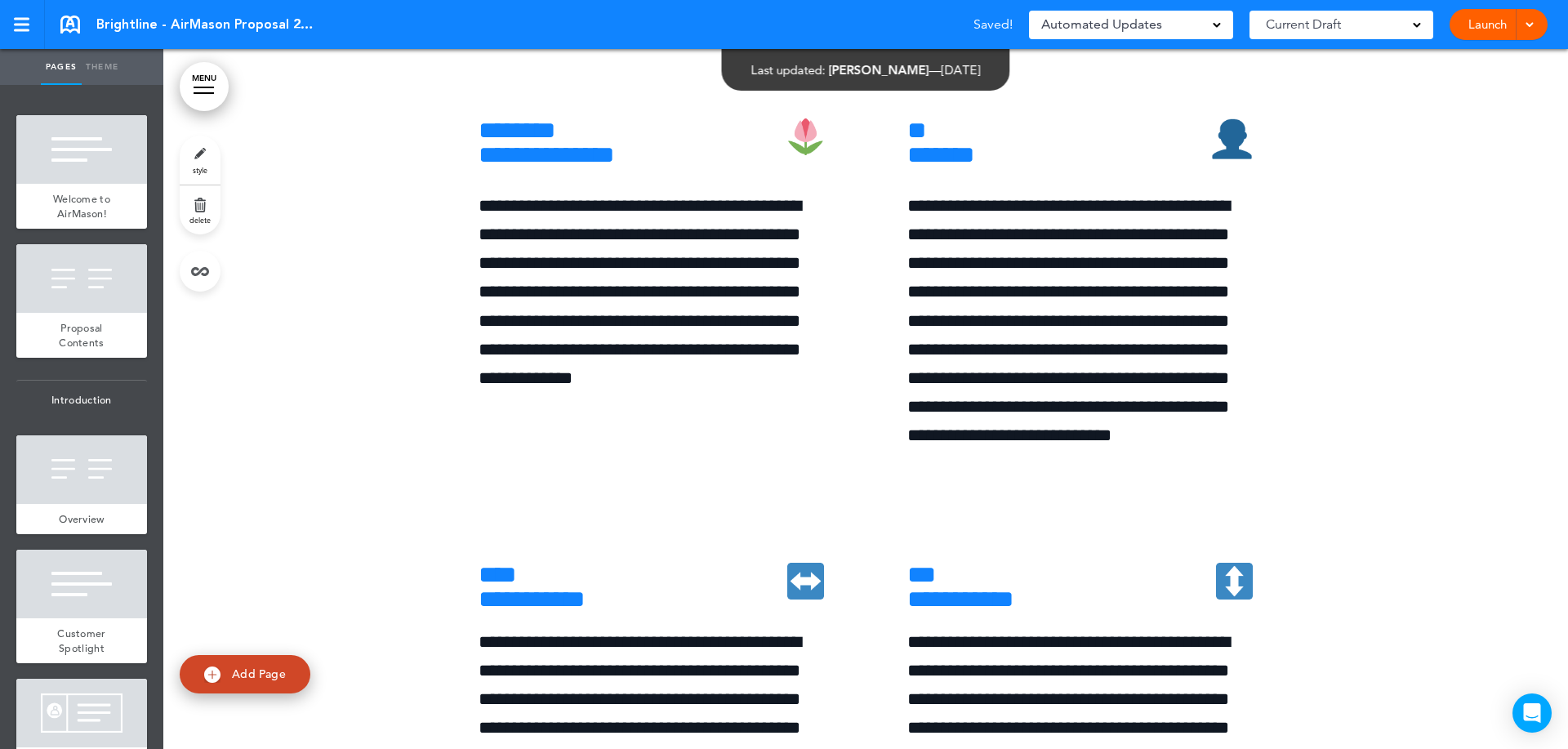
click at [0, 0] on link ">" at bounding box center [0, 0] width 0 height 0
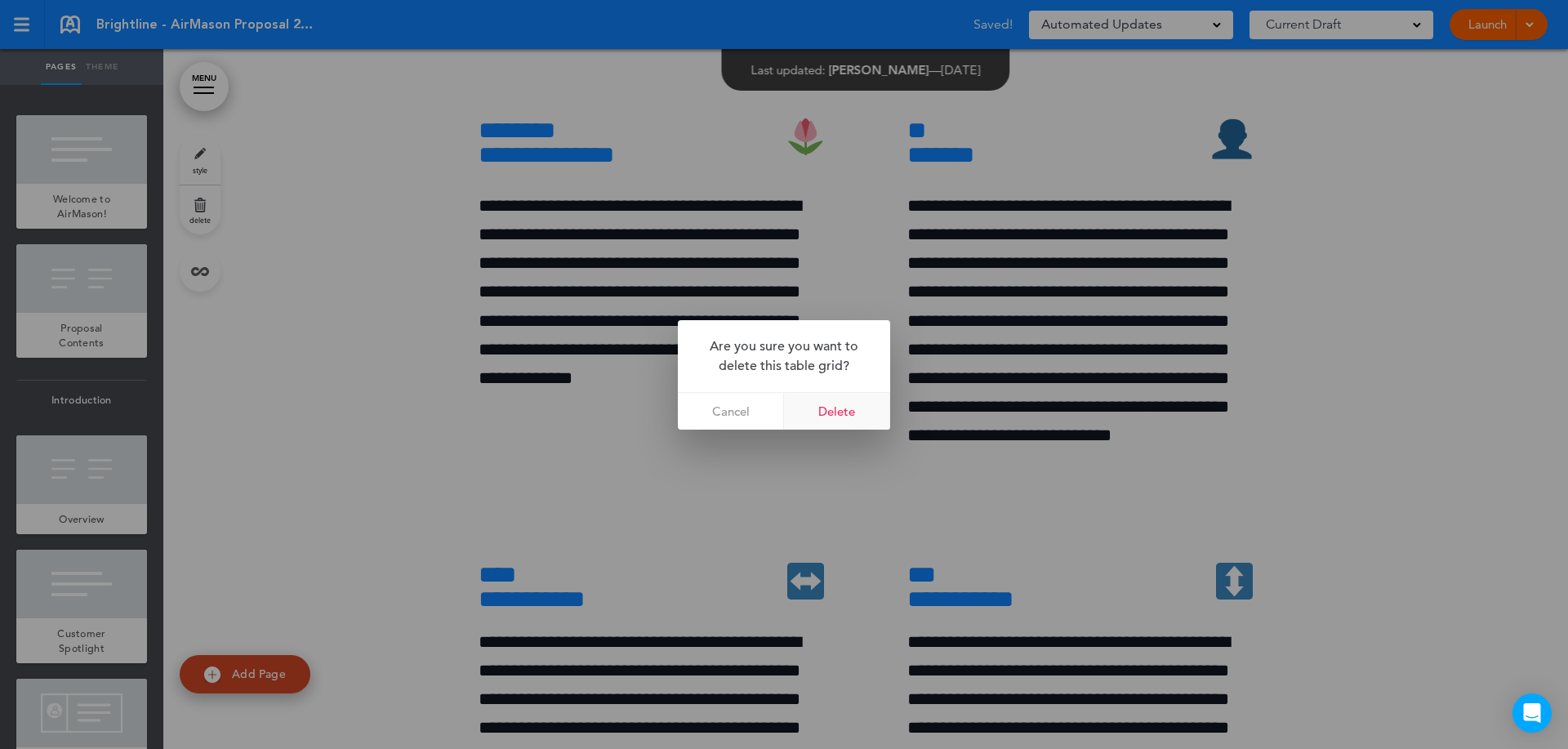
click at [839, 411] on link "Delete" at bounding box center [836, 411] width 106 height 37
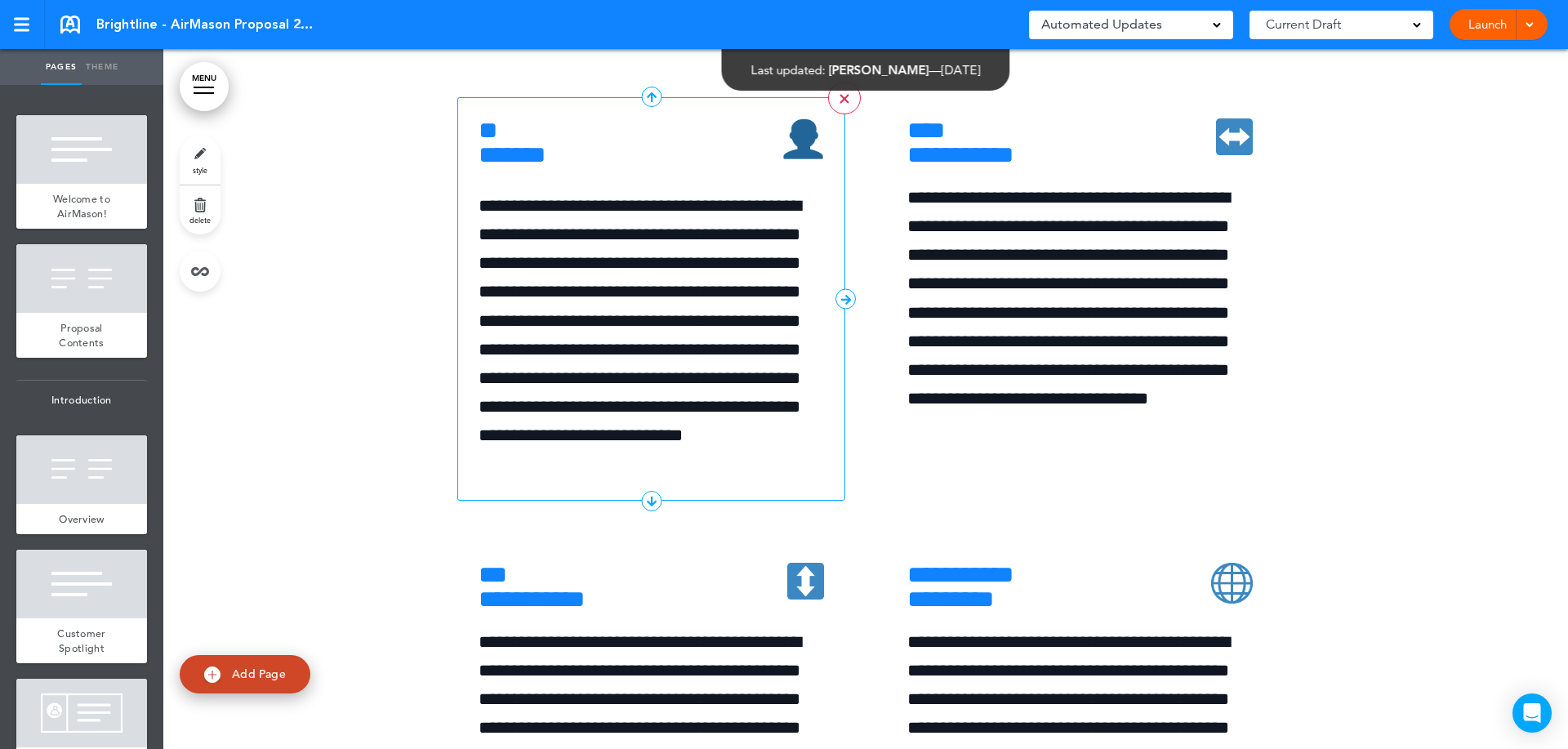
click at [833, 115] on link ">" at bounding box center [845, 98] width 33 height 33
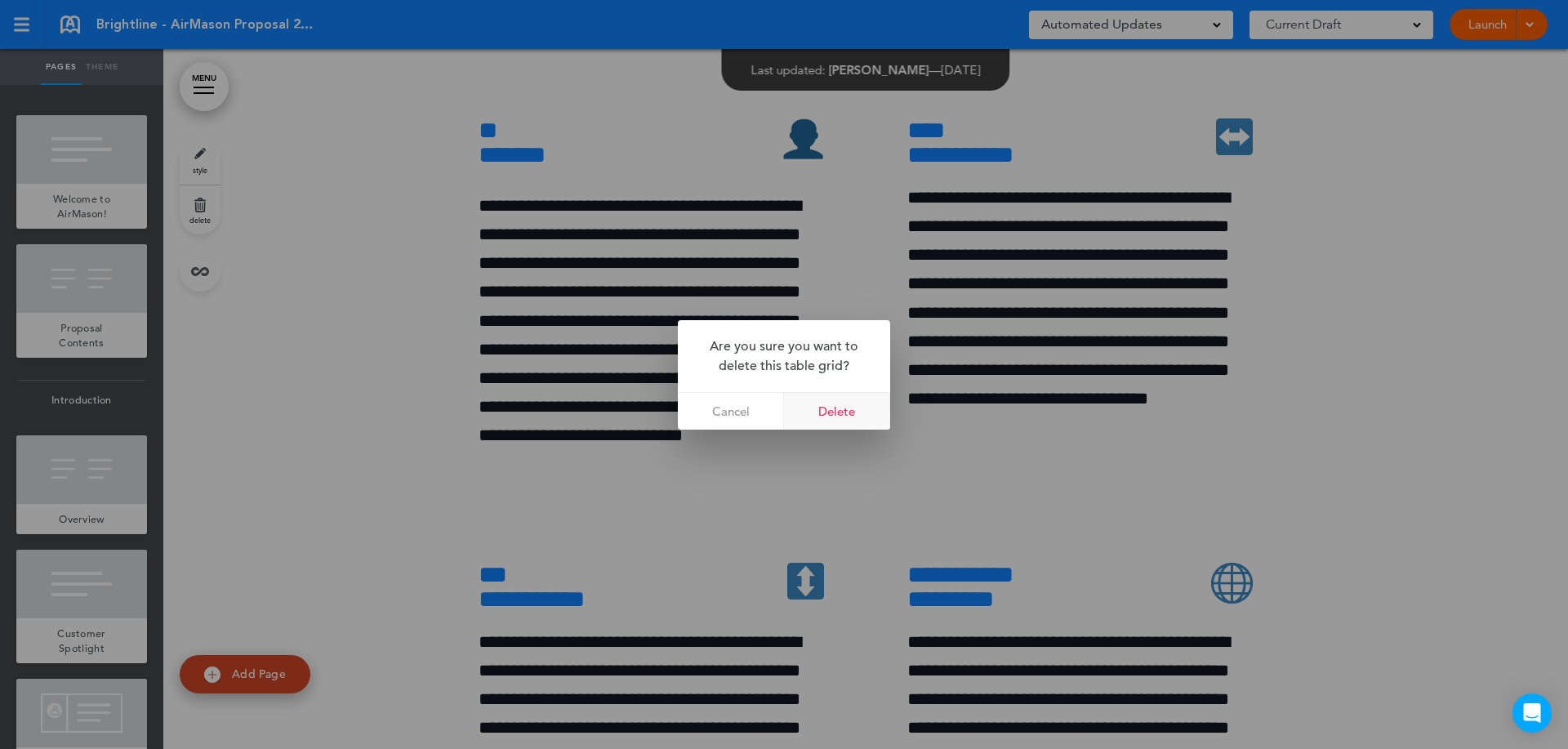
click at [834, 412] on link "Delete" at bounding box center [836, 411] width 106 height 37
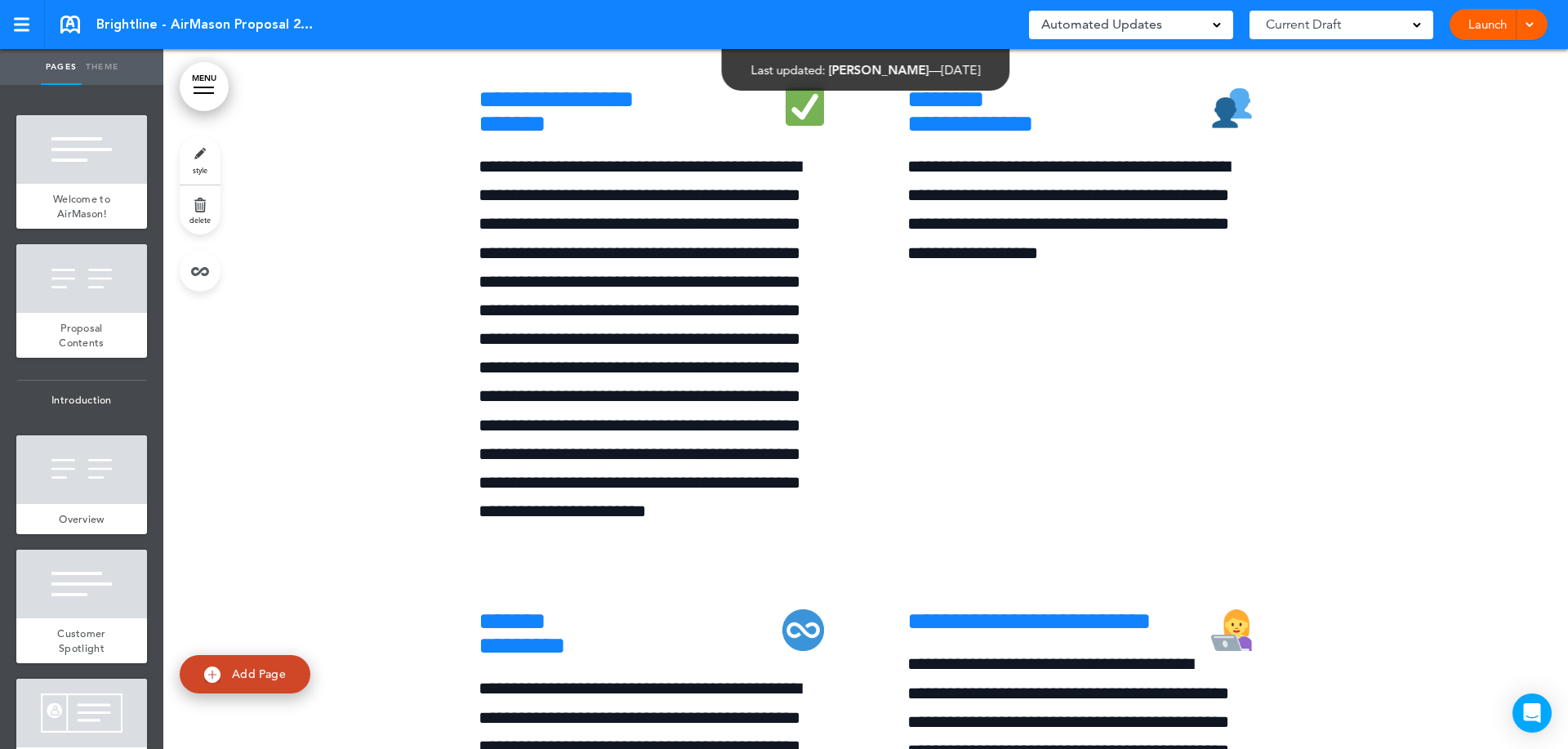
scroll to position [7353, 0]
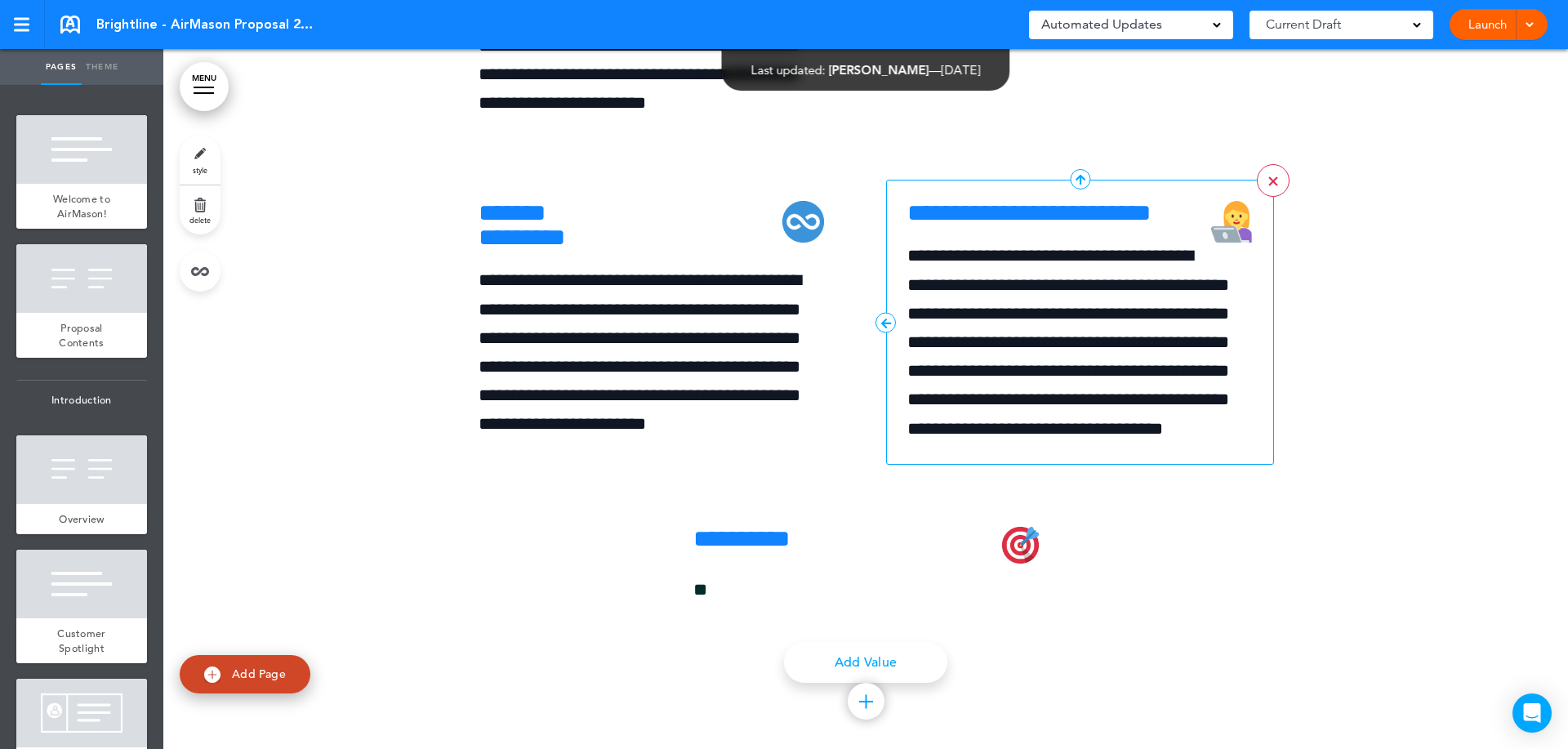
click at [1257, 196] on link ">" at bounding box center [1273, 181] width 33 height 33
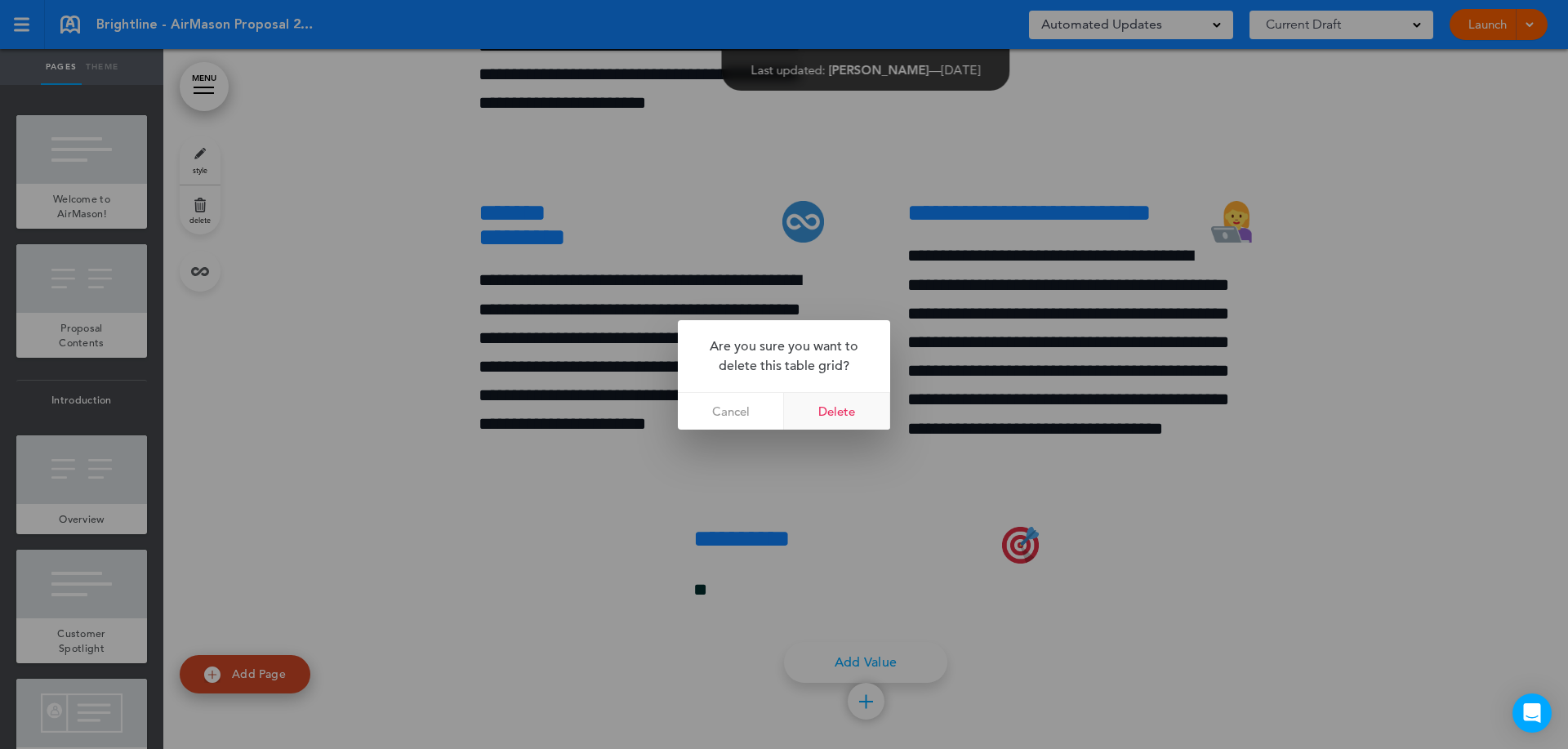
click at [848, 401] on link "Delete" at bounding box center [836, 411] width 106 height 37
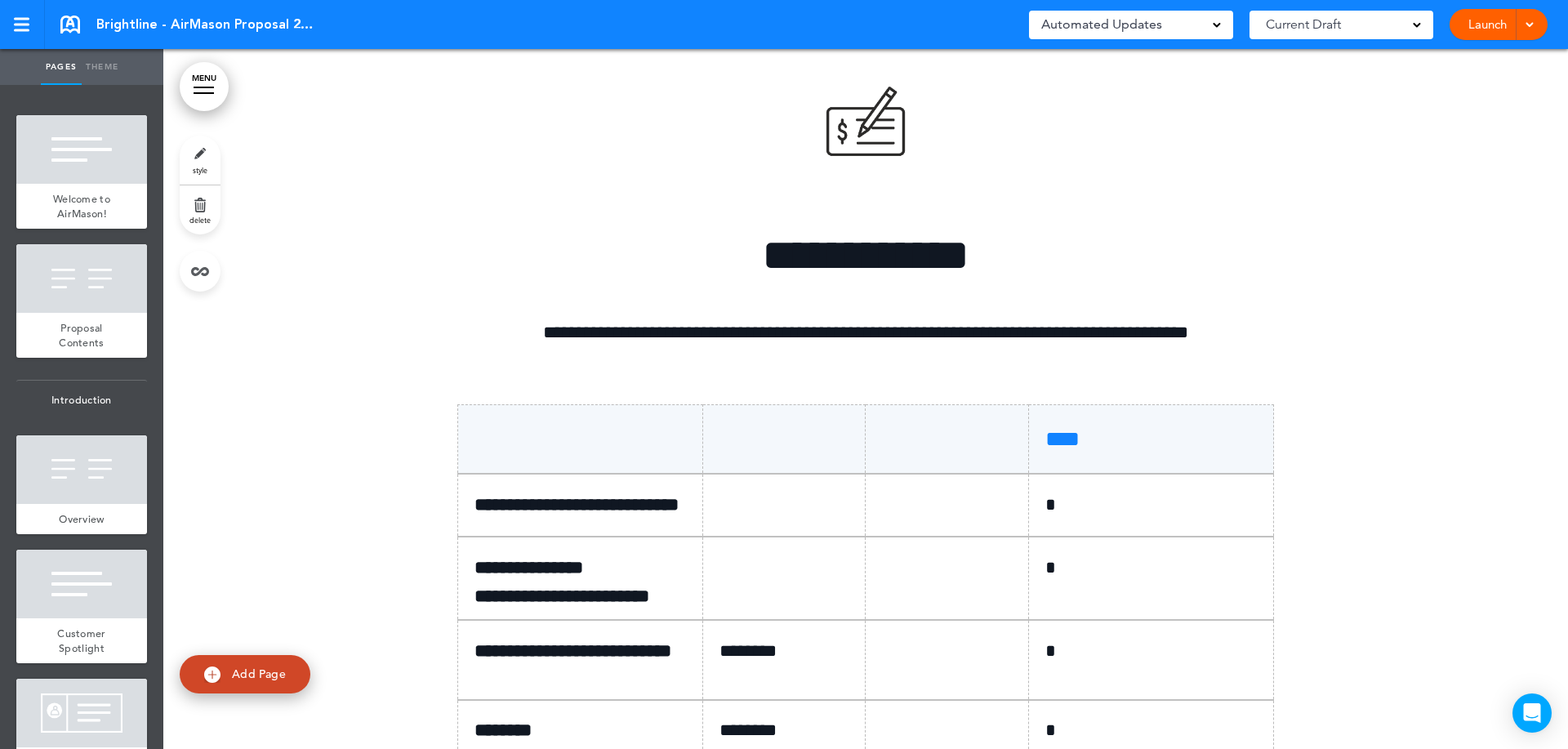
scroll to position [9803, 0]
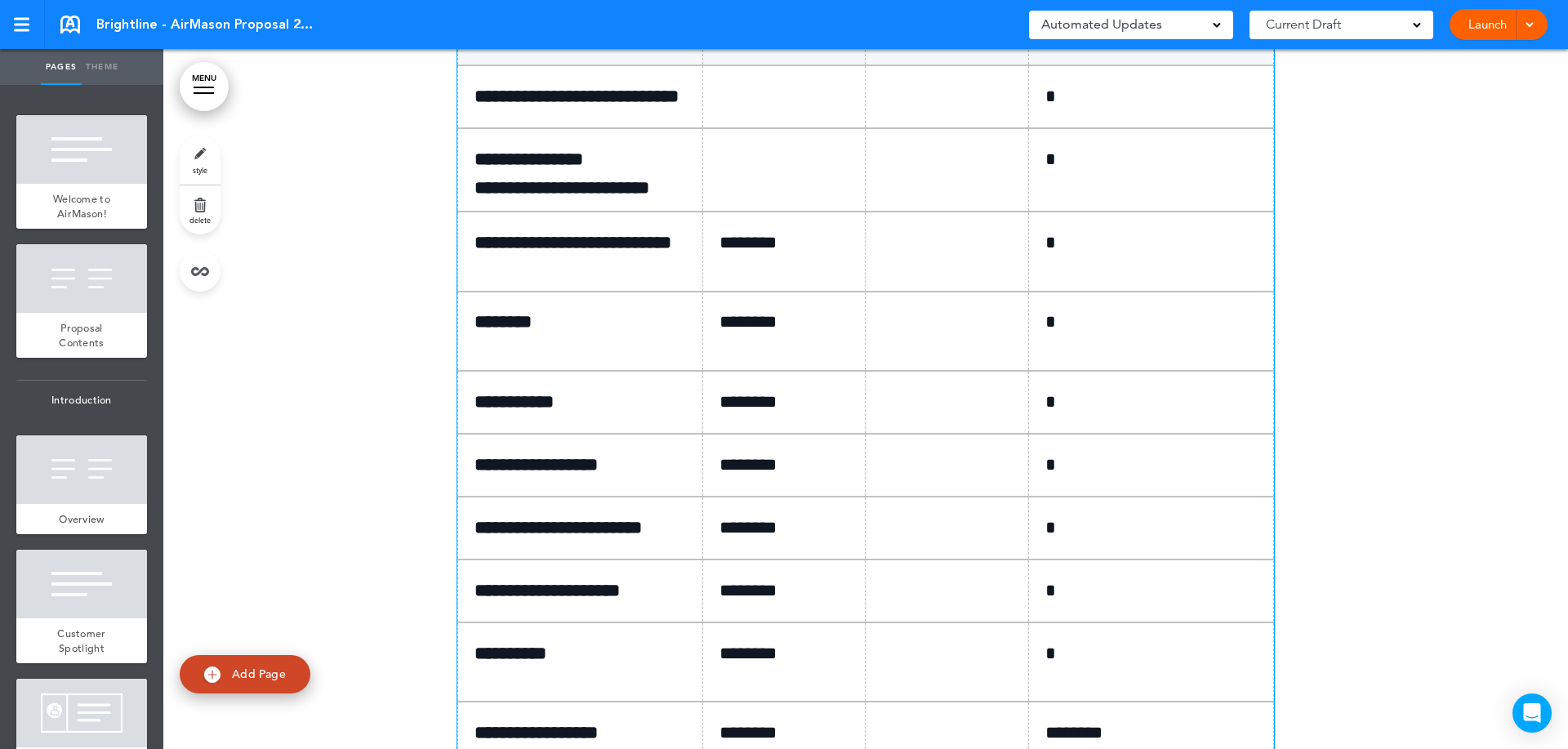
click at [977, 111] on p at bounding box center [953, 96] width 142 height 28
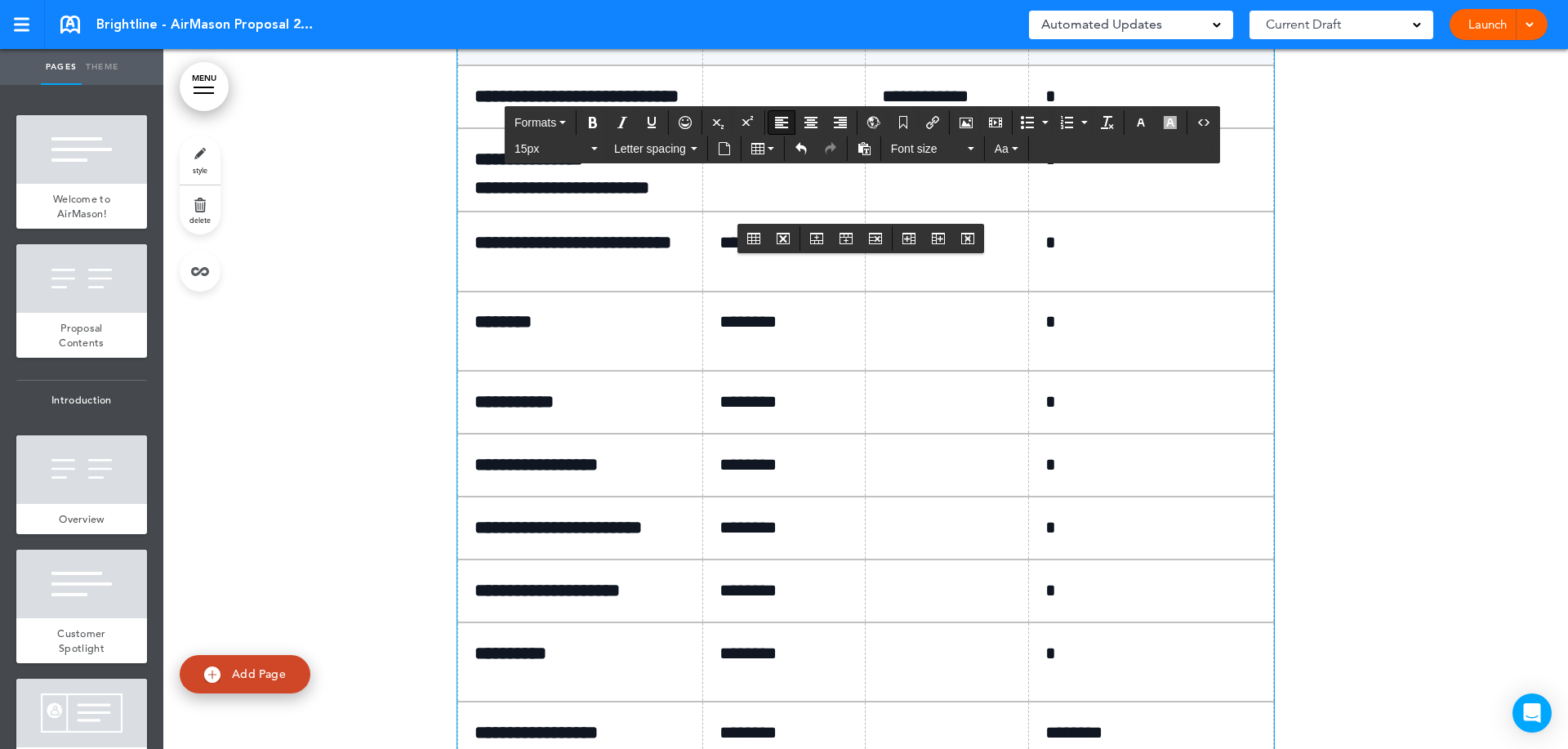
click at [1094, 111] on p "*" at bounding box center [1157, 96] width 224 height 28
click at [926, 174] on p at bounding box center [953, 159] width 142 height 28
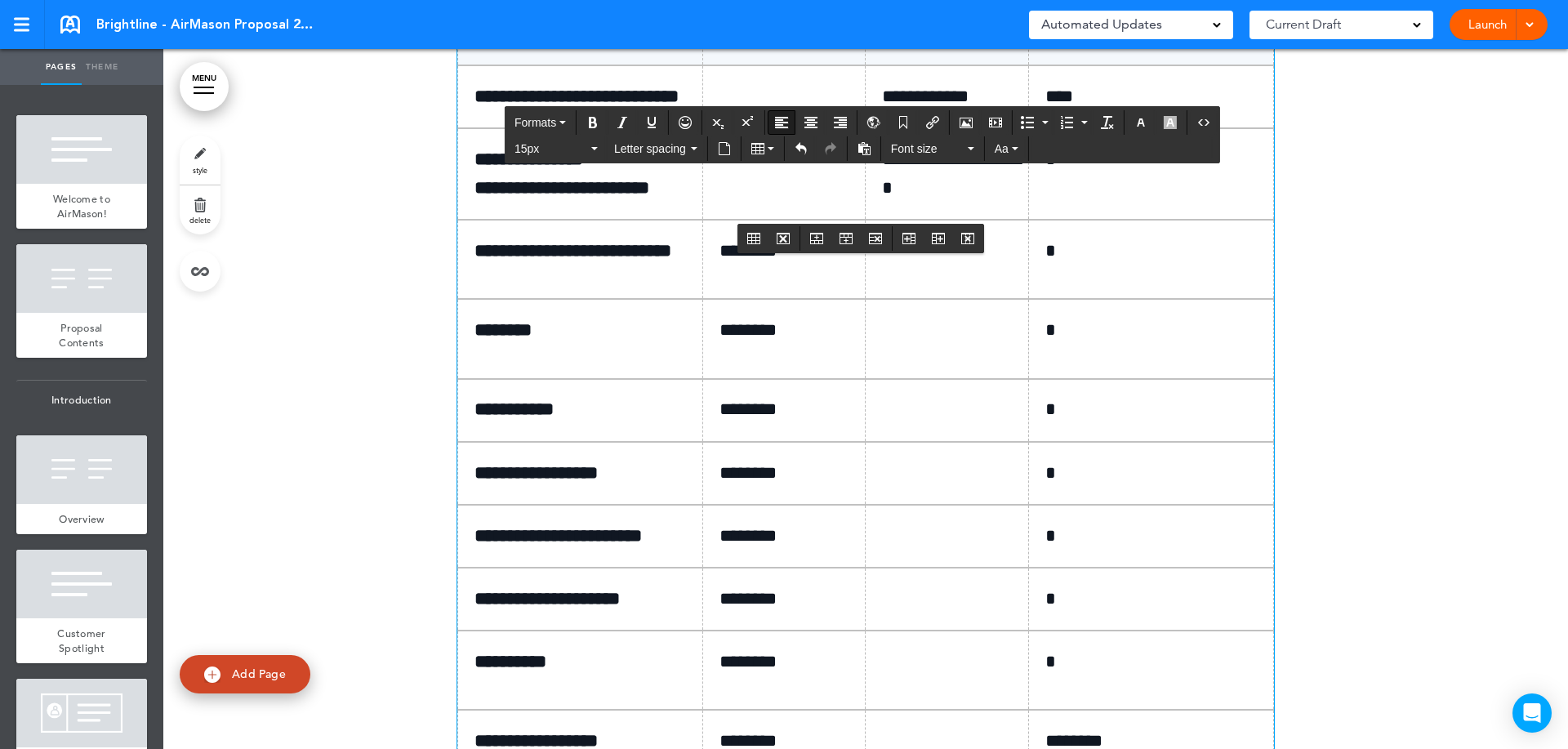
click at [1055, 174] on p "*" at bounding box center [1157, 159] width 224 height 28
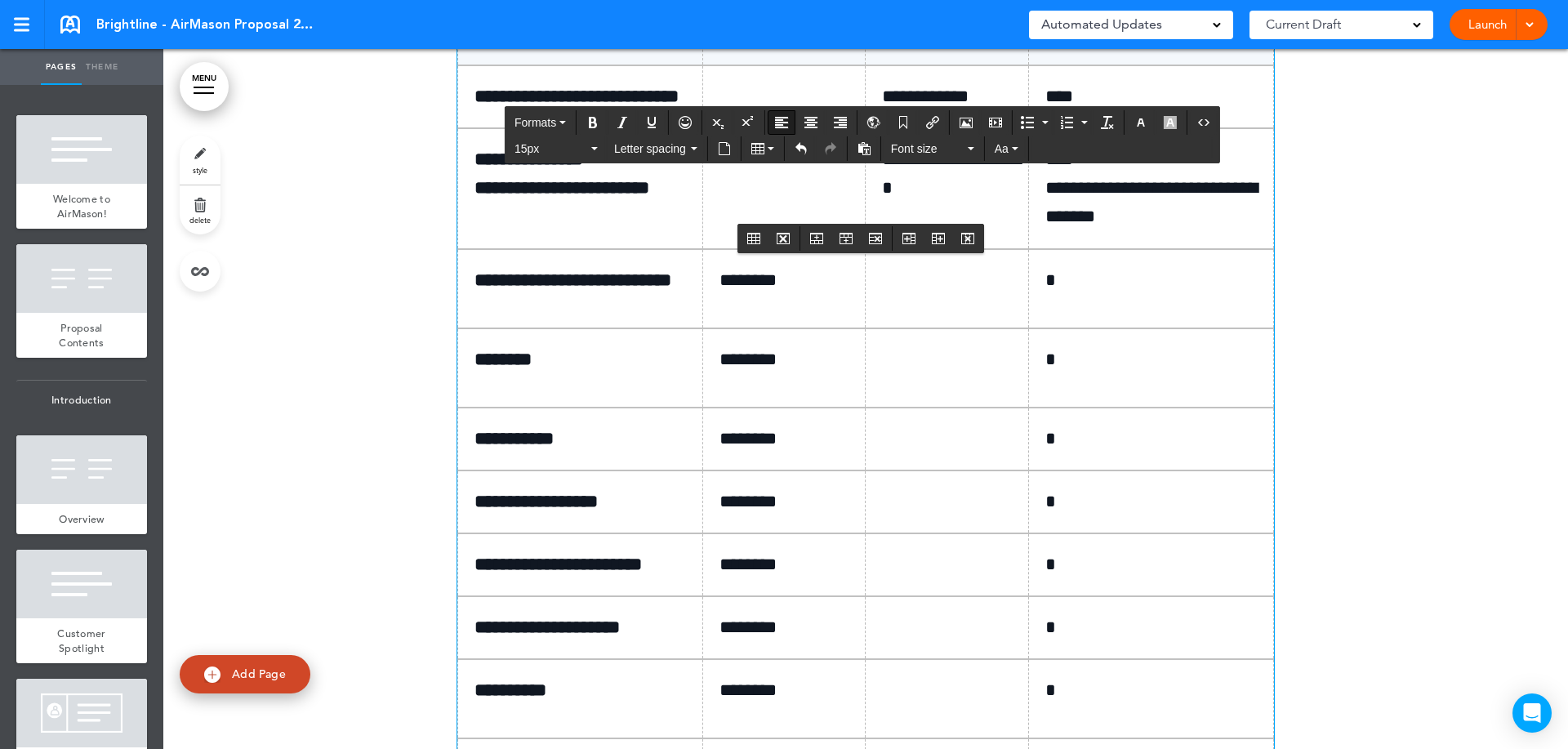
click at [823, 295] on p "********" at bounding box center [790, 280] width 142 height 28
click at [881, 235] on icon "Delete row" at bounding box center [875, 238] width 13 height 13
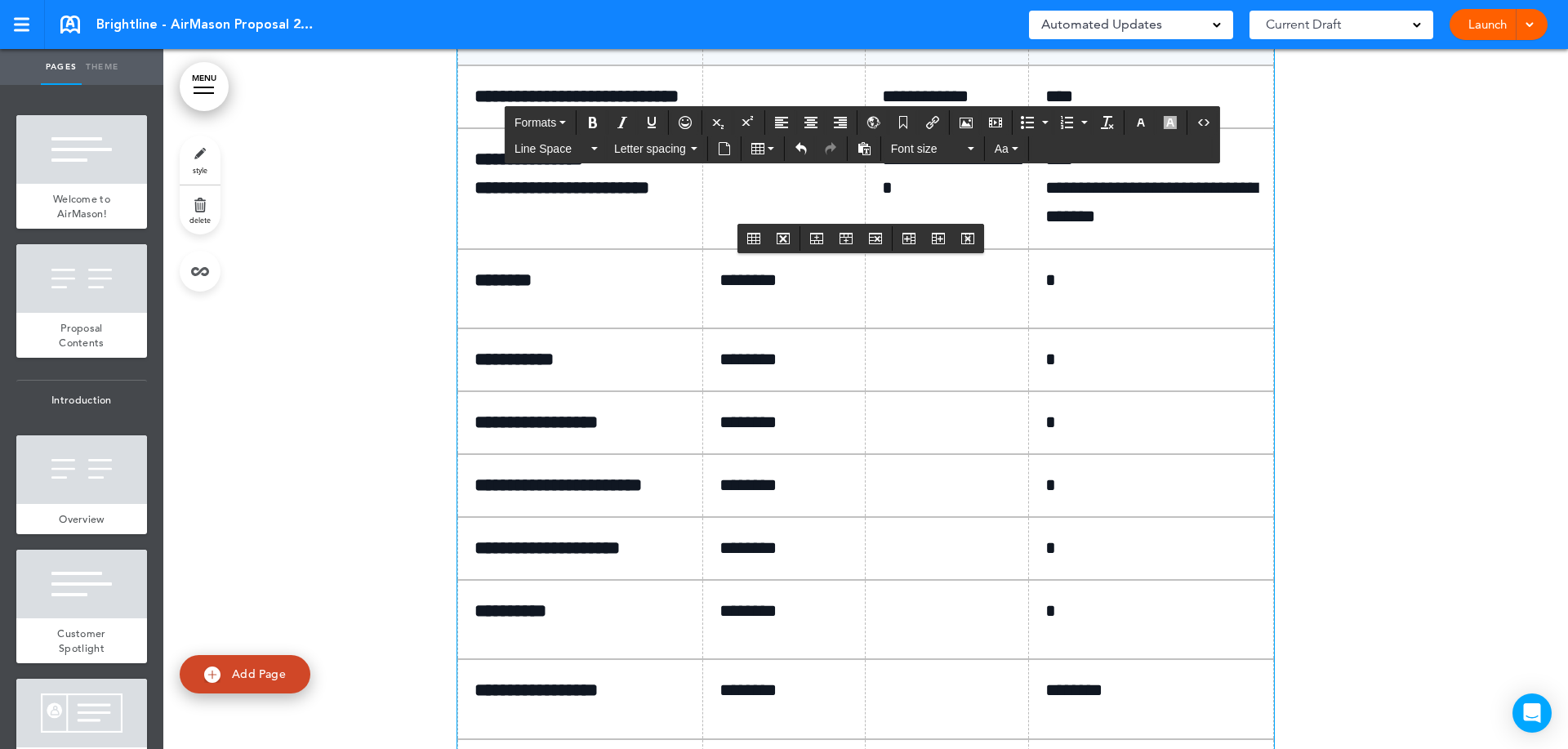
click at [903, 391] on td at bounding box center [947, 360] width 163 height 63
click at [878, 239] on icon "Delete row" at bounding box center [875, 238] width 13 height 13
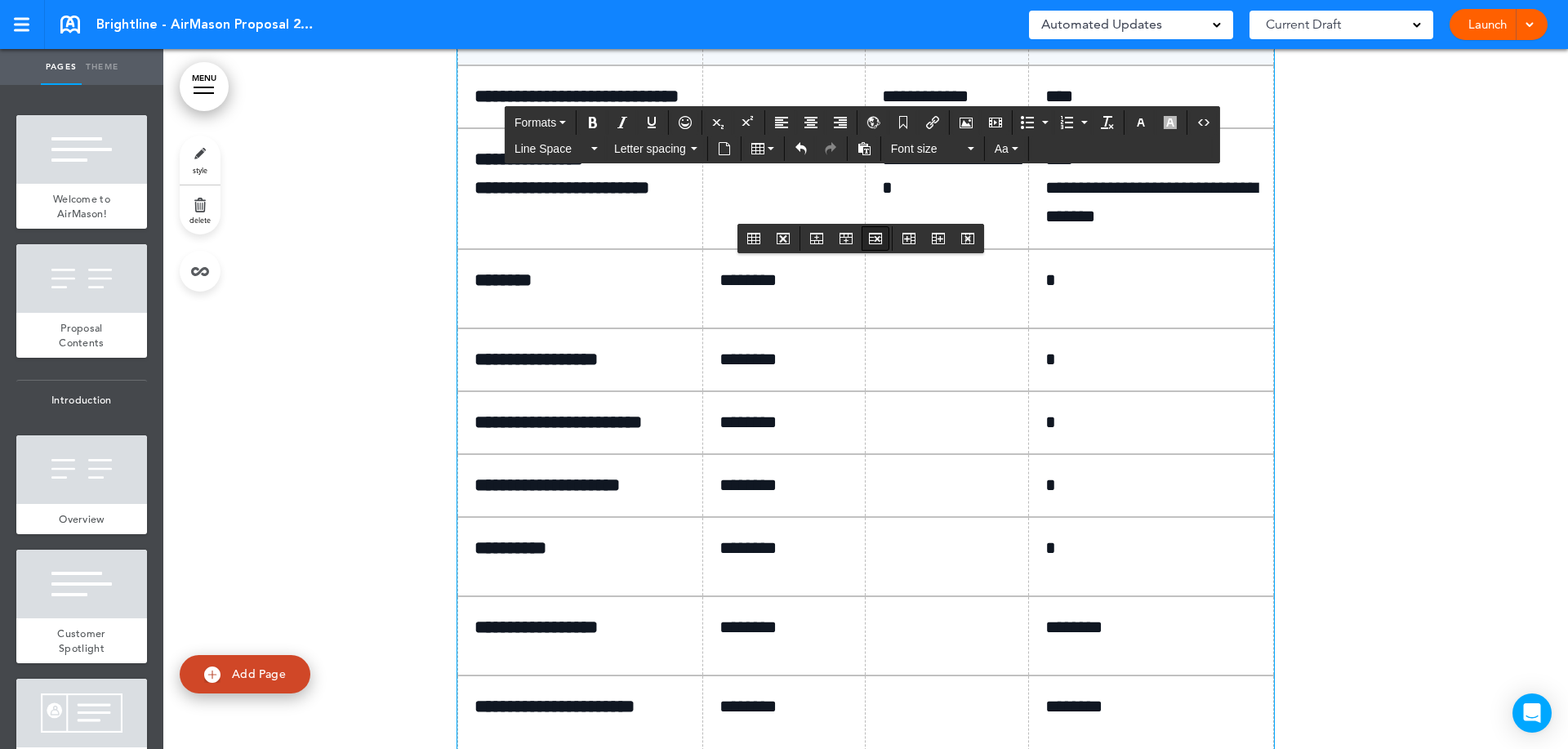
click at [878, 239] on icon "Delete row" at bounding box center [875, 238] width 13 height 13
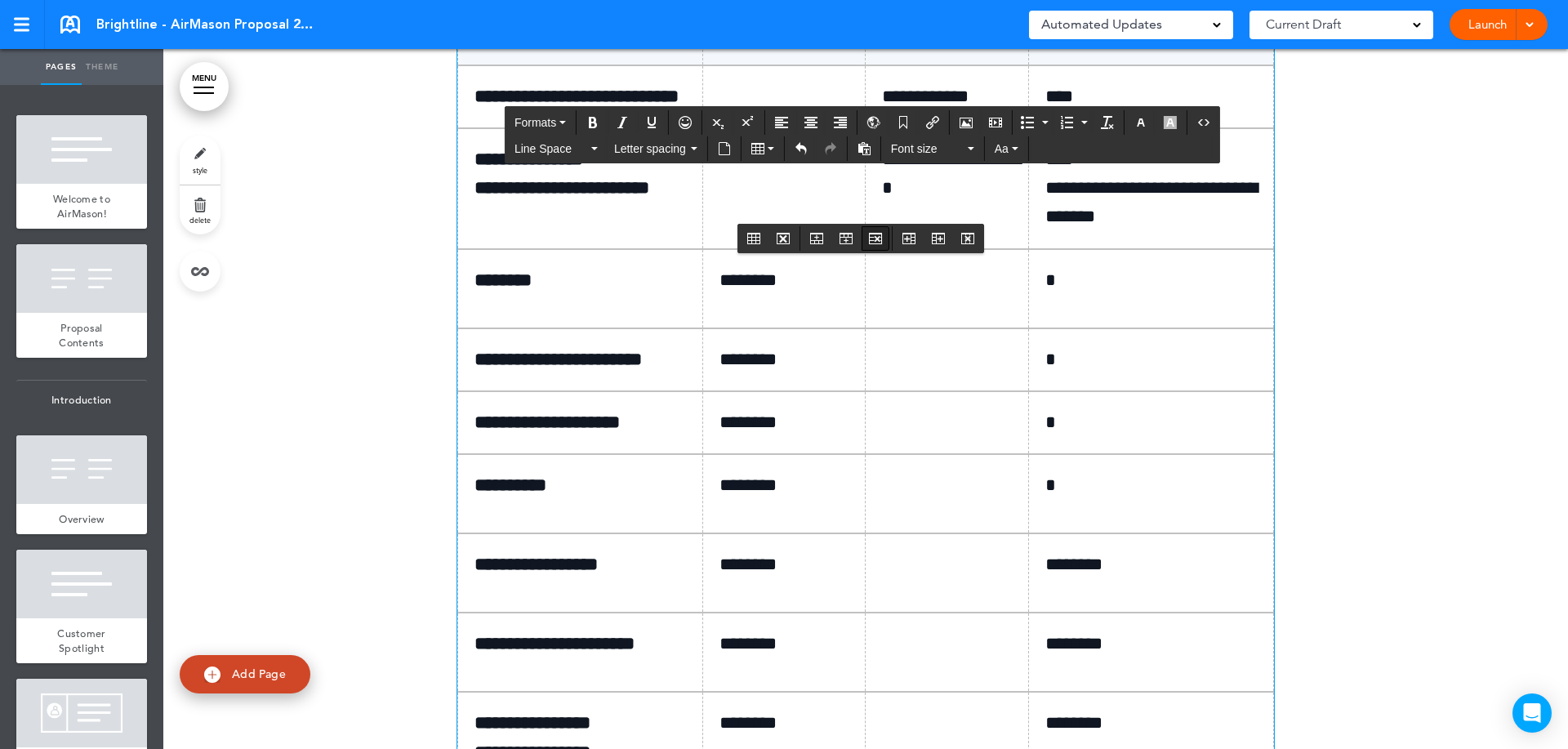
click at [878, 239] on icon "Delete row" at bounding box center [875, 238] width 13 height 13
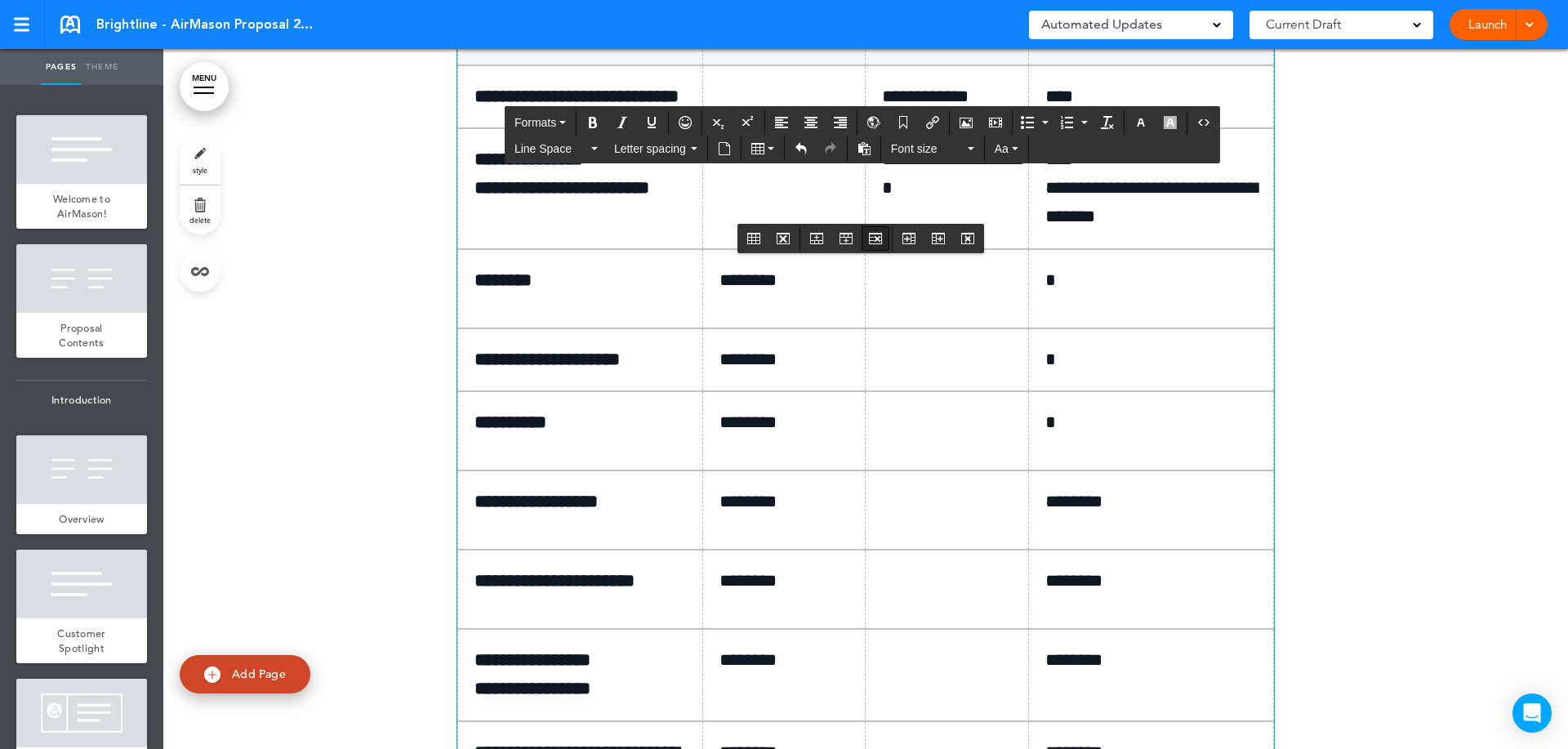
click at [878, 239] on icon "Delete row" at bounding box center [875, 238] width 13 height 13
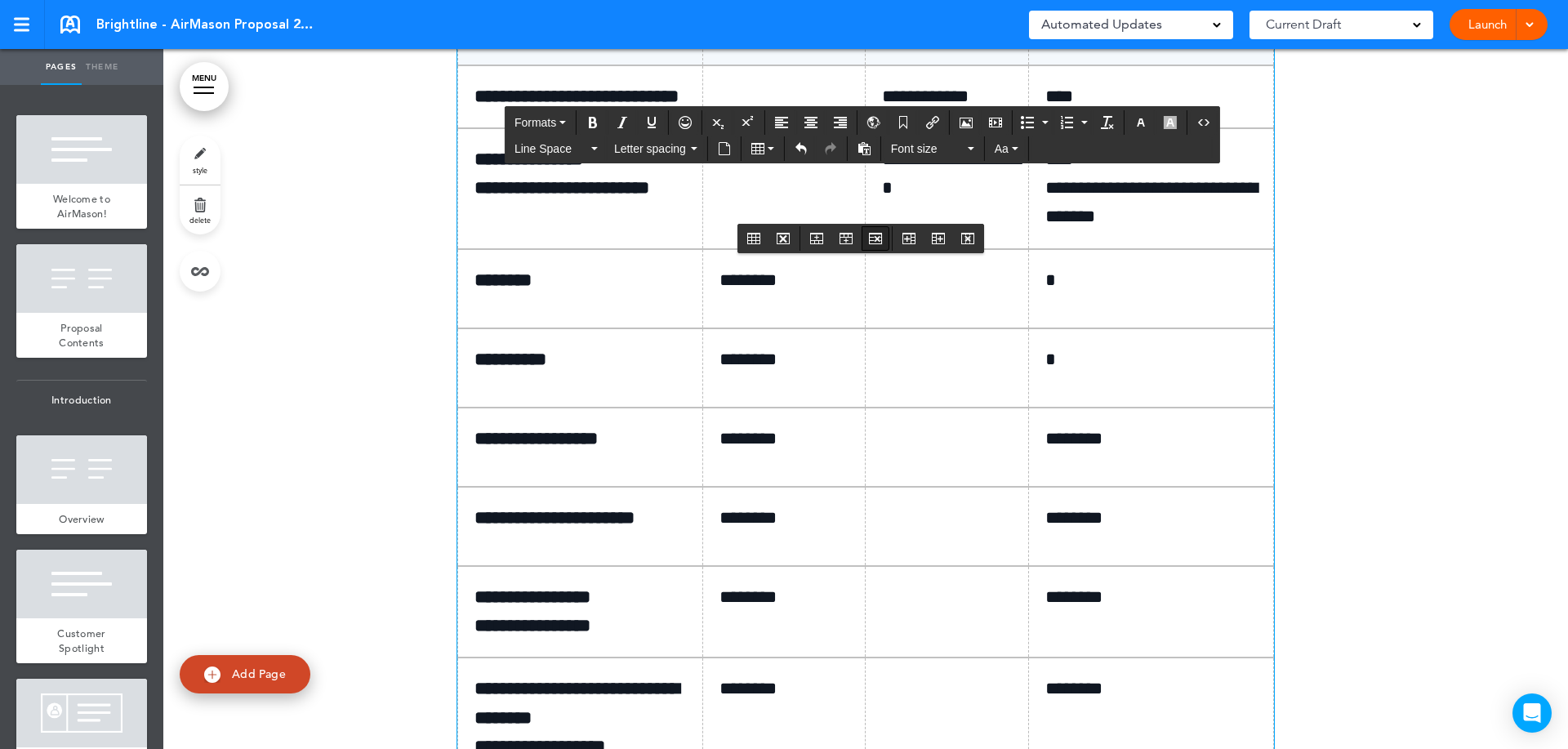
click at [878, 239] on icon "Delete row" at bounding box center [875, 238] width 13 height 13
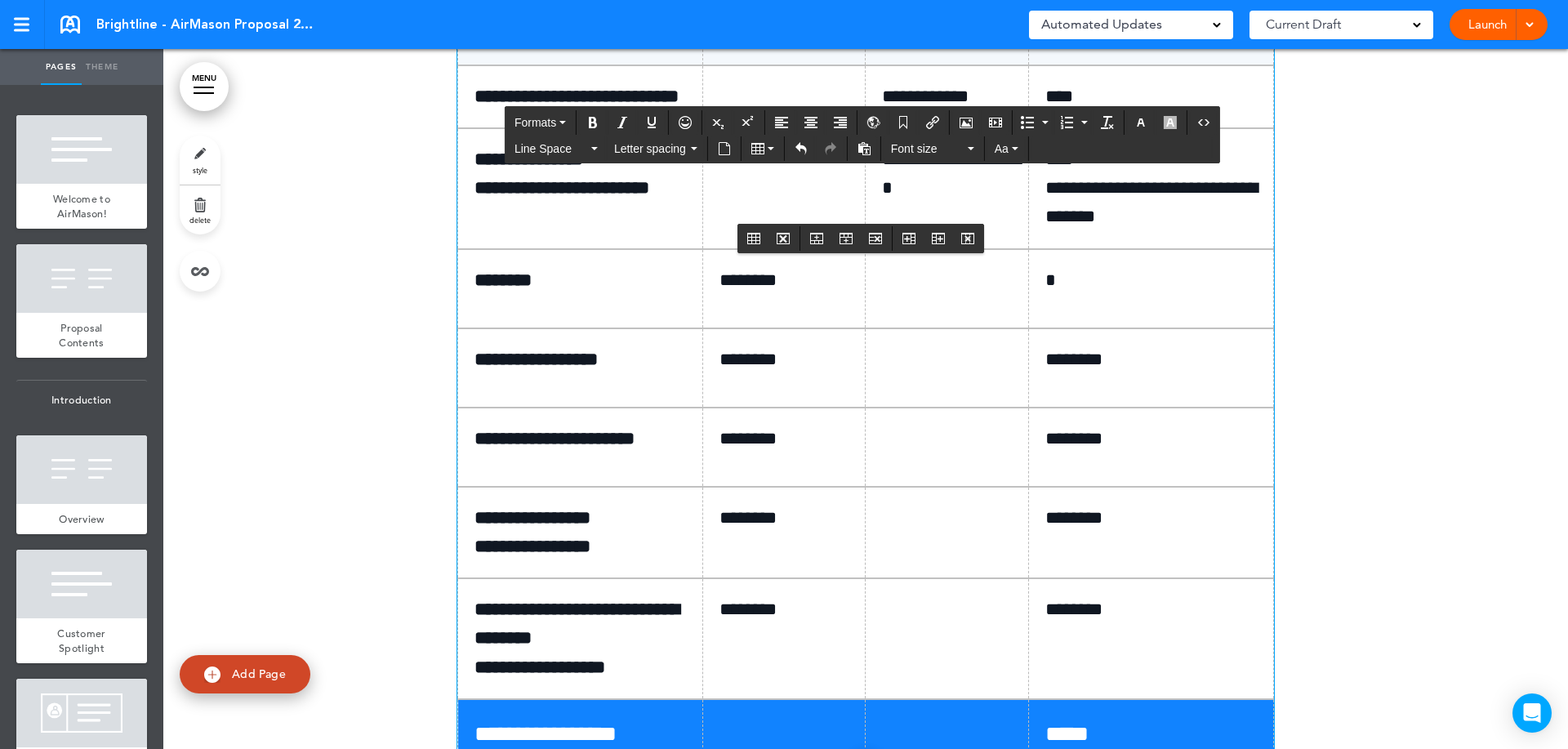
click at [891, 329] on td at bounding box center [947, 288] width 163 height 79
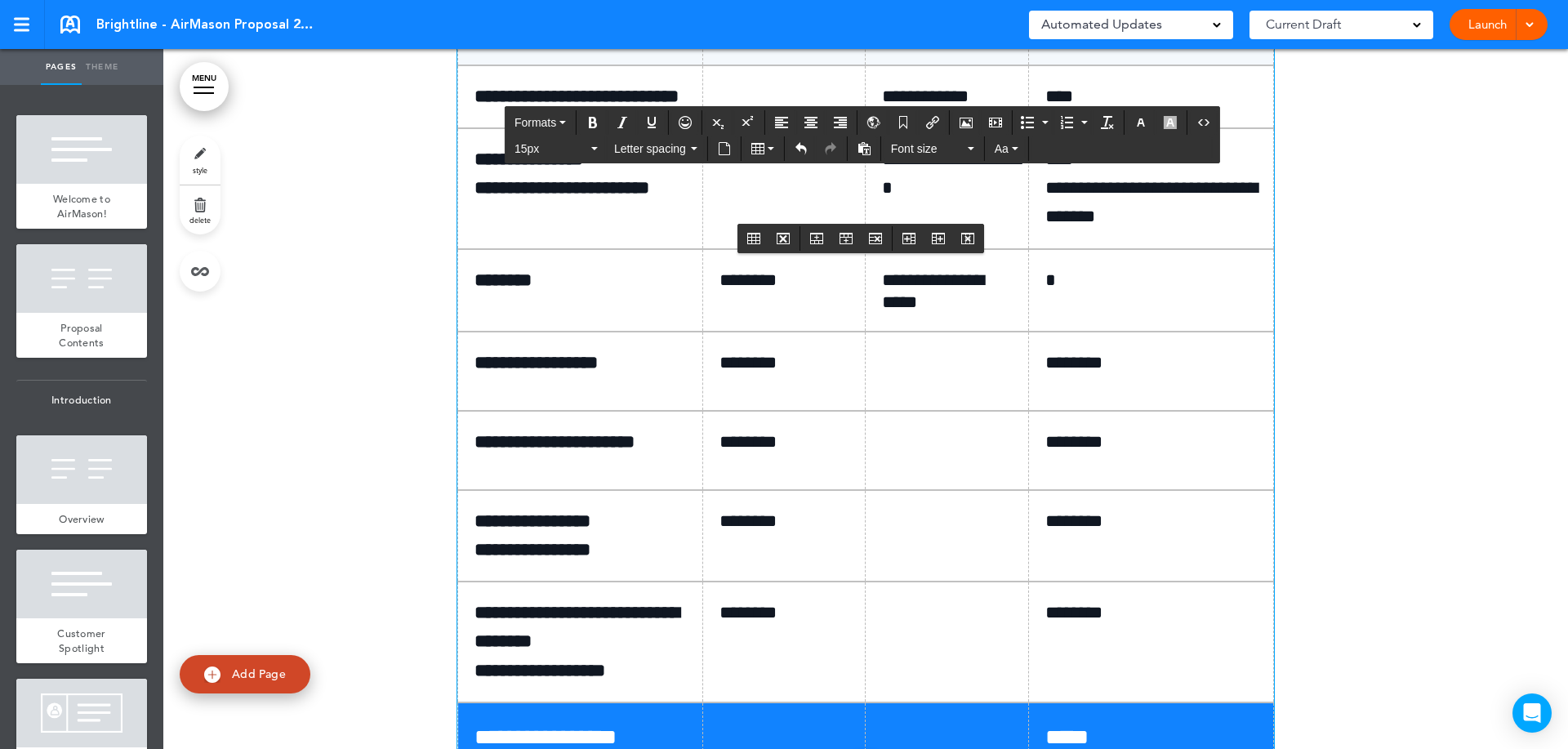
click at [1071, 295] on p "*" at bounding box center [1157, 280] width 224 height 28
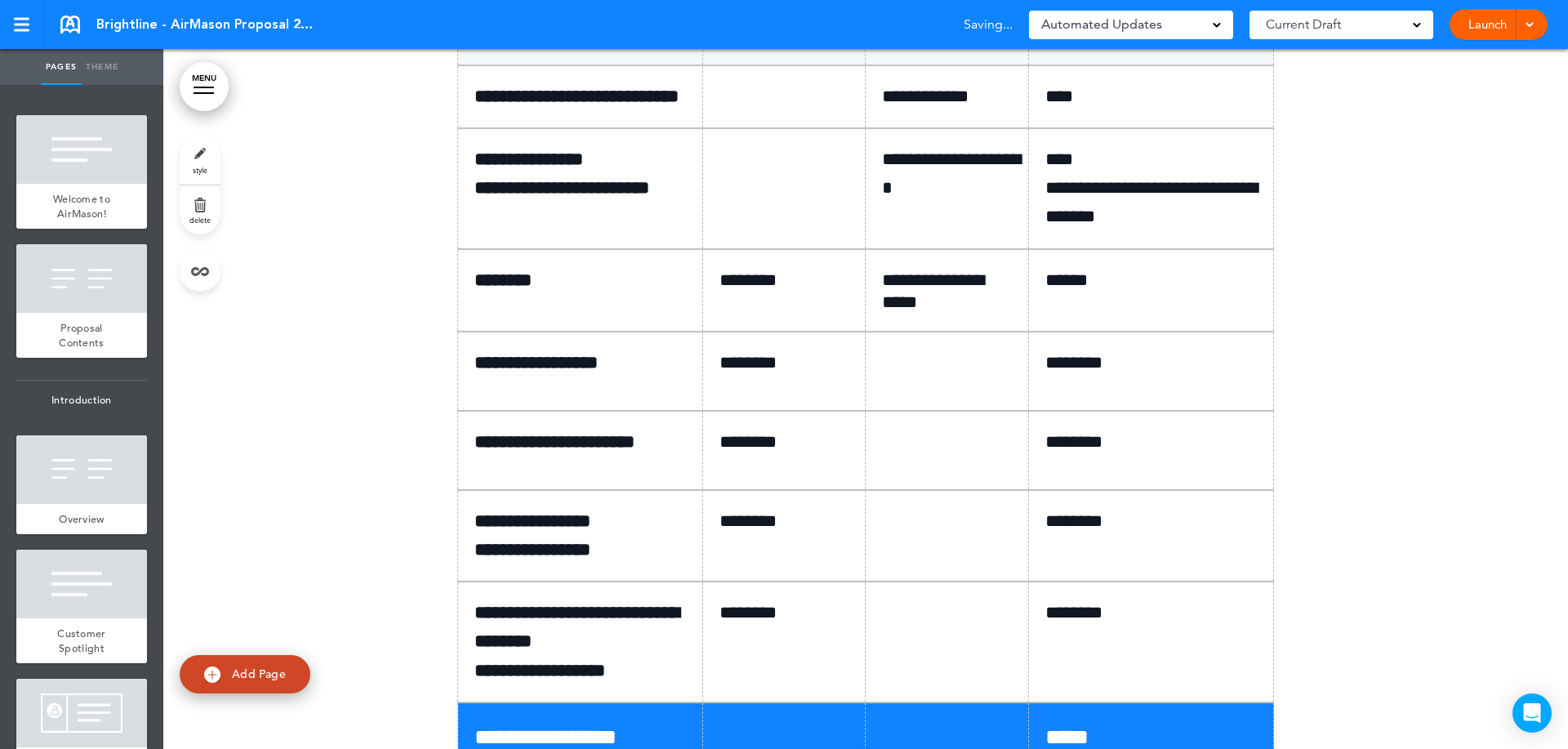
click at [1325, 444] on div at bounding box center [865, 229] width 1405 height 1235
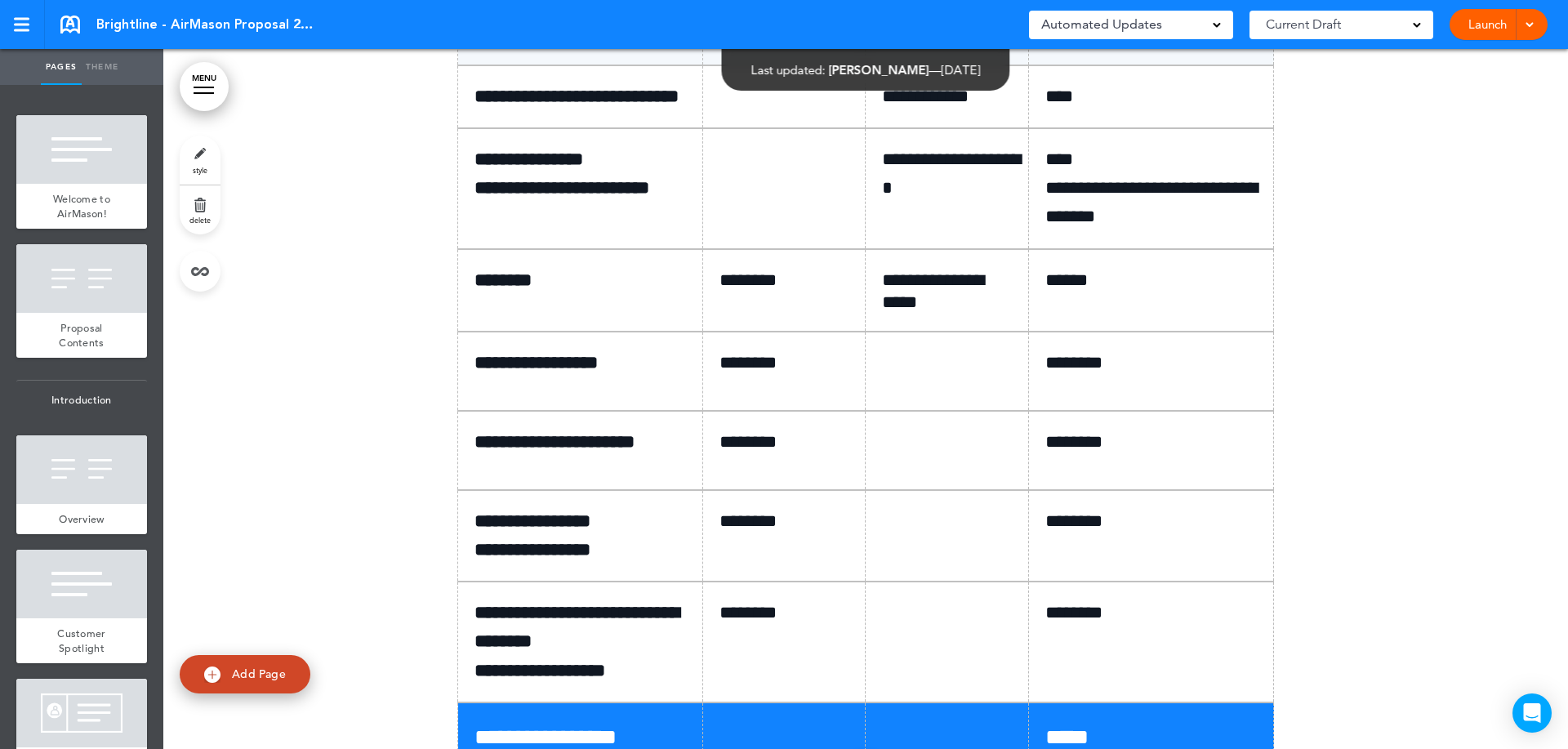
scroll to position [10212, 0]
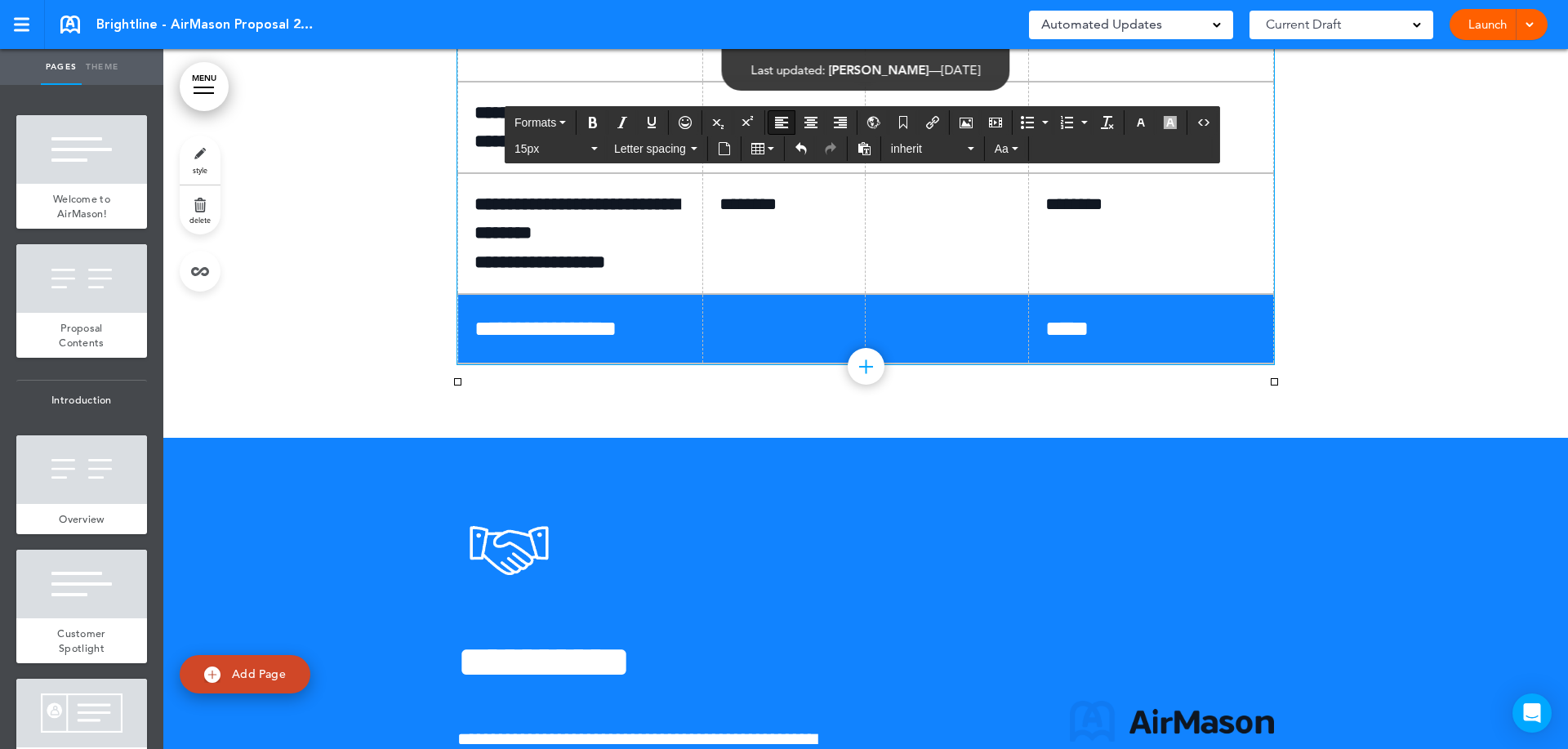
click at [1052, 339] on span "*****" at bounding box center [1066, 329] width 44 height 22
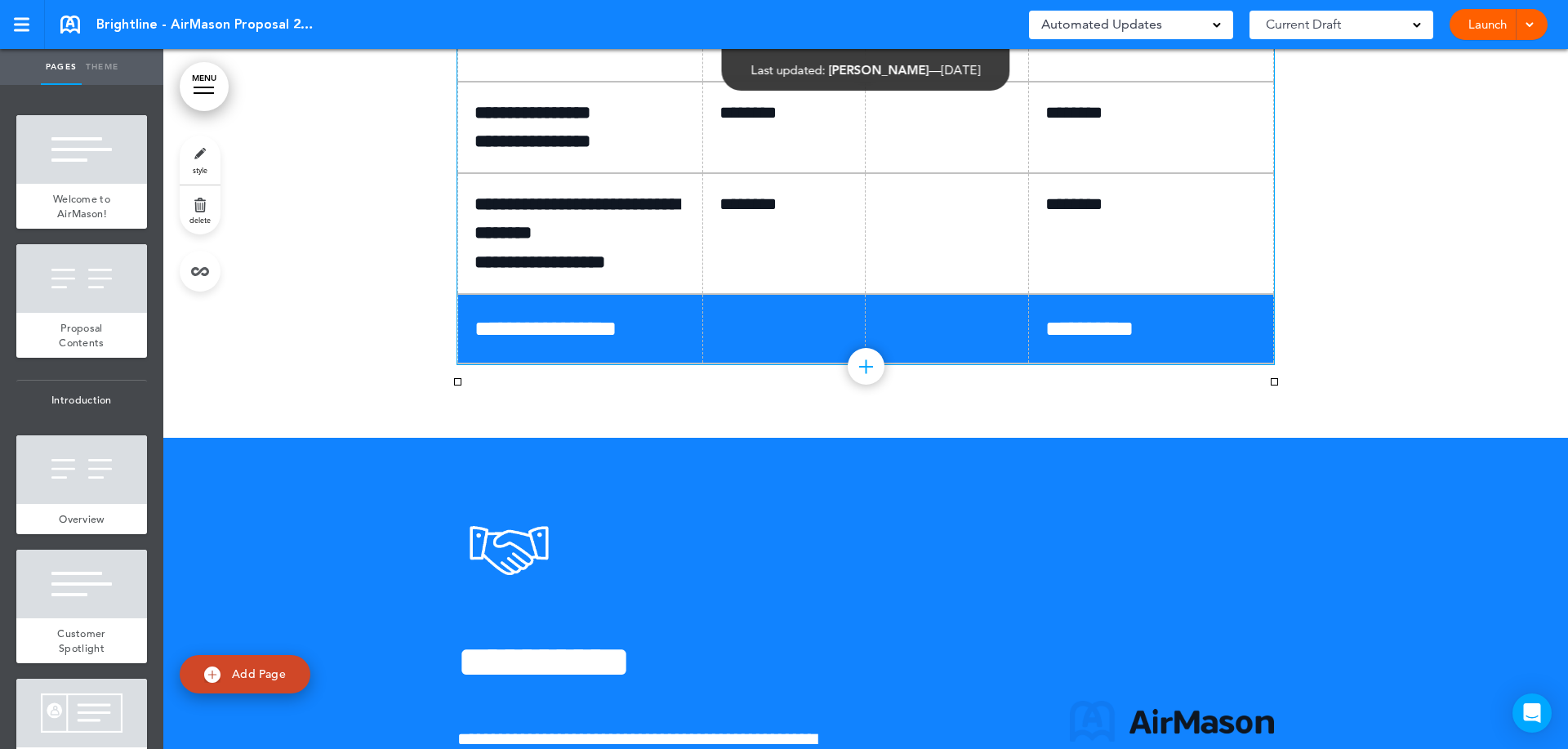
click at [908, 49] on p at bounding box center [953, 33] width 142 height 28
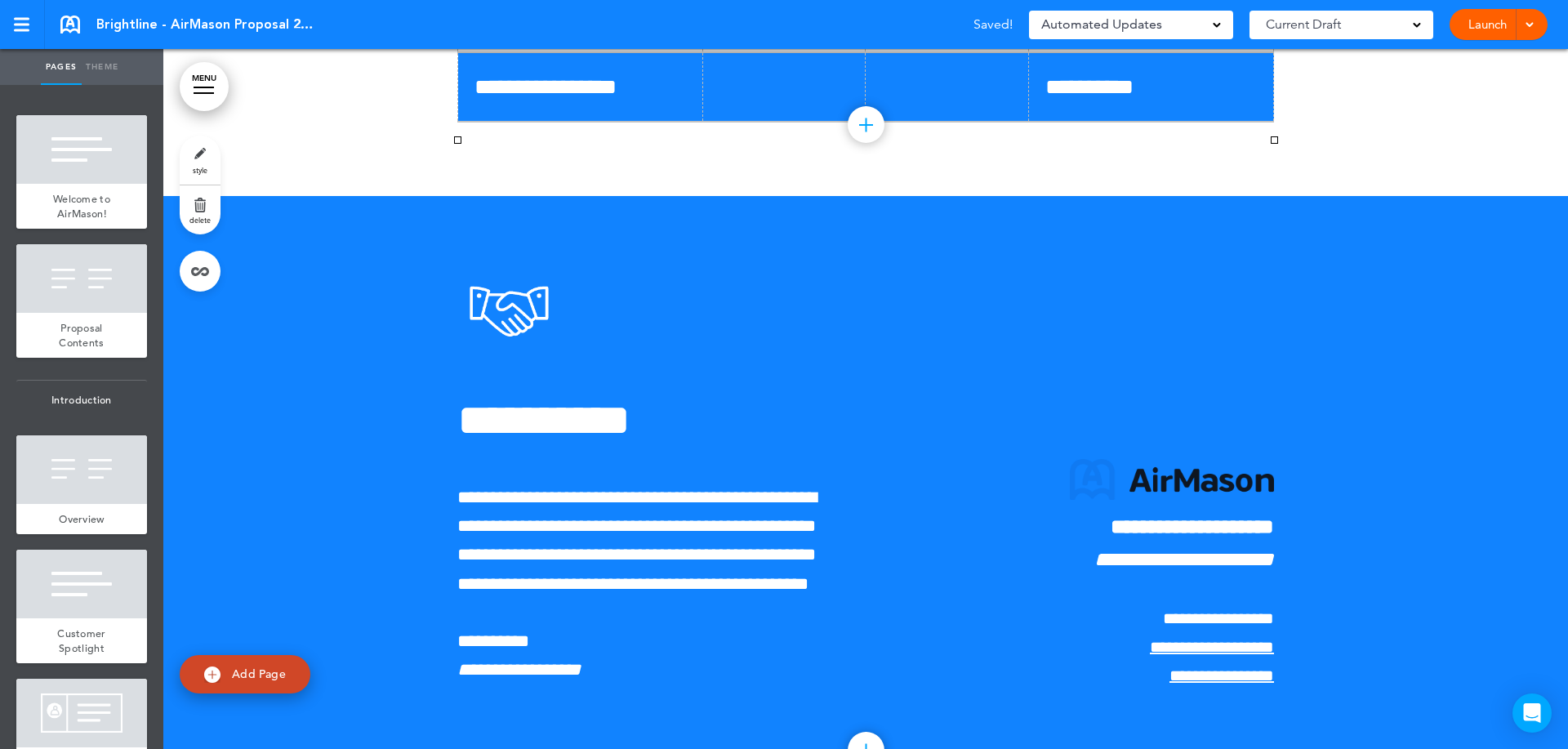
scroll to position [10299, 0]
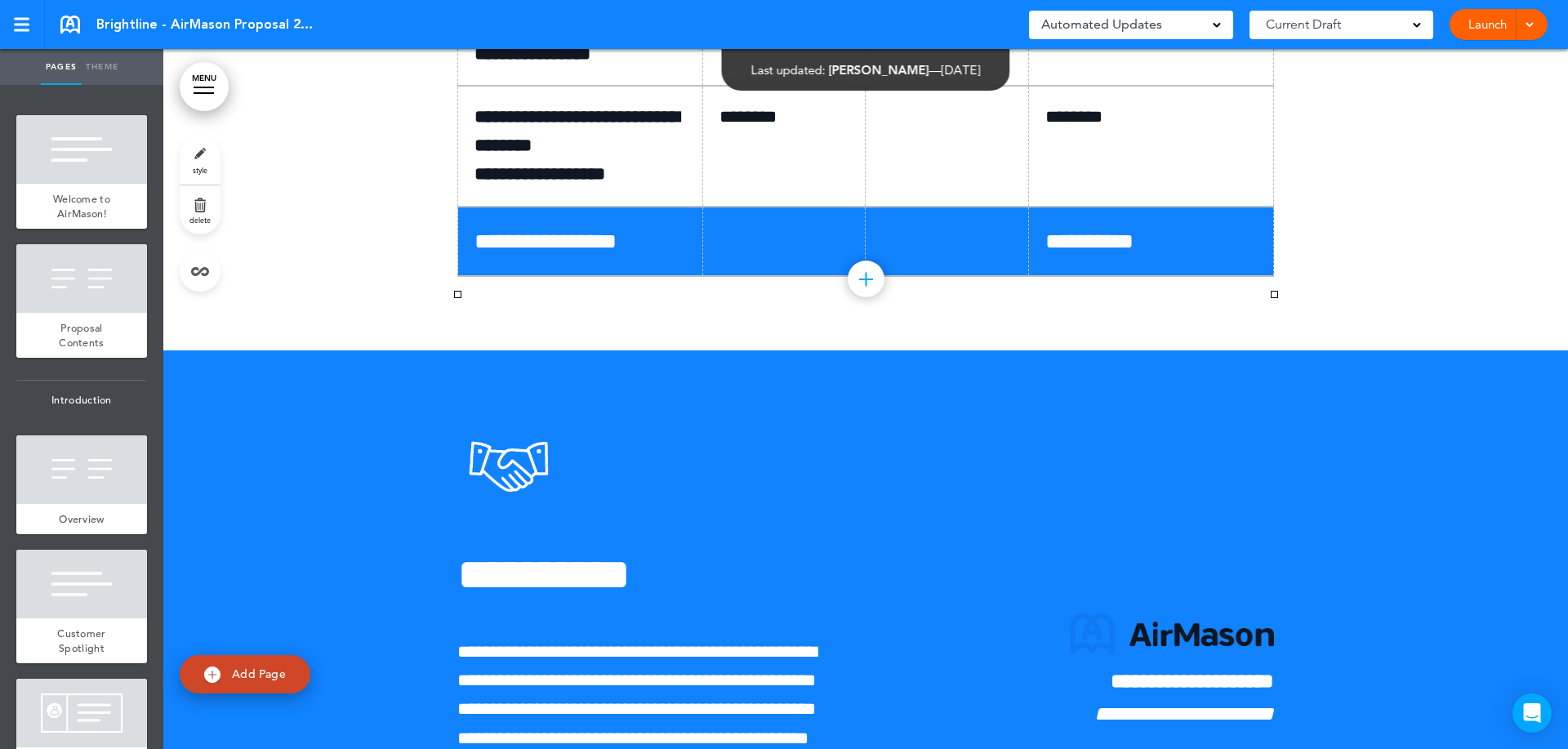
click at [1481, 30] on link "Launch" at bounding box center [1486, 24] width 52 height 31
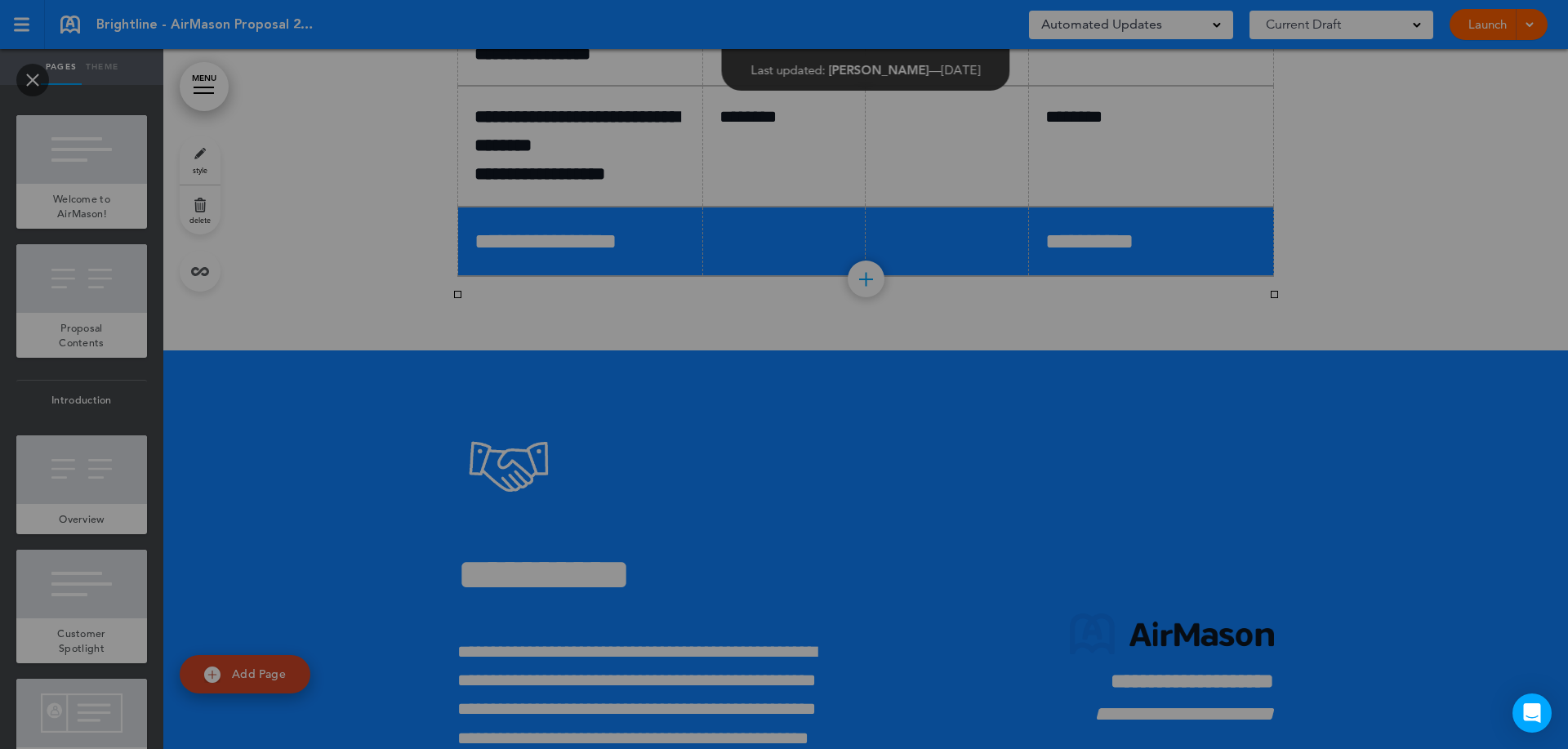
scroll to position [0, 0]
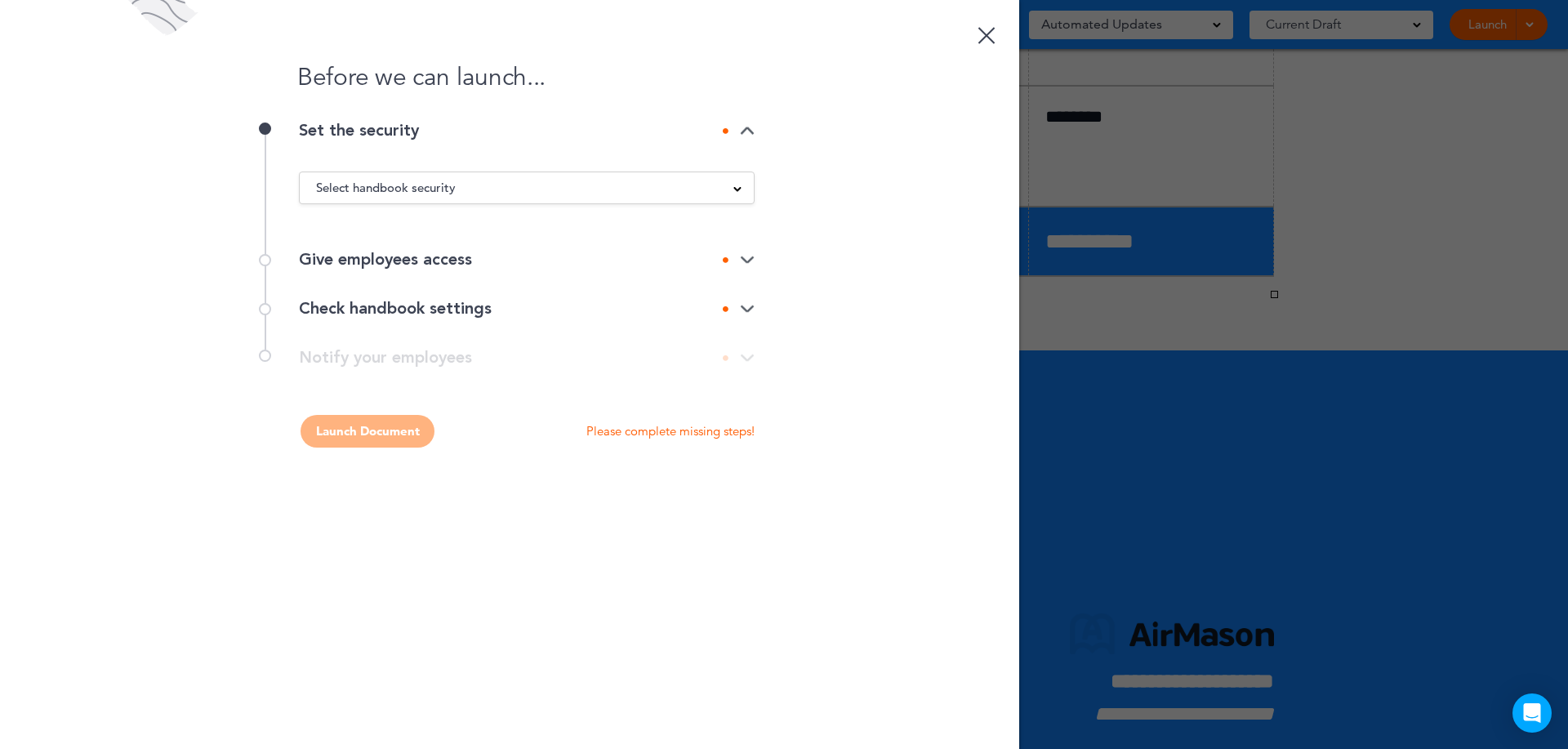
click at [496, 196] on div "Select handbook security Public link Private link Unlisted link" at bounding box center [526, 188] width 456 height 33
click at [460, 193] on div "Select handbook security" at bounding box center [526, 188] width 454 height 18
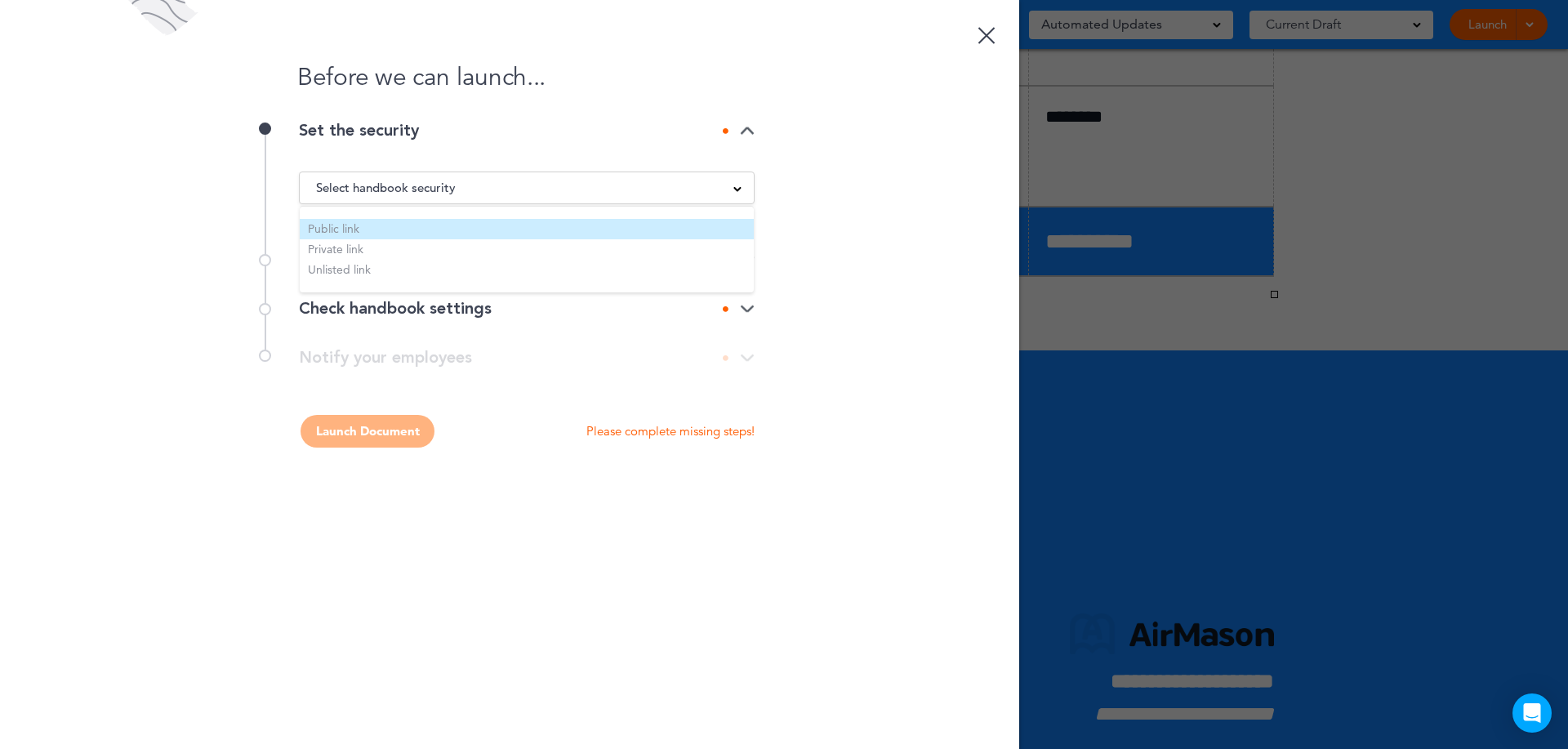
click at [445, 222] on li "Public link" at bounding box center [526, 229] width 454 height 20
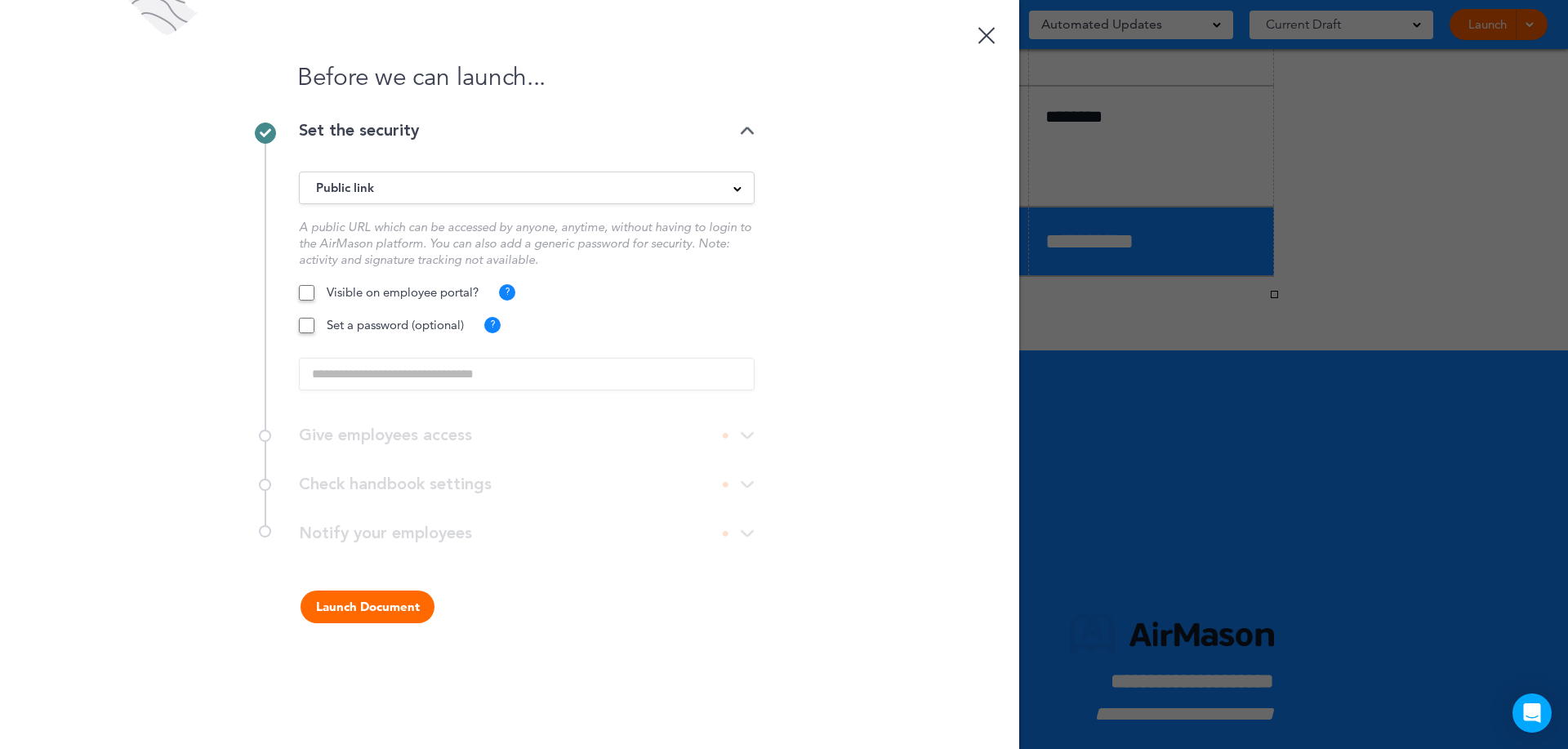
click at [389, 616] on button "Launch Document" at bounding box center [367, 607] width 134 height 33
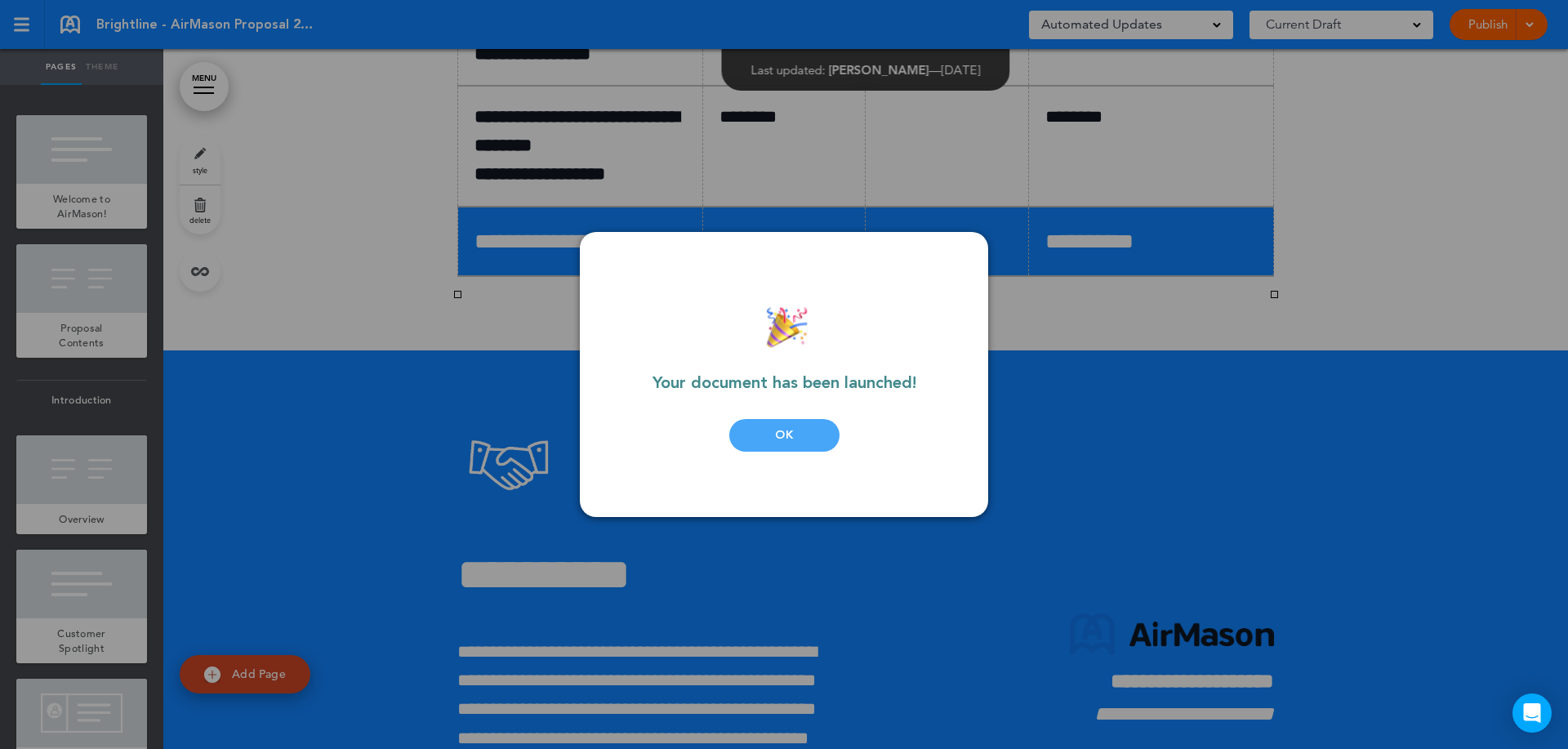
click at [811, 426] on div "OK" at bounding box center [784, 436] width 110 height 33
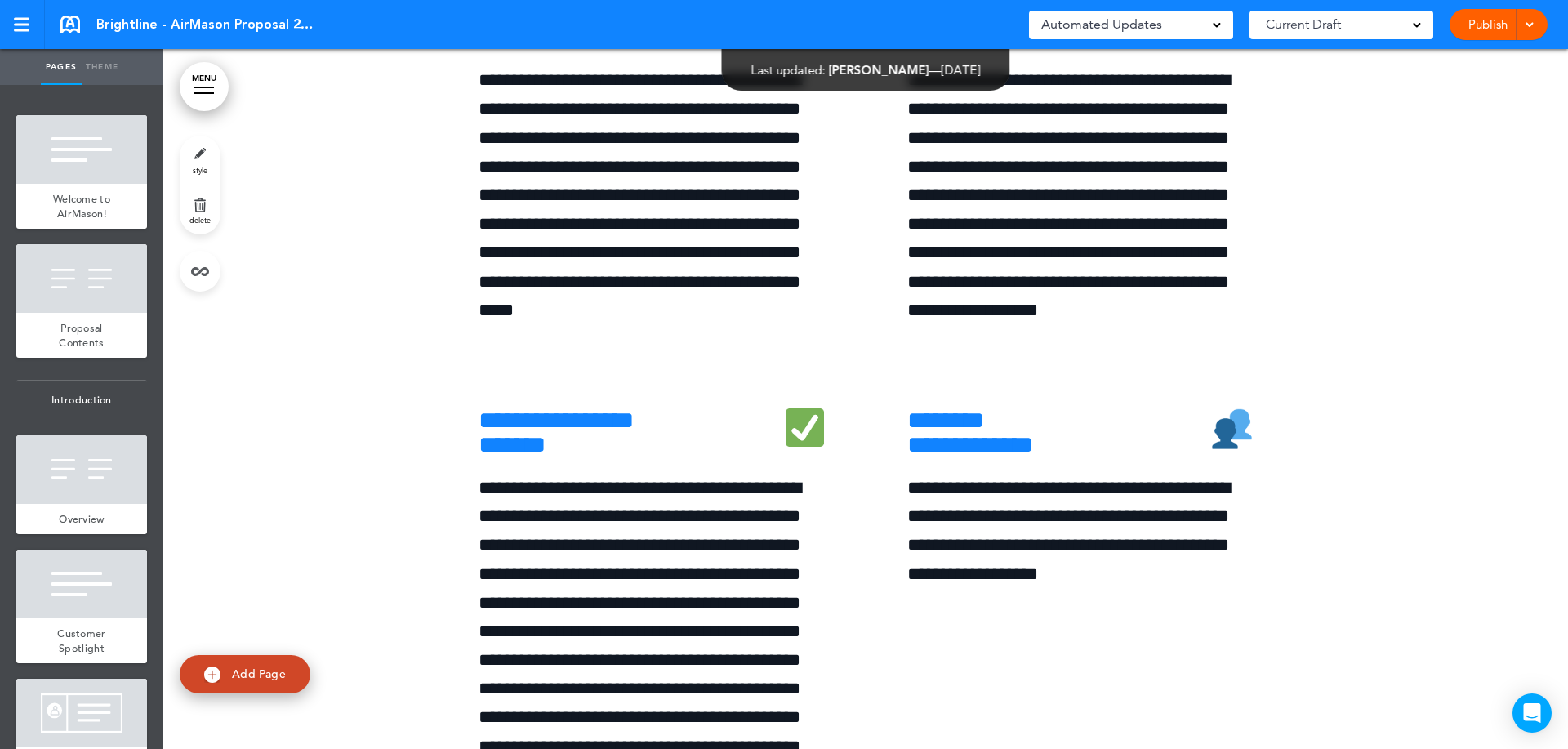
scroll to position [7439, 0]
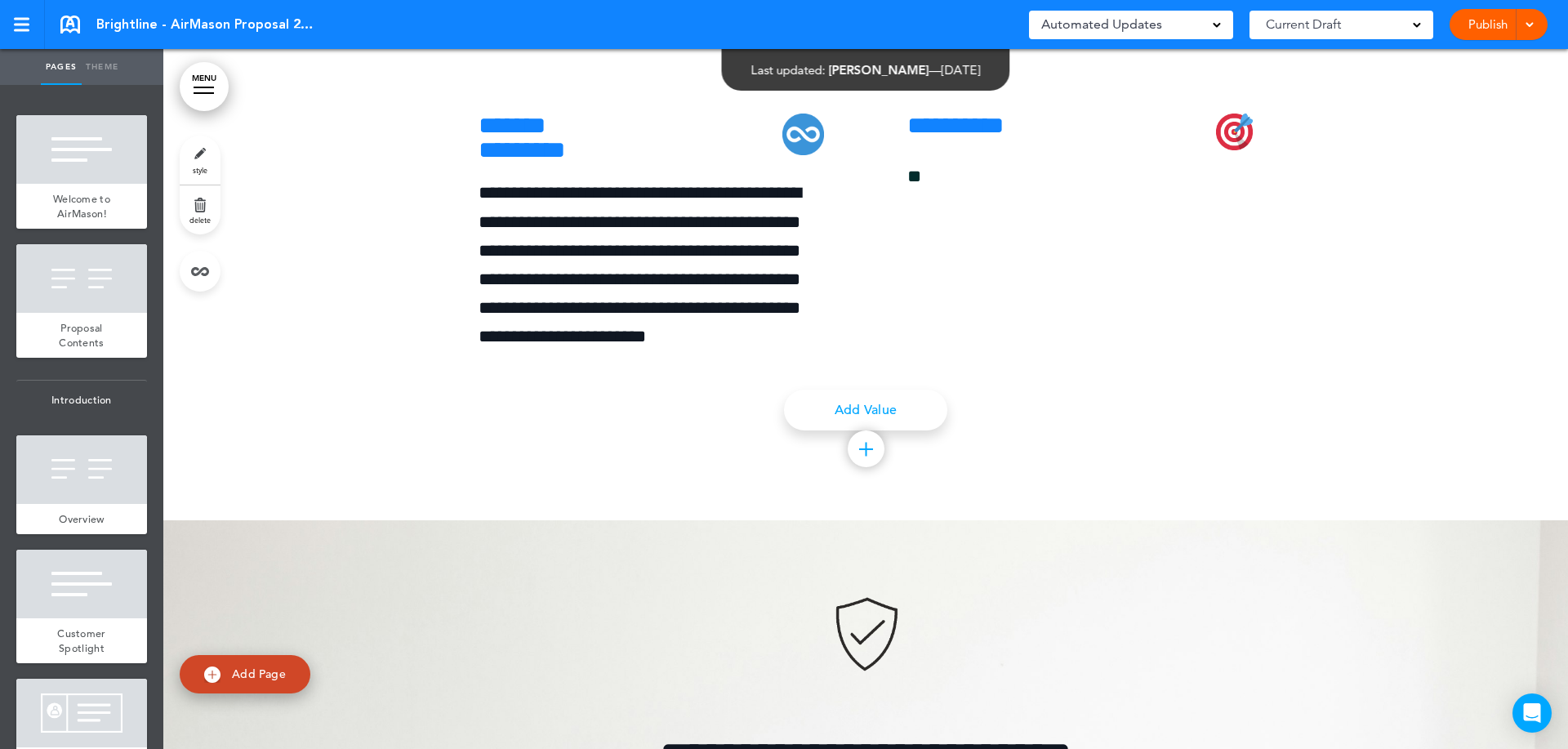
click at [0, 0] on link ">" at bounding box center [0, 0] width 0 height 0
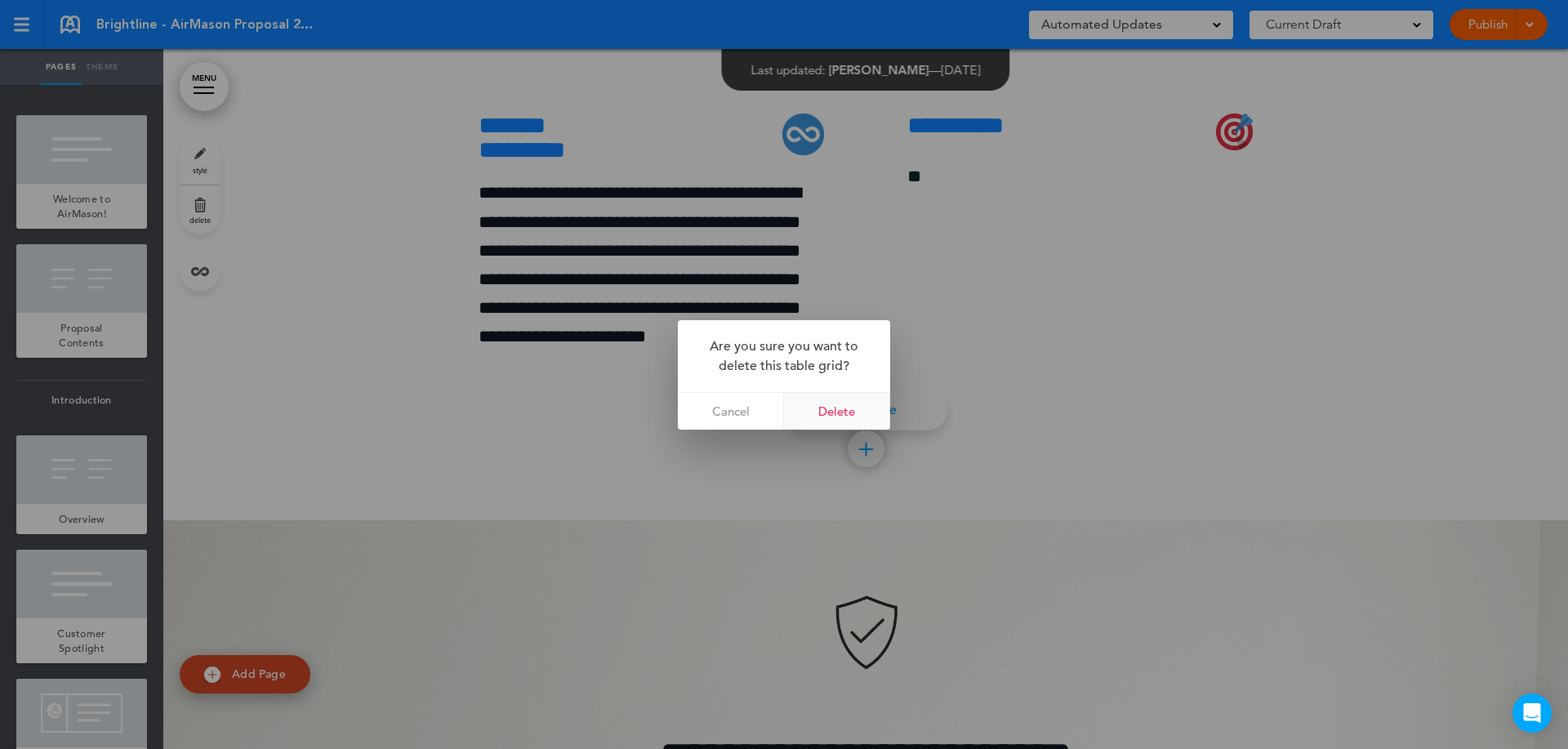
click at [856, 414] on link "Delete" at bounding box center [836, 411] width 106 height 37
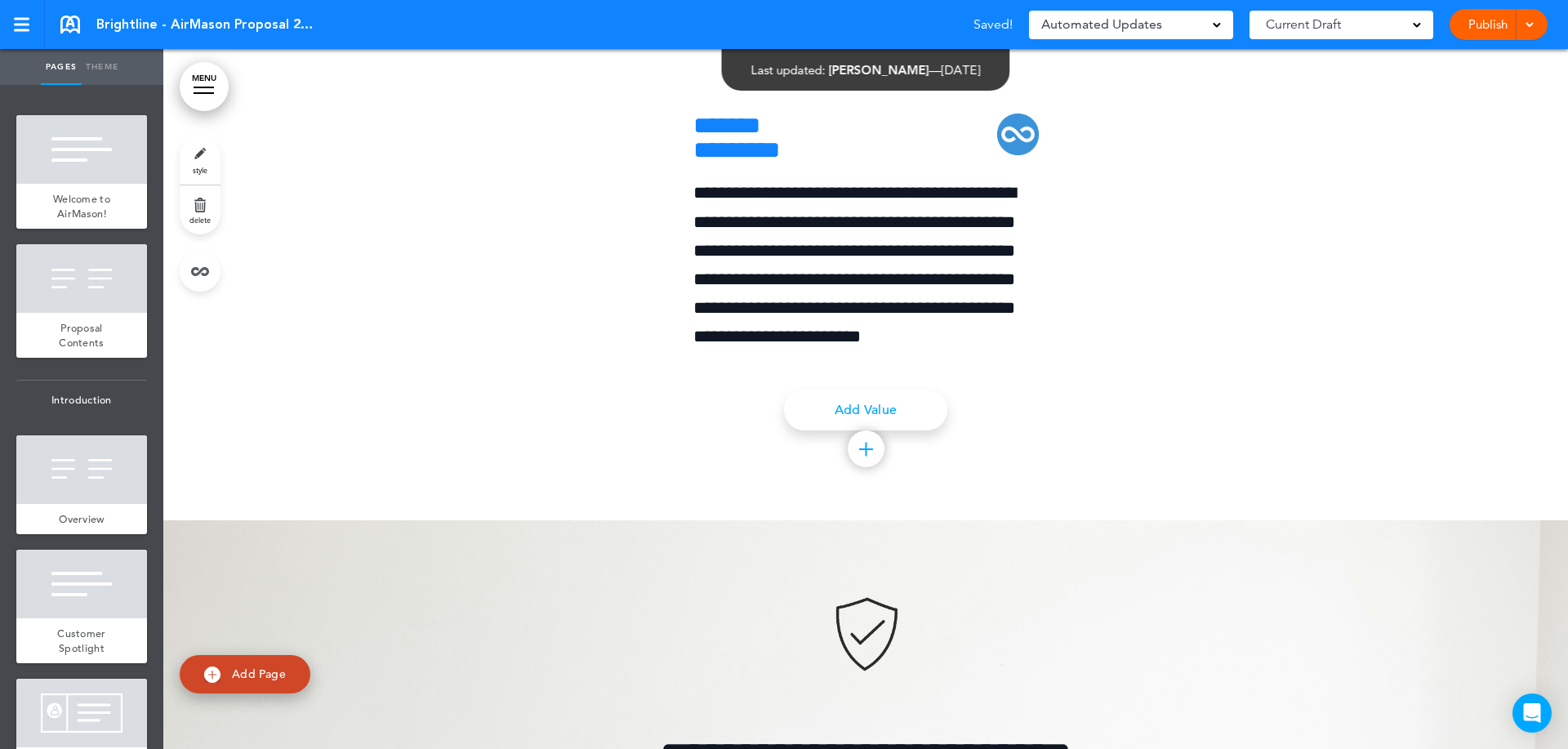
click at [1481, 11] on link "Publish" at bounding box center [1486, 24] width 52 height 31
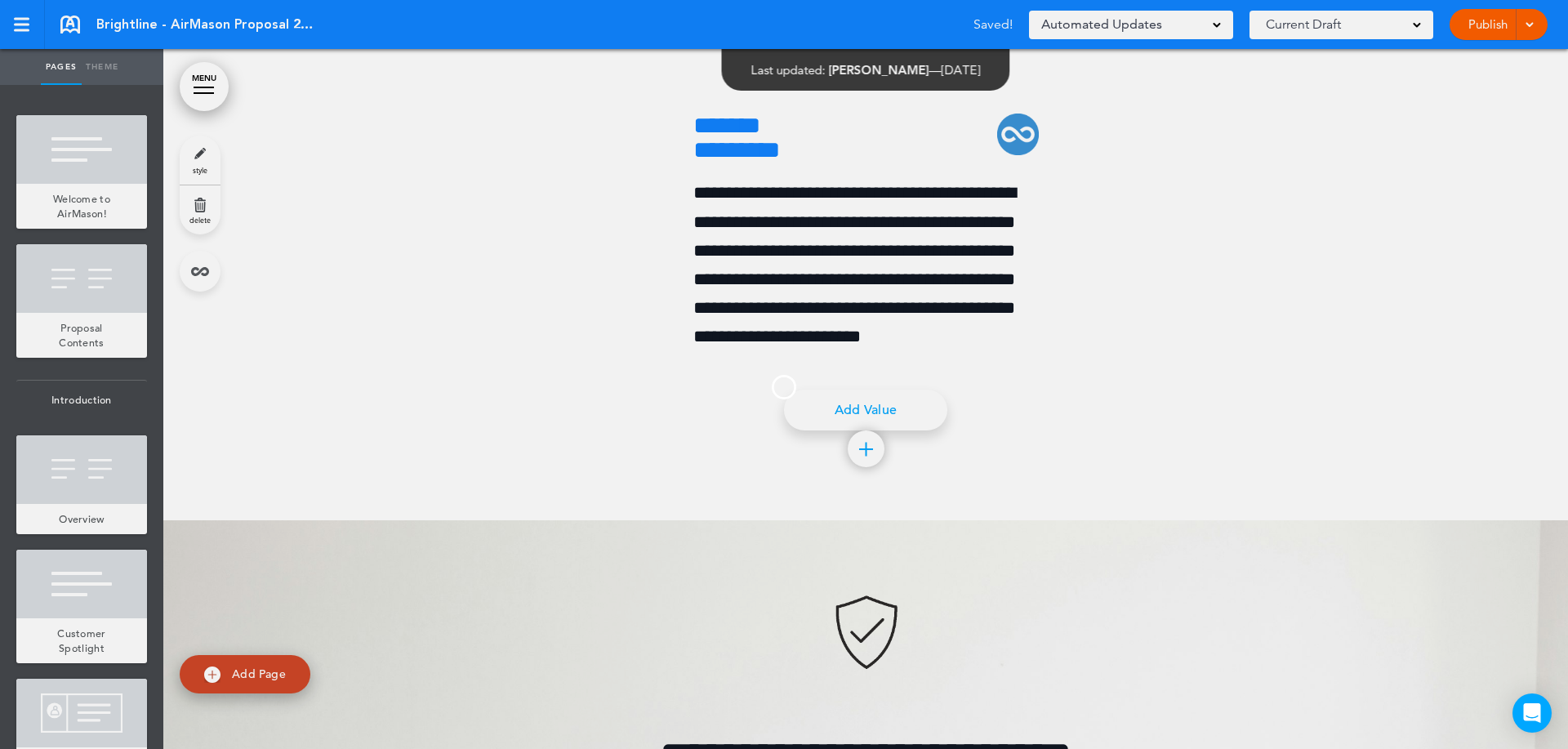
scroll to position [0, 0]
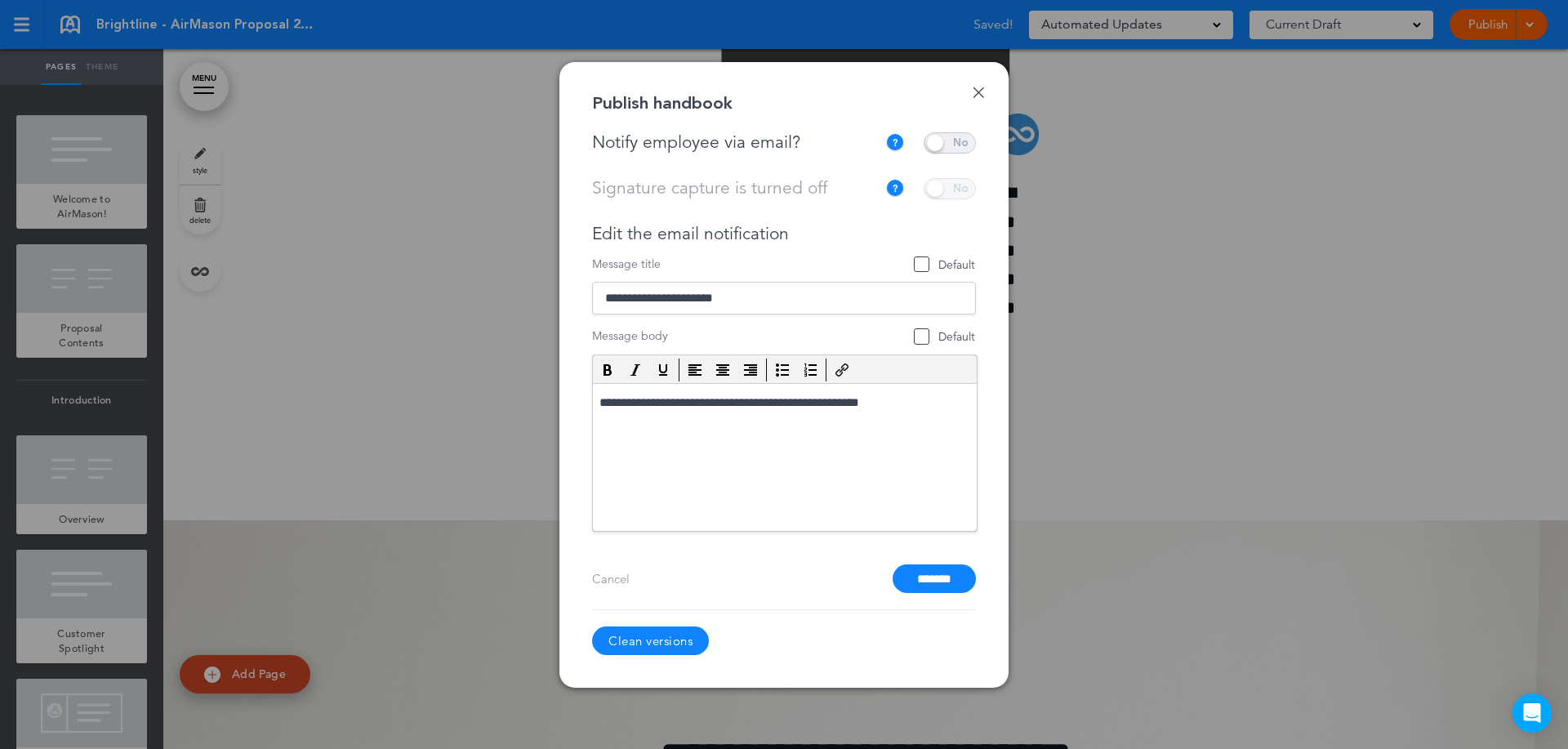
click at [944, 144] on span at bounding box center [950, 143] width 52 height 21
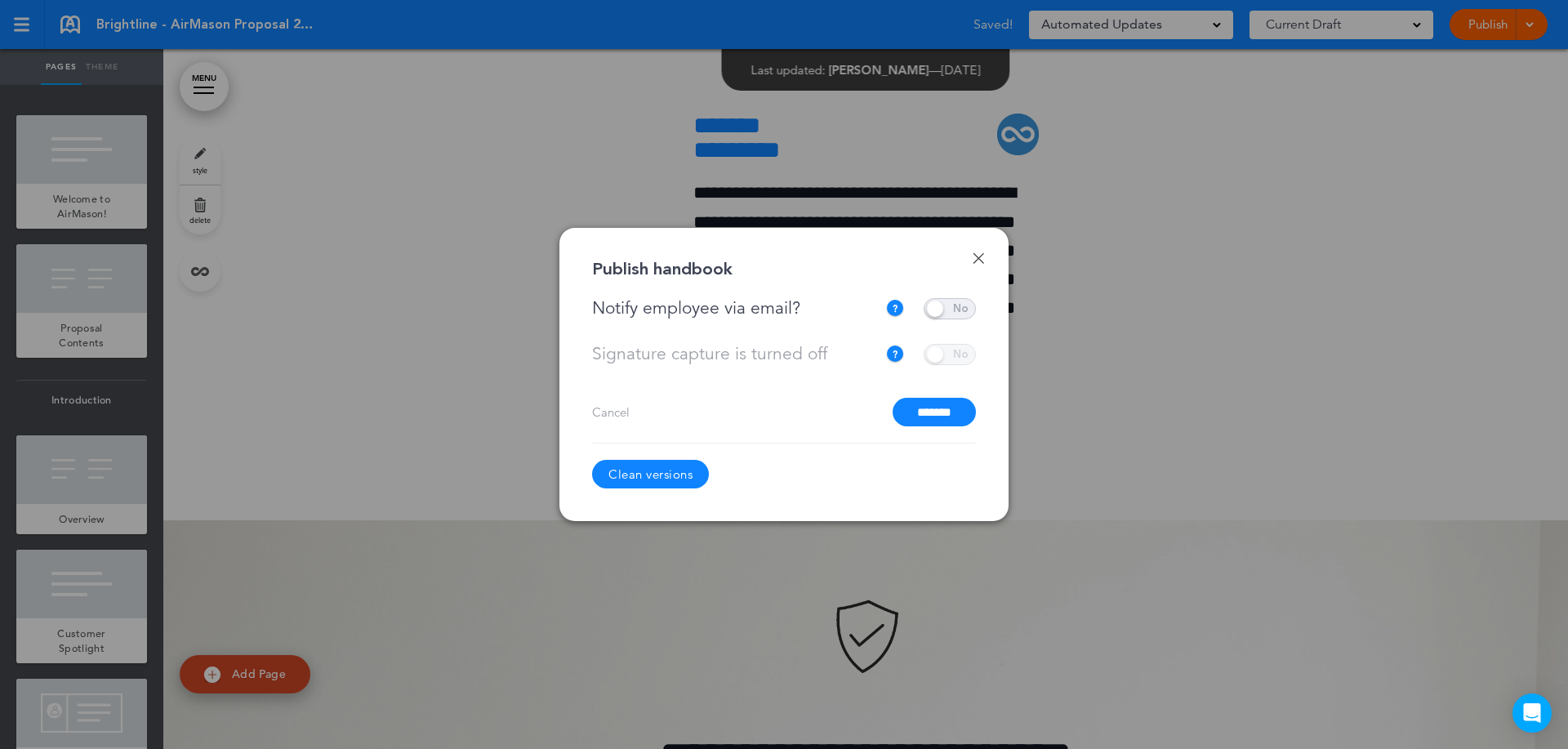
click at [925, 399] on input "*******" at bounding box center [934, 411] width 84 height 28
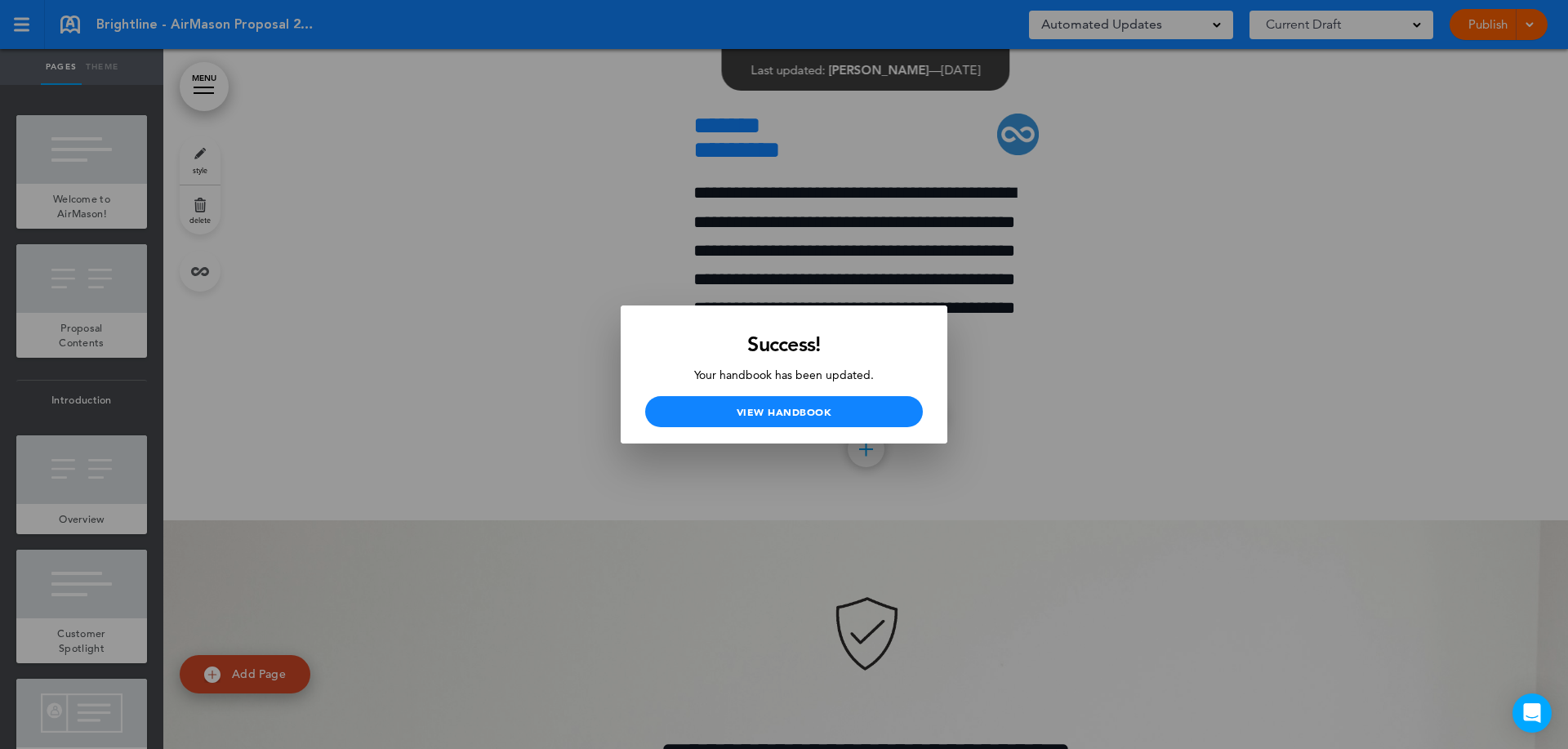
click at [1189, 421] on div at bounding box center [784, 374] width 1568 height 749
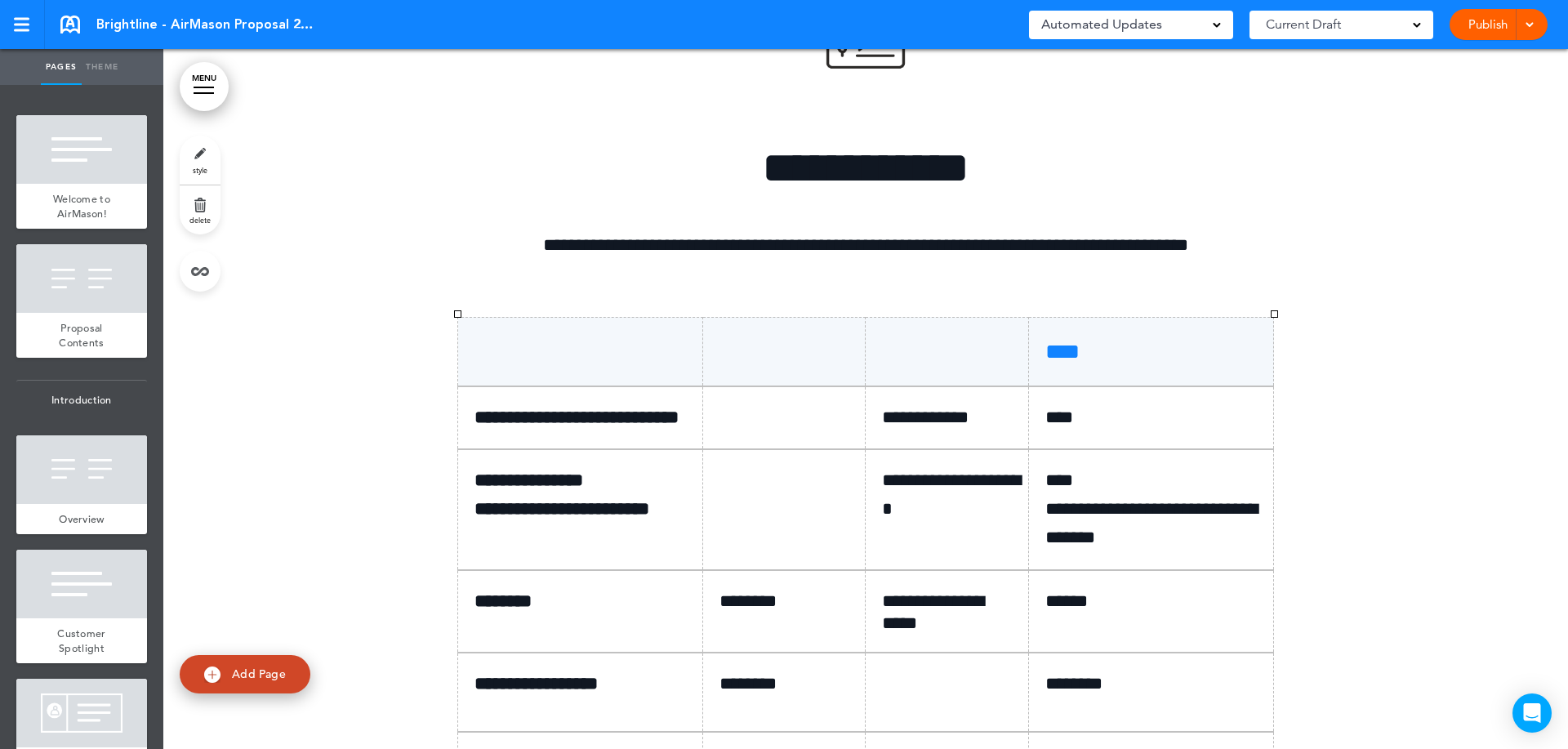
scroll to position [9074, 0]
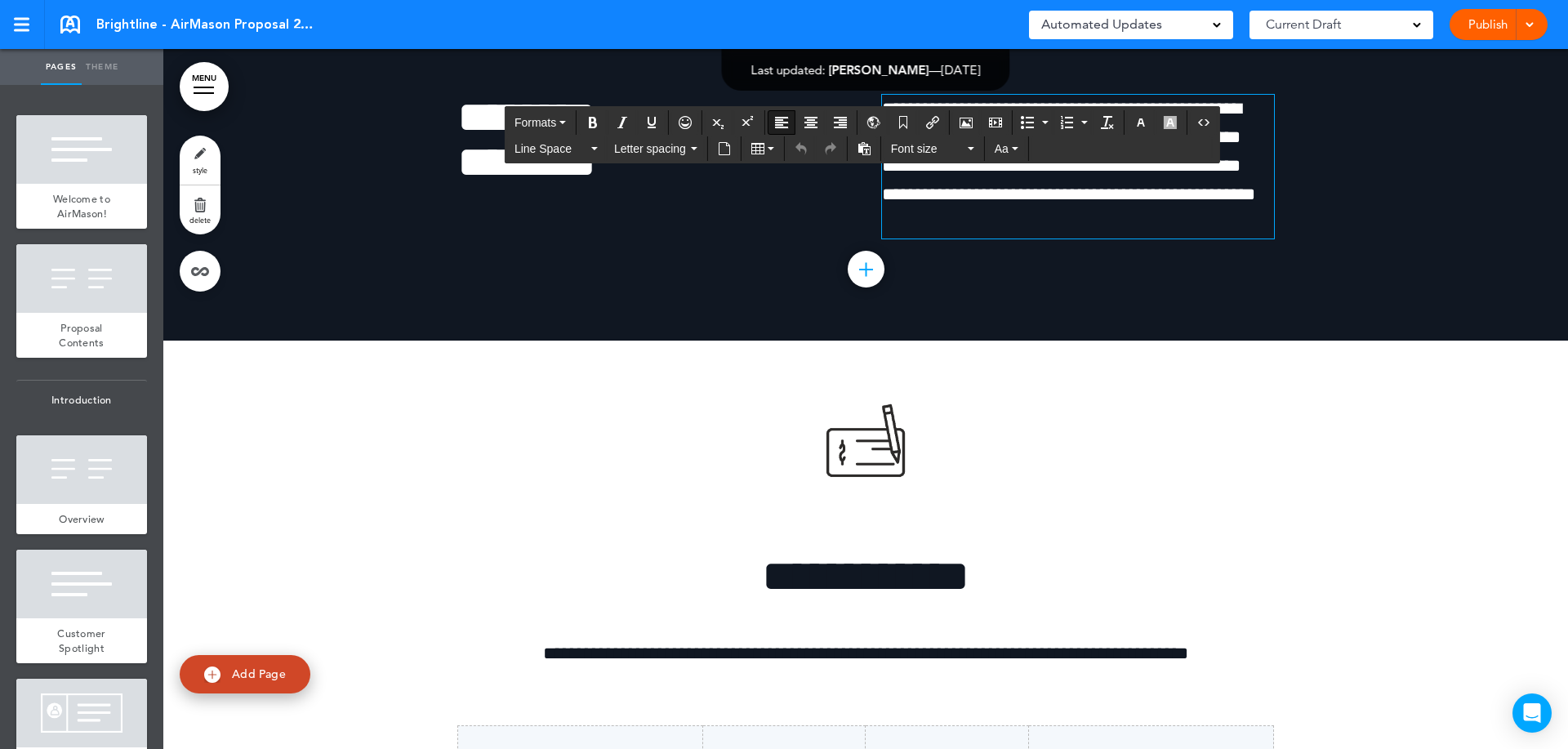
click at [1202, 204] on span "**********" at bounding box center [1068, 152] width 373 height 105
drag, startPoint x: 1231, startPoint y: 335, endPoint x: 1201, endPoint y: 339, distance: 30.3
click at [1201, 210] on p "**********" at bounding box center [1077, 152] width 392 height 115
click at [1209, 204] on span "**********" at bounding box center [1062, 152] width 360 height 105
click at [1221, 204] on span "**********" at bounding box center [1064, 152] width 366 height 105
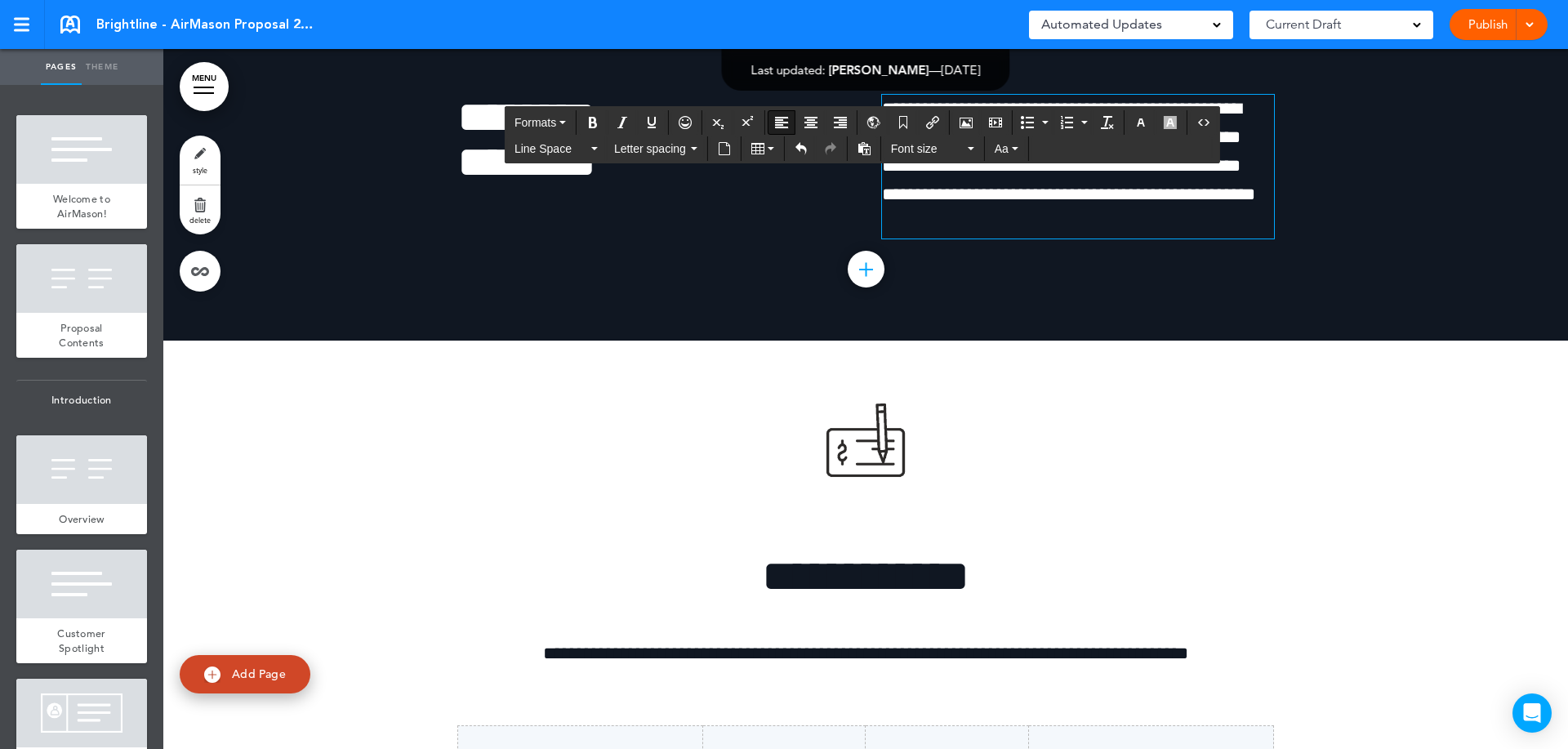
click at [1289, 340] on div at bounding box center [865, 117] width 1405 height 447
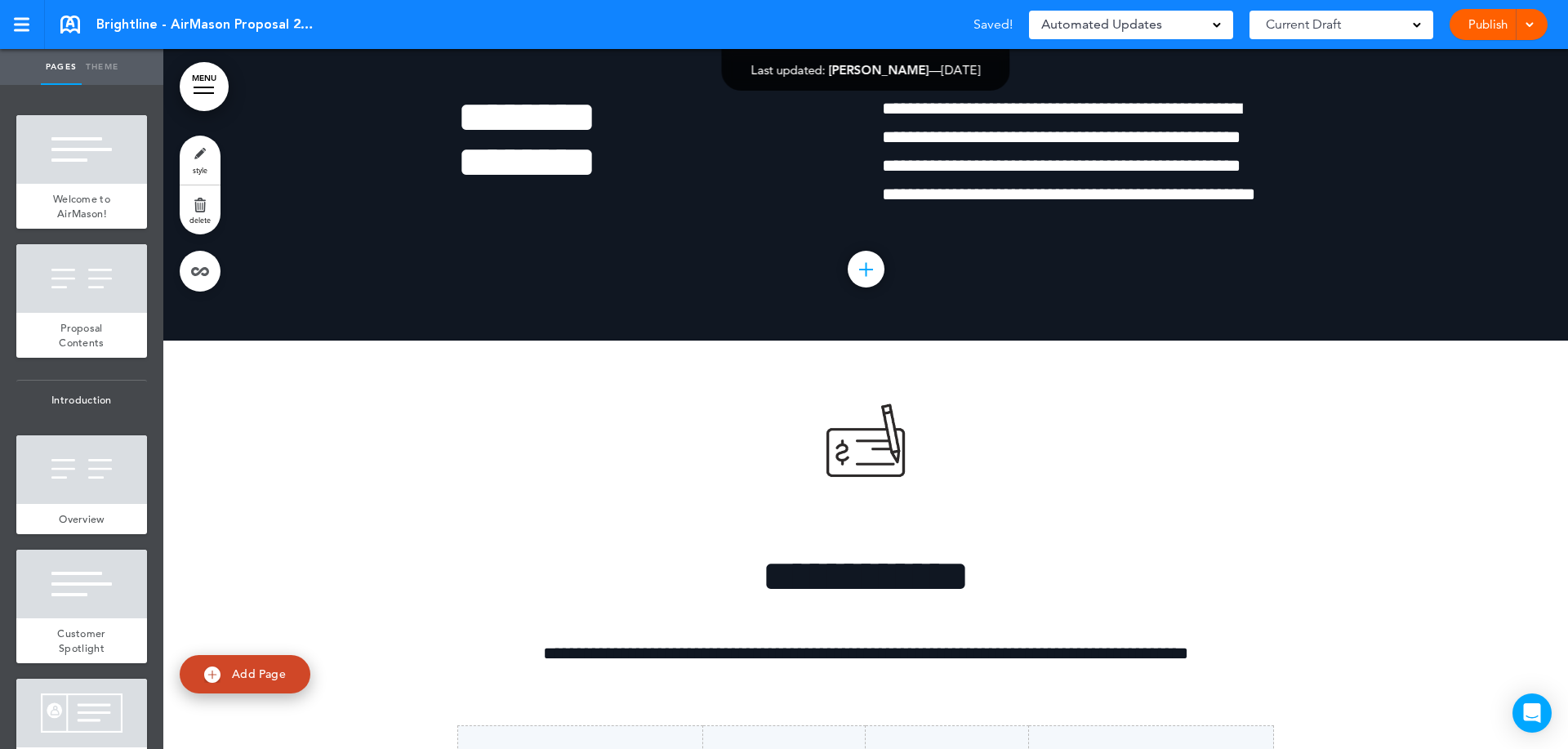
click at [1476, 18] on link "Publish" at bounding box center [1486, 24] width 52 height 31
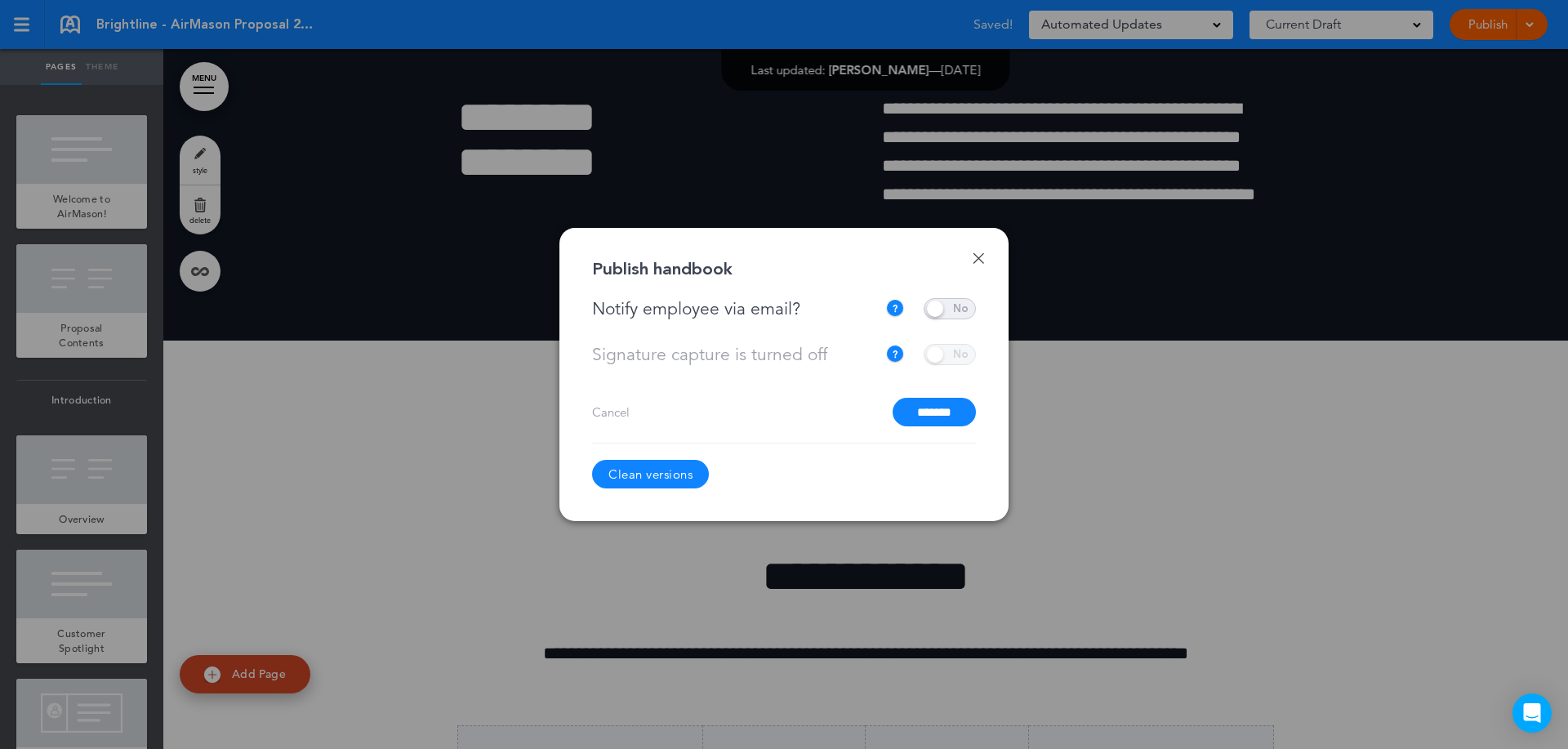
click at [925, 416] on input "*******" at bounding box center [934, 411] width 84 height 28
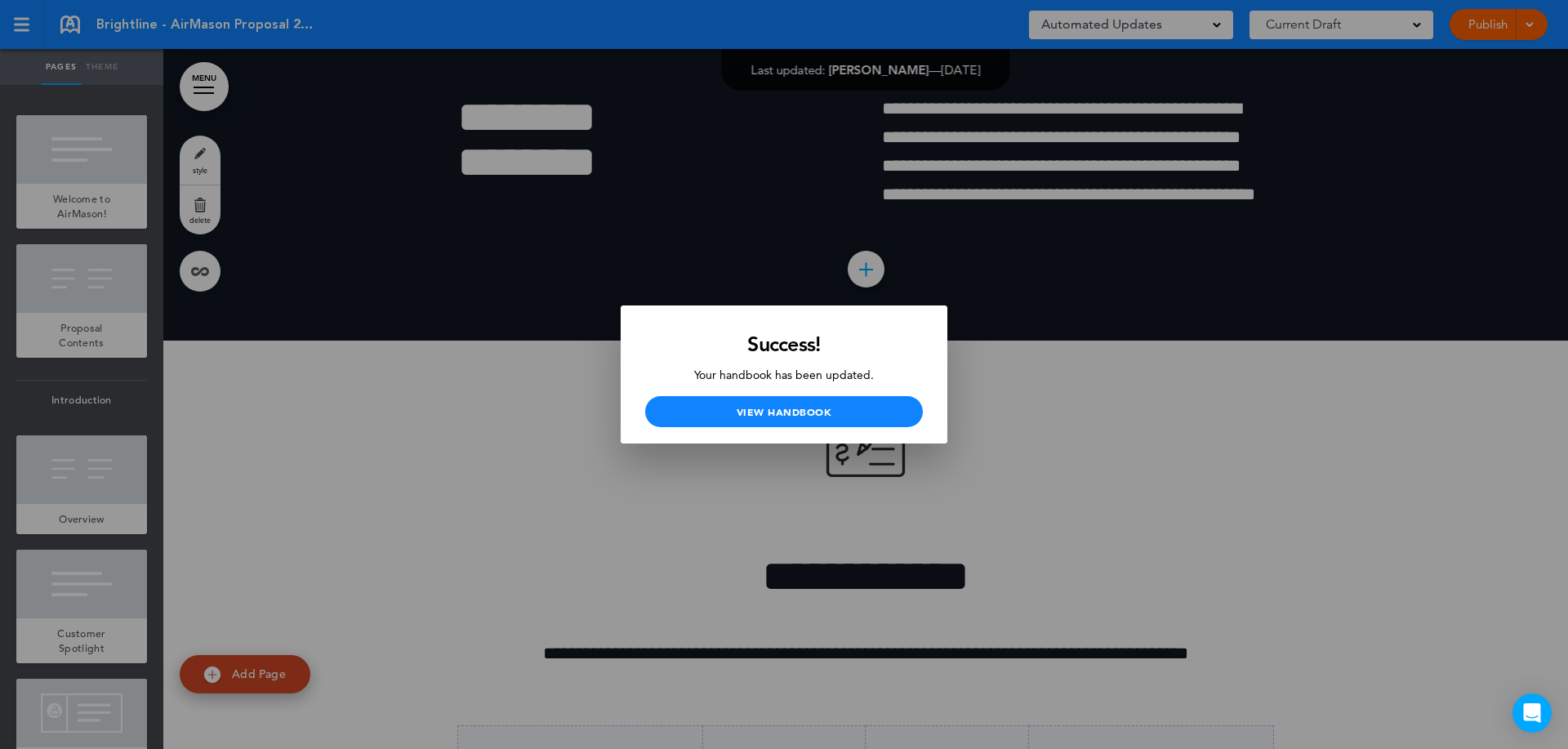
click at [1132, 463] on div at bounding box center [784, 374] width 1568 height 749
